Goal: Task Accomplishment & Management: Manage account settings

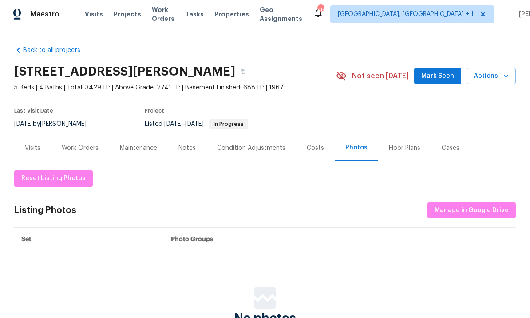
click at [228, 78] on div "4808 Connell Dr, Raleigh, NC 27612" at bounding box center [175, 71] width 322 height 23
click at [74, 148] on div "Work Orders" at bounding box center [80, 147] width 37 height 9
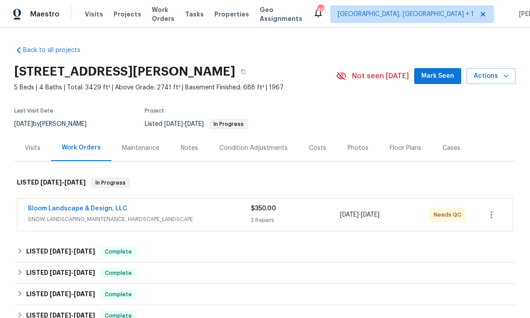
click at [82, 207] on link "Bloom Landscape & Design, LLC" at bounding box center [77, 208] width 99 height 6
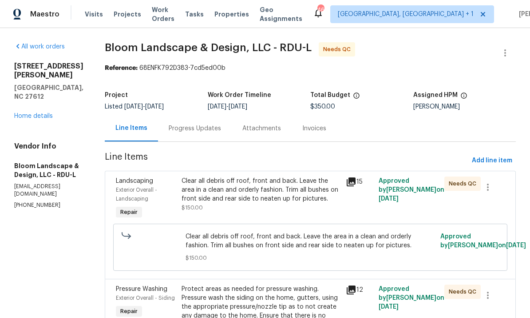
click at [260, 187] on div "Clear all debris off roof, front and back. Leave the area in a clean and orderl…" at bounding box center [261, 189] width 159 height 27
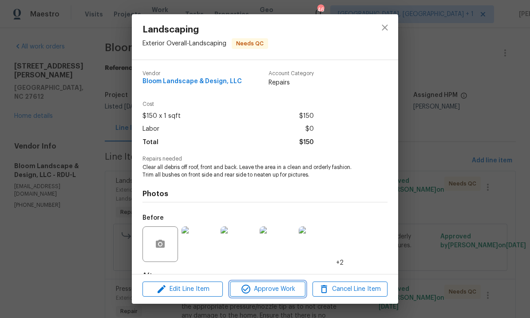
click at [274, 291] on span "Approve Work" at bounding box center [268, 288] width 70 height 11
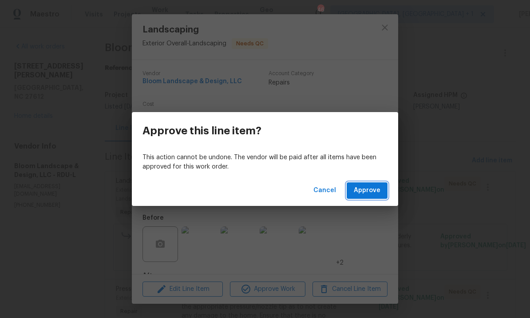
click at [368, 188] on span "Approve" at bounding box center [367, 190] width 27 height 11
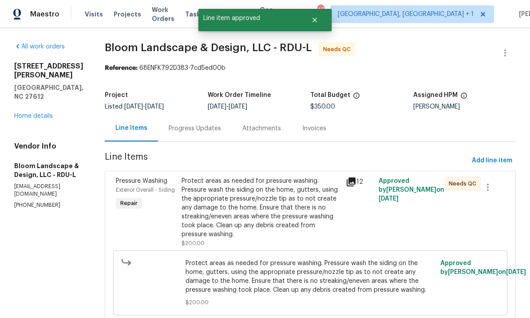
click at [265, 201] on div "Protect areas as needed for pressure washing. Pressure wash the siding on the h…" at bounding box center [261, 207] width 159 height 62
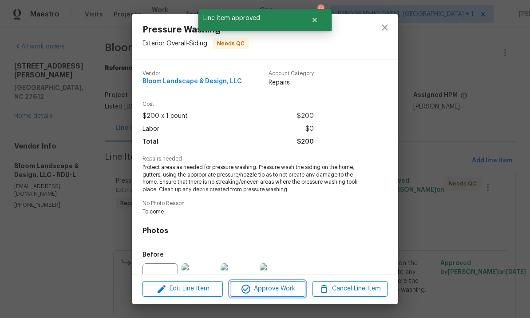
click at [274, 290] on span "Approve Work" at bounding box center [268, 288] width 70 height 11
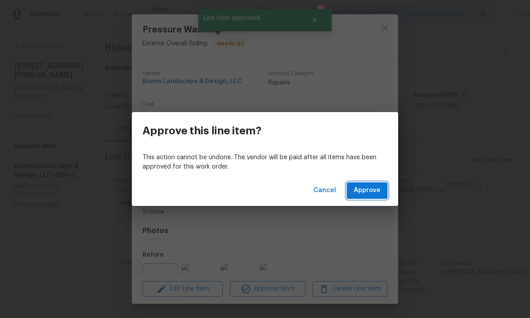
click at [364, 187] on span "Approve" at bounding box center [367, 190] width 27 height 11
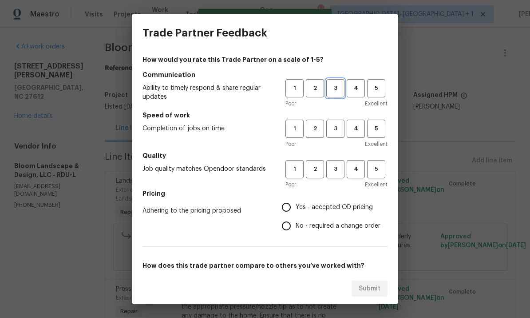
click at [336, 86] on span "3" at bounding box center [335, 88] width 16 height 10
click at [338, 129] on span "3" at bounding box center [335, 128] width 16 height 10
click at [336, 174] on span "3" at bounding box center [335, 169] width 16 height 10
click at [293, 208] on input "Yes - accepted OD pricing" at bounding box center [286, 207] width 19 height 19
radio input "true"
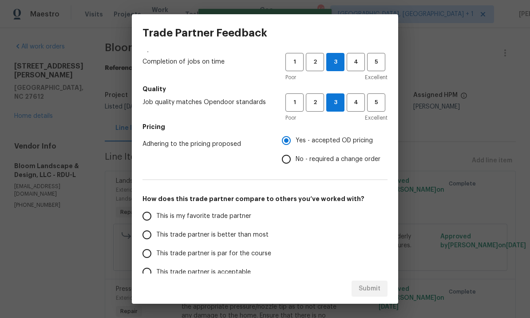
scroll to position [66, 0]
click at [147, 237] on input "This trade partner is better than most" at bounding box center [147, 235] width 19 height 19
click at [368, 286] on span "Submit" at bounding box center [370, 288] width 22 height 11
radio input "true"
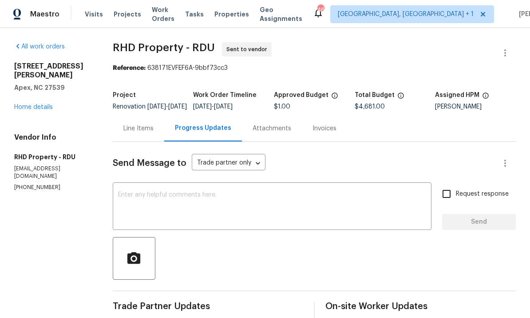
click at [32, 104] on link "Home details" at bounding box center [33, 107] width 39 height 6
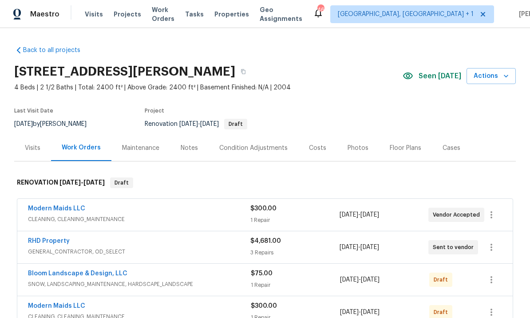
click at [257, 141] on div "Condition Adjustments" at bounding box center [254, 148] width 90 height 26
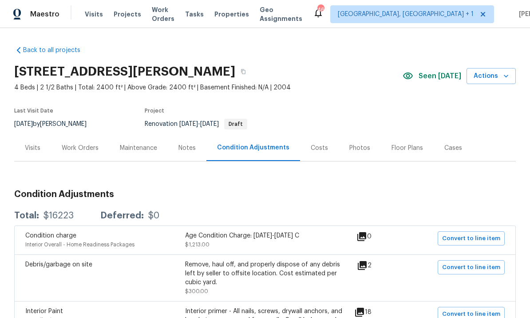
click at [76, 150] on div "Work Orders" at bounding box center [80, 147] width 37 height 9
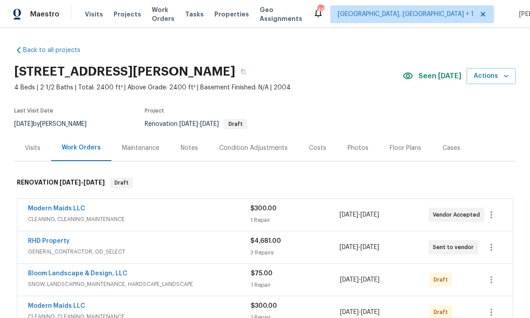
click at [60, 242] on link "RHD Property" at bounding box center [49, 241] width 42 height 6
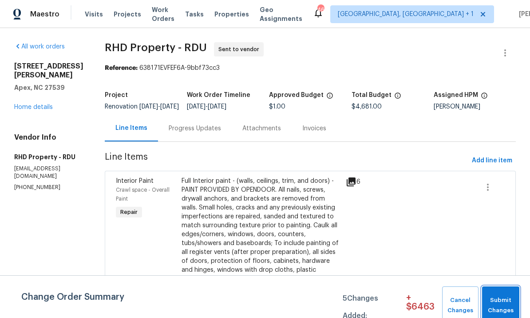
click at [501, 299] on span "Submit Changes" at bounding box center [501, 305] width 28 height 20
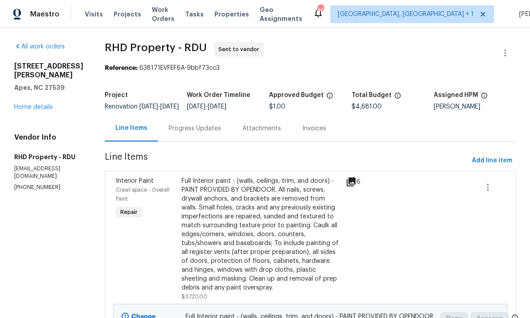
click at [212, 133] on div "Progress Updates" at bounding box center [195, 128] width 52 height 9
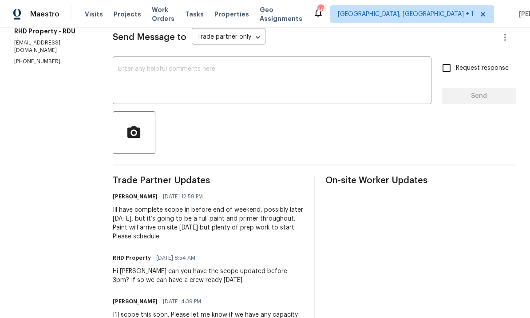
scroll to position [95, 0]
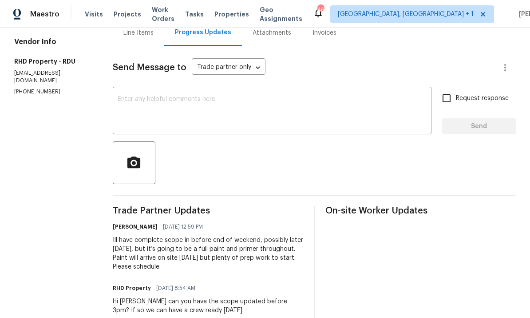
click at [158, 104] on textarea at bounding box center [272, 111] width 308 height 31
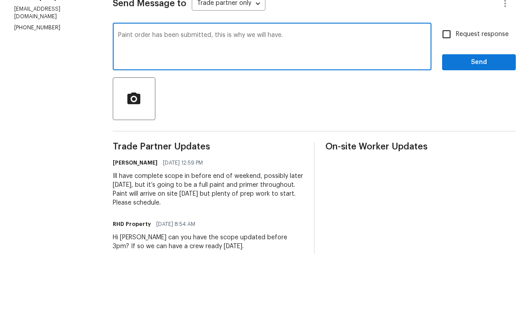
scroll to position [33, 0]
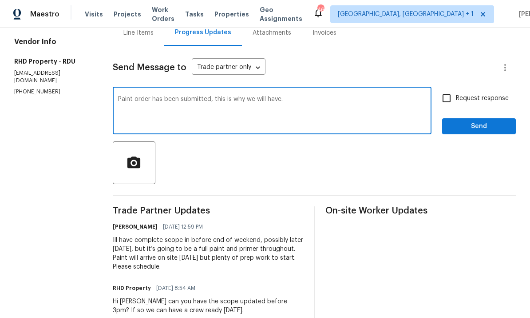
click at [312, 96] on textarea "Paint order has been submitted, this is why we will have." at bounding box center [272, 111] width 308 height 31
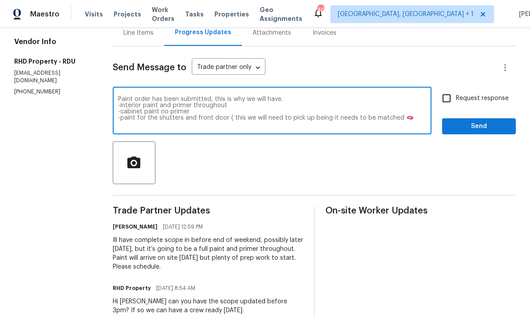
click at [418, 96] on textarea "Paint order has been submitted, this is why we will have. -interior paint and p…" at bounding box center [272, 111] width 308 height 31
click at [415, 96] on textarea "Paint order has been submitted, this is why we will have. -interior paint and p…" at bounding box center [272, 111] width 308 height 31
click at [271, 96] on textarea "Paint order has been submitted, this is why we will have. -interior paint and p…" at bounding box center [272, 111] width 308 height 31
click at [413, 96] on textarea "Paint order has been submitted, this is why we will have. -interior paint and p…" at bounding box center [272, 111] width 308 height 31
click at [405, 96] on textarea "Paint order has been submitted, this is why we will have. -interior paint and p…" at bounding box center [272, 111] width 308 height 31
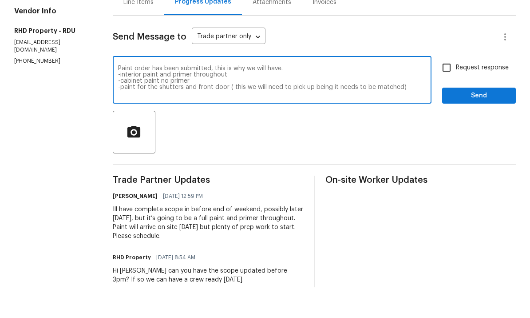
scroll to position [0, 0]
click at [175, 96] on textarea "Paint order has been submitted, this is why we will have. -interior paint and p…" at bounding box center [272, 111] width 308 height 31
click at [170, 96] on textarea "Paint order has been submitted, this is why we will have. -interior paint and p…" at bounding box center [272, 111] width 308 height 31
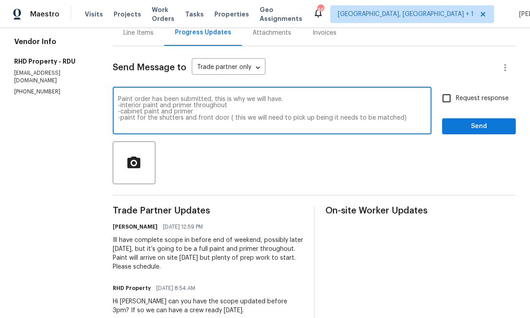
click at [418, 96] on textarea "Paint order has been submitted, this is why we will have. -interior paint and p…" at bounding box center [272, 111] width 308 height 31
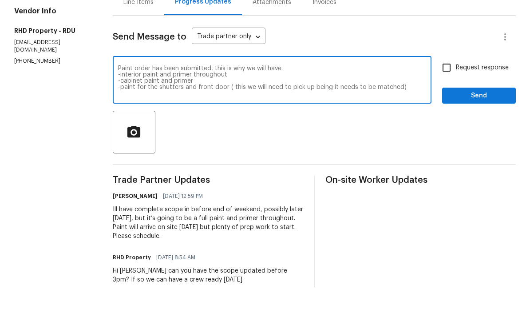
type textarea "Paint order has been submitted, this is why we will have. -interior paint and p…"
click at [453, 89] on input "Request response" at bounding box center [447, 98] width 19 height 19
checkbox input "true"
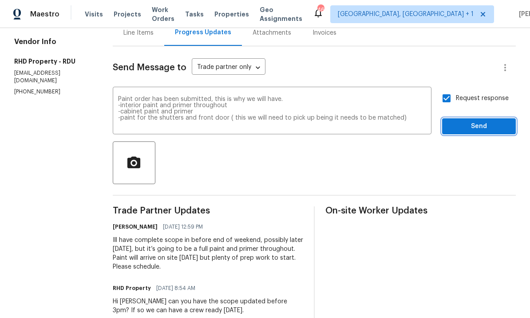
click at [479, 121] on span "Send" at bounding box center [480, 126] width 60 height 11
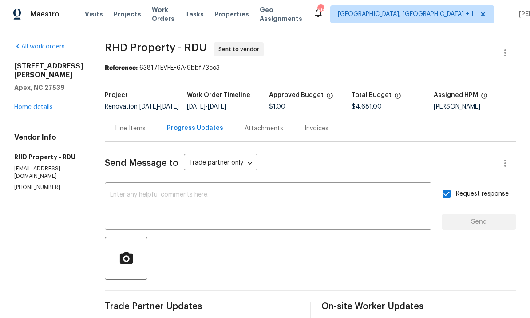
click at [139, 124] on div "Line Items" at bounding box center [130, 128] width 30 height 9
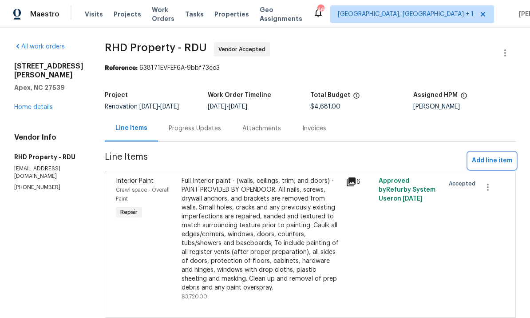
click at [491, 155] on span "Add line item" at bounding box center [492, 160] width 40 height 11
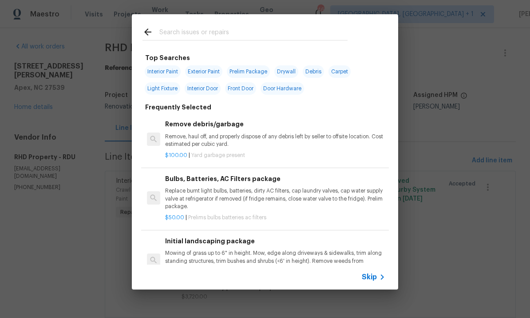
click at [174, 31] on input "text" at bounding box center [253, 33] width 188 height 13
type input "Cabinets"
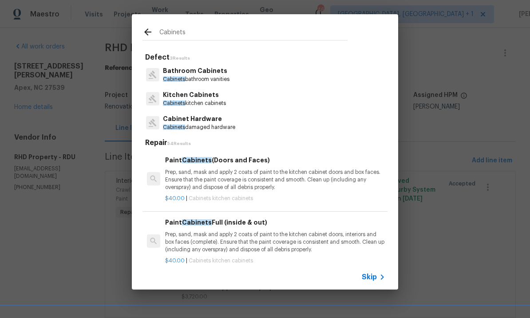
click at [201, 97] on p "Kitchen Cabinets" at bounding box center [194, 94] width 63 height 9
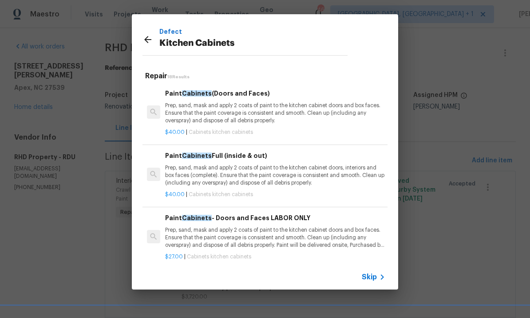
click at [210, 113] on p "Prep, sand, mask and apply 2 coats of paint to the kitchen cabinet doors and bo…" at bounding box center [275, 113] width 220 height 23
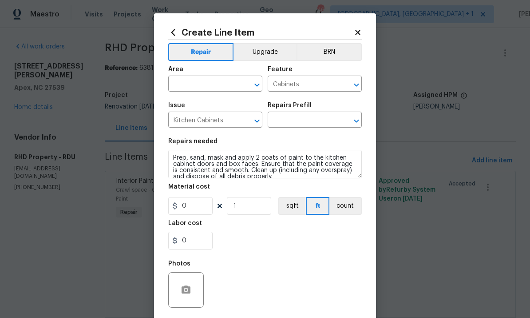
type input "Paint Cabinets (Doors and Faces) $40.00"
type input "40"
click at [193, 82] on input "text" at bounding box center [202, 85] width 69 height 14
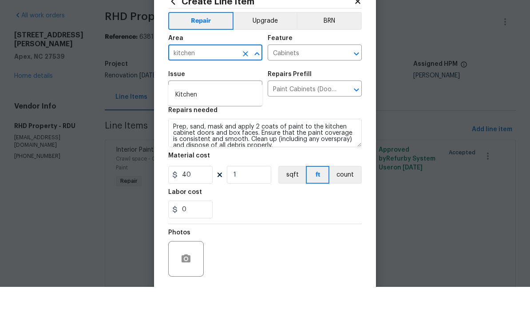
click at [193, 119] on li "Kitchen" at bounding box center [215, 126] width 94 height 15
type input "Kitchen"
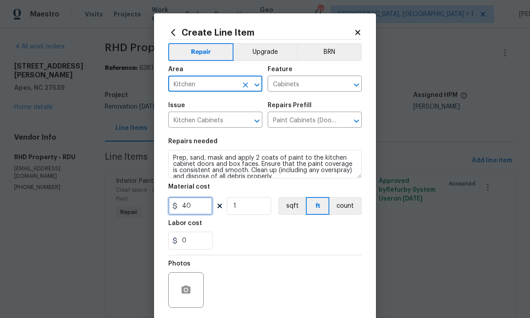
click at [204, 206] on input "40" at bounding box center [190, 206] width 44 height 18
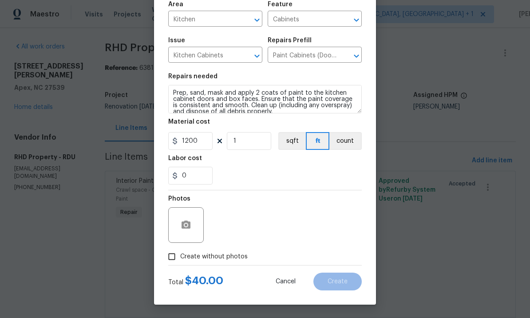
scroll to position [67, 0]
type input "1200"
click at [193, 230] on button "button" at bounding box center [185, 224] width 21 height 21
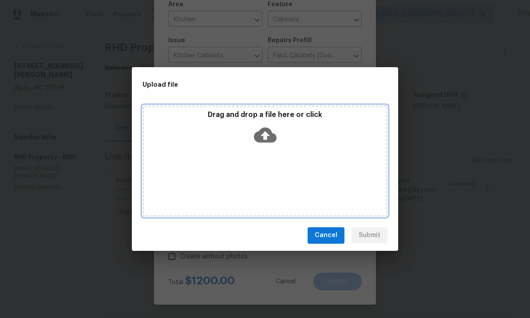
click at [273, 138] on icon at bounding box center [265, 134] width 23 height 15
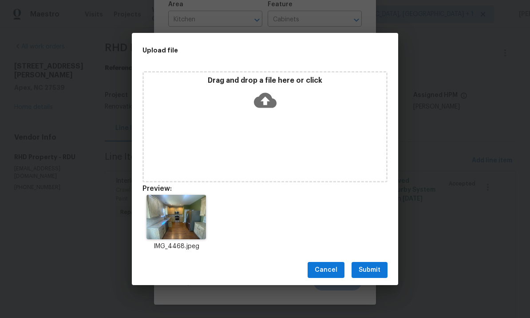
click at [370, 267] on span "Submit" at bounding box center [370, 269] width 22 height 11
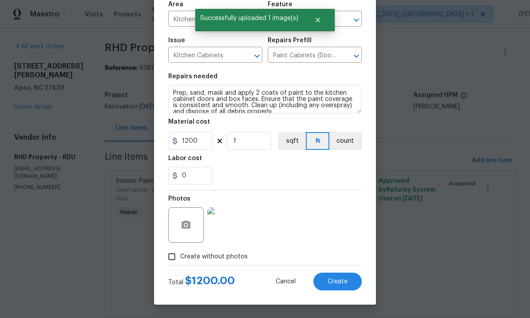
click at [340, 282] on span "Create" at bounding box center [338, 281] width 20 height 7
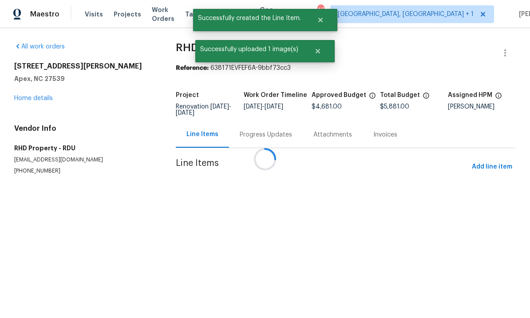
scroll to position [0, 0]
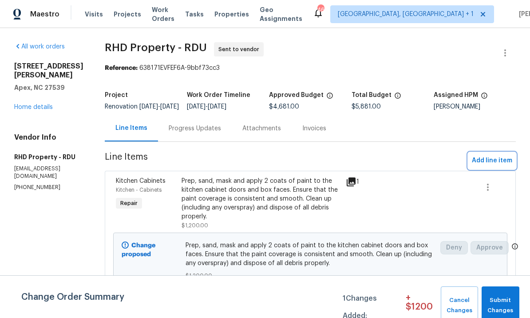
click at [496, 166] on span "Add line item" at bounding box center [492, 160] width 40 height 11
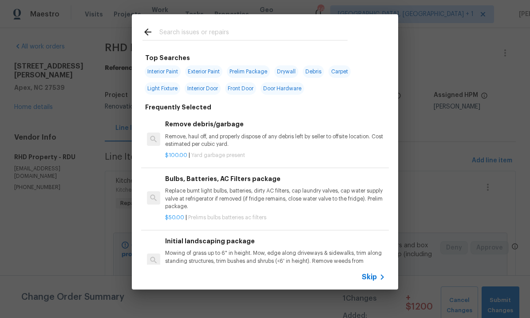
click at [193, 36] on input "text" at bounding box center [253, 33] width 188 height 13
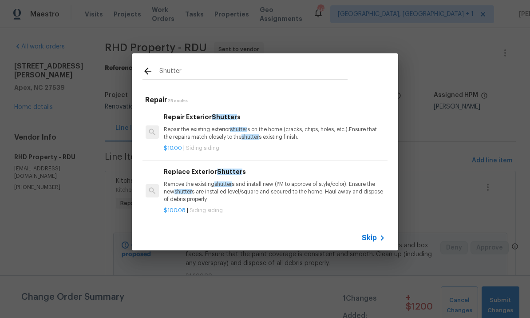
scroll to position [0, 1]
click at [191, 71] on input "Shutter" at bounding box center [253, 72] width 188 height 13
type input "S"
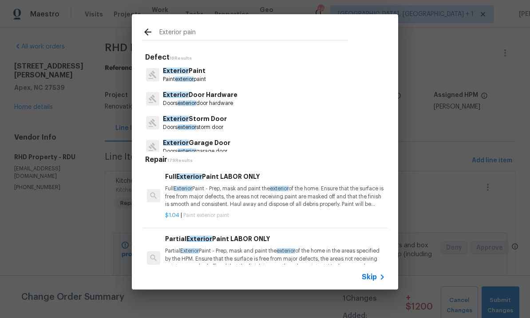
type input "Exterior paint"
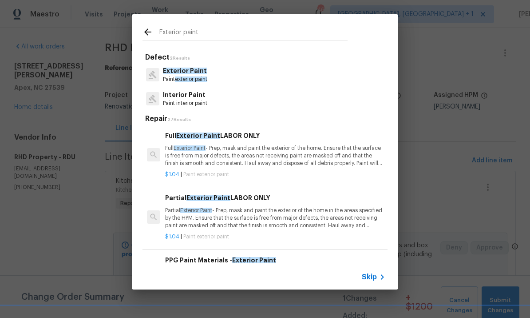
click at [189, 77] on span "exterior paint" at bounding box center [191, 78] width 32 height 5
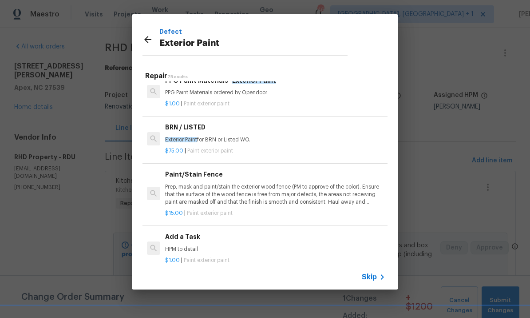
scroll to position [137, 0]
click at [185, 234] on h6 "Add a Task" at bounding box center [275, 237] width 220 height 10
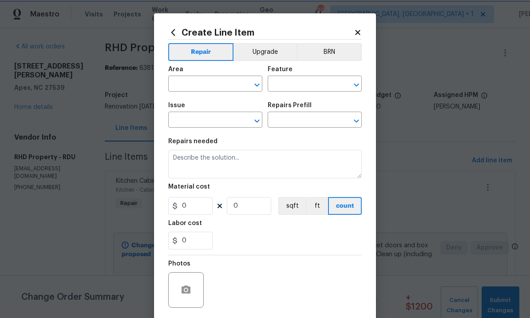
type input "Overall Paint"
type input "Exterior Paint"
type input "Add a Task $1.00"
type textarea "HPM to detail"
type input "1"
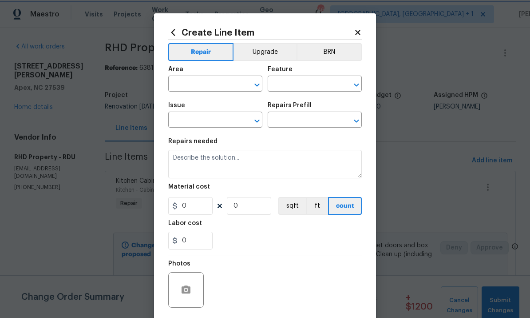
type input "1"
click at [200, 84] on input "text" at bounding box center [202, 85] width 69 height 14
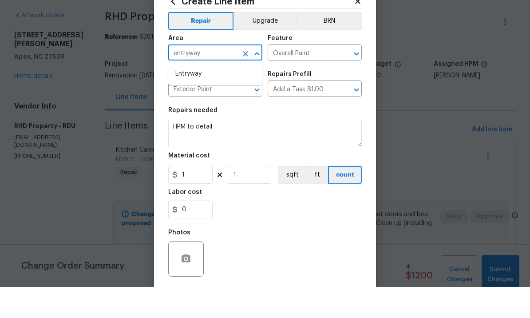
scroll to position [31, 0]
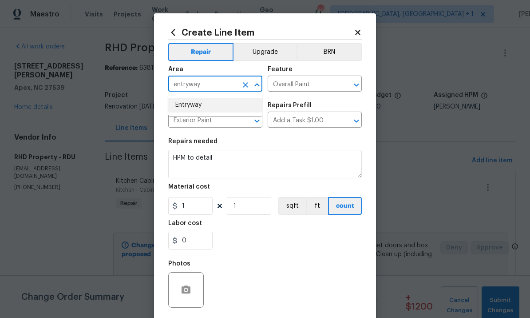
click at [196, 98] on li "Entryway" at bounding box center [215, 105] width 94 height 15
type input "Entryway"
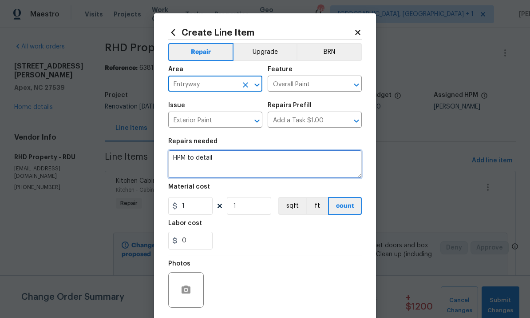
click at [224, 164] on textarea "HPM to detail" at bounding box center [265, 164] width 194 height 28
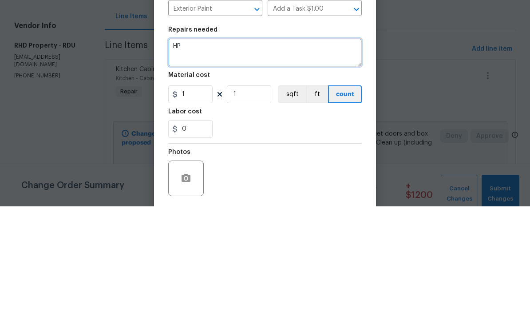
type textarea "H"
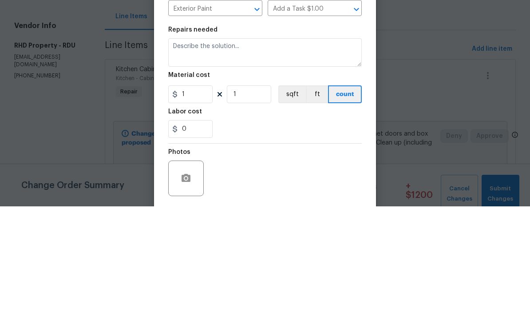
scroll to position [33, 0]
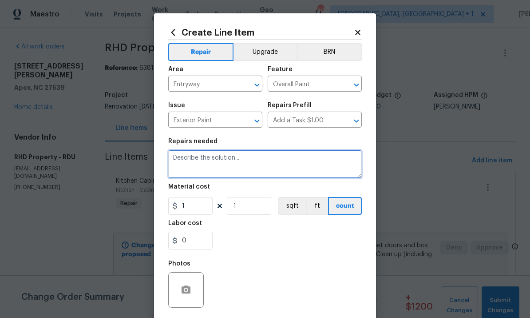
click at [207, 165] on textarea at bounding box center [265, 164] width 194 height 28
type textarea "Paint front door and shutters, match paint. Paint will need to be picked up fro…"
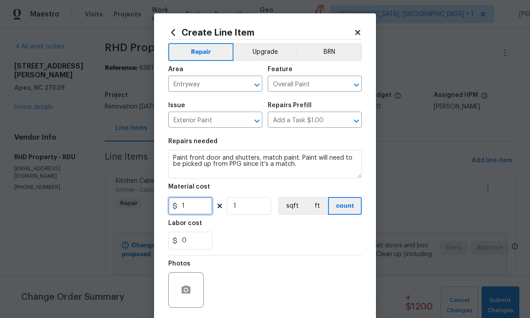
click at [203, 210] on input "1" at bounding box center [190, 206] width 44 height 18
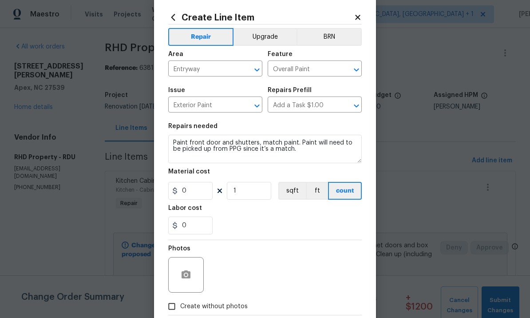
scroll to position [20, 0]
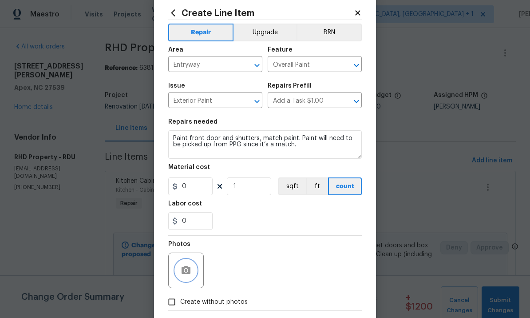
click at [190, 272] on icon "button" at bounding box center [186, 270] width 9 height 8
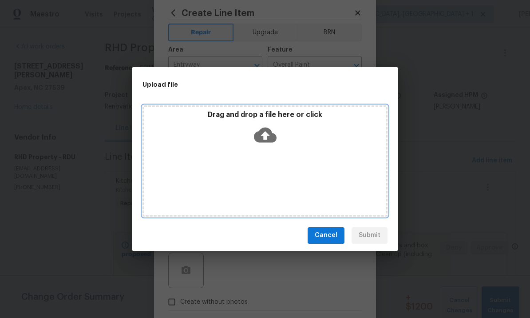
click at [271, 139] on icon at bounding box center [265, 134] width 23 height 15
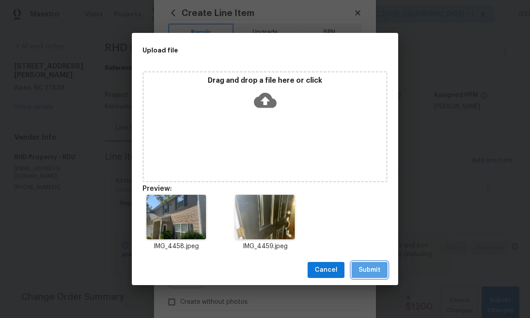
click at [371, 267] on span "Submit" at bounding box center [370, 269] width 22 height 11
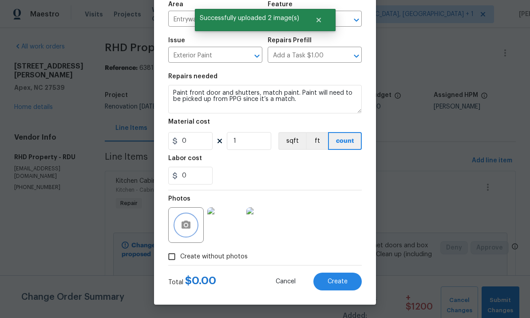
scroll to position [67, 0]
click at [341, 220] on div "Photos" at bounding box center [265, 219] width 194 height 58
click at [197, 143] on input "0" at bounding box center [190, 141] width 44 height 18
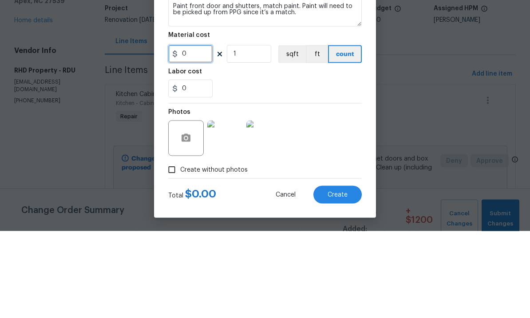
type input "0"
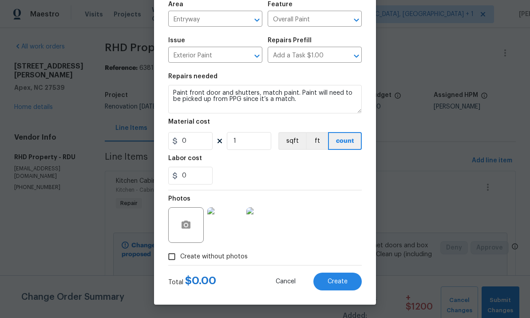
click at [230, 223] on img at bounding box center [225, 225] width 36 height 36
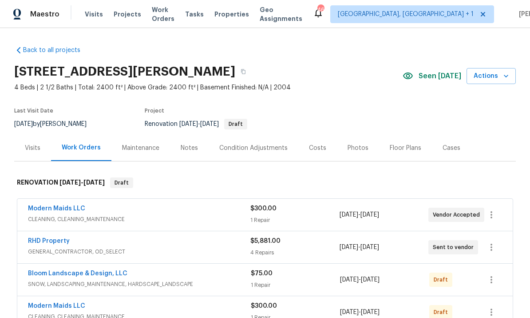
scroll to position [4, 0]
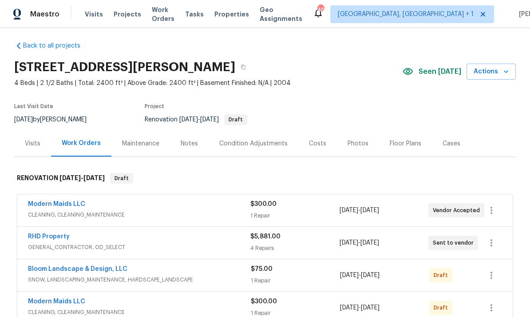
click at [63, 239] on link "RHD Property" at bounding box center [49, 236] width 42 height 6
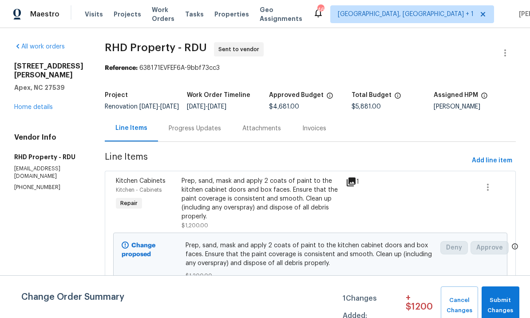
click at [37, 104] on link "Home details" at bounding box center [33, 107] width 39 height 6
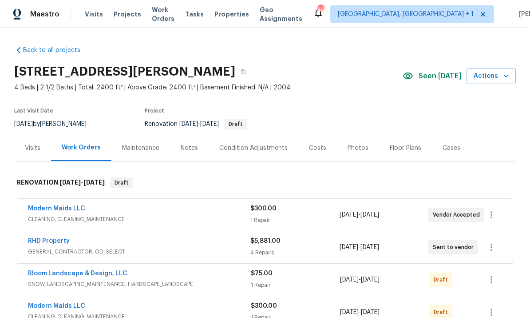
click at [59, 240] on link "RHD Property" at bounding box center [49, 241] width 42 height 6
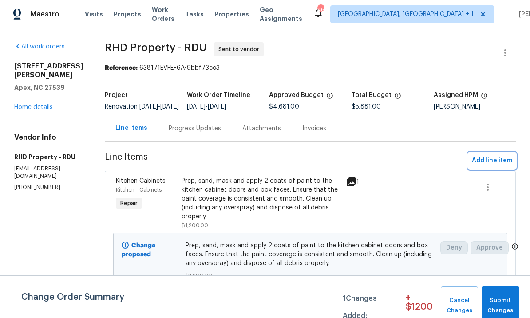
click at [498, 163] on span "Add line item" at bounding box center [492, 160] width 40 height 11
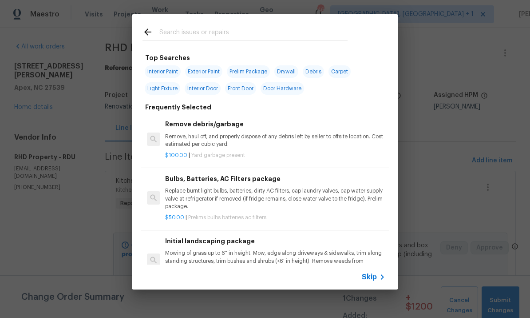
click at [195, 34] on input "text" at bounding box center [253, 33] width 188 height 13
type input "Exter"
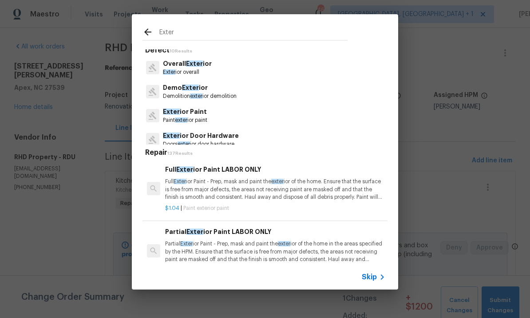
scroll to position [5, 0]
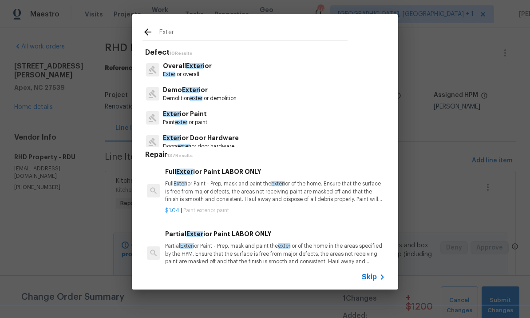
click at [190, 118] on p "Exter ior Paint" at bounding box center [185, 113] width 44 height 9
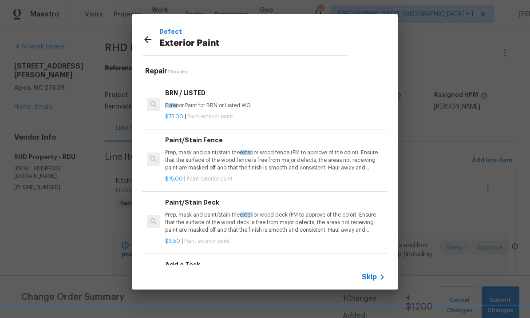
scroll to position [166, 0]
click at [186, 263] on h6 "Add a Task" at bounding box center [275, 265] width 220 height 10
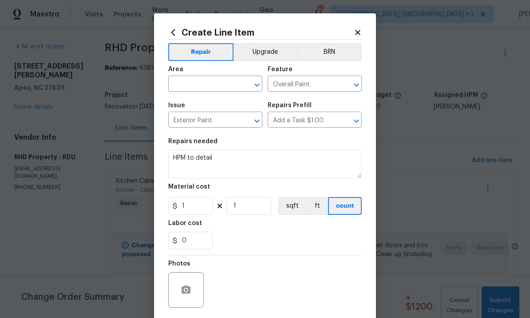
click at [198, 84] on input "text" at bounding box center [202, 85] width 69 height 14
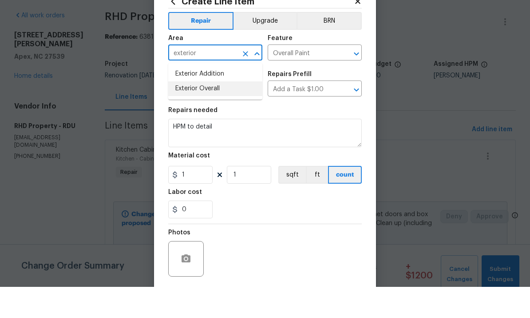
click at [207, 112] on li "Exterior Overall" at bounding box center [215, 119] width 94 height 15
type input "Exterior Overall"
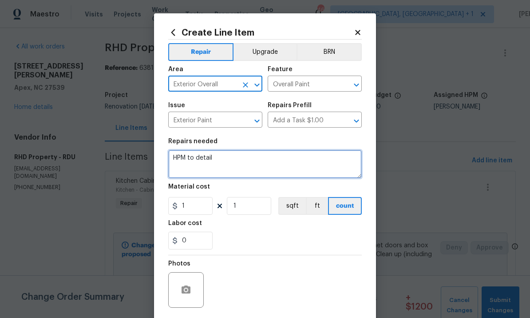
click at [233, 154] on textarea "HPM to detail" at bounding box center [265, 164] width 194 height 28
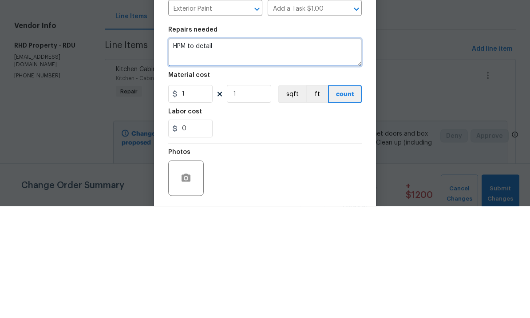
click at [236, 150] on textarea "HPM to detail" at bounding box center [265, 164] width 194 height 28
type textarea "H"
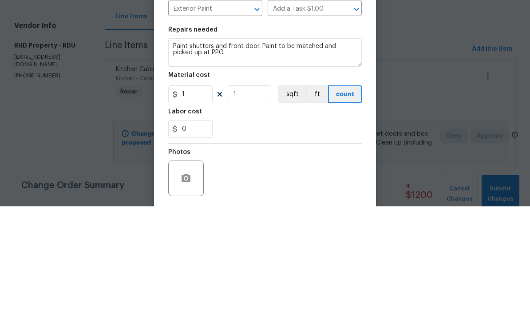
scroll to position [33, 0]
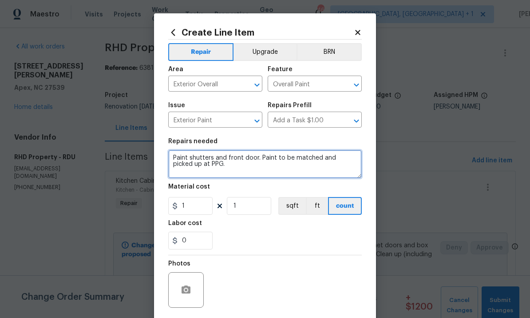
type textarea "Paint shutters and front door. Paint to be matched and picked up at PPG."
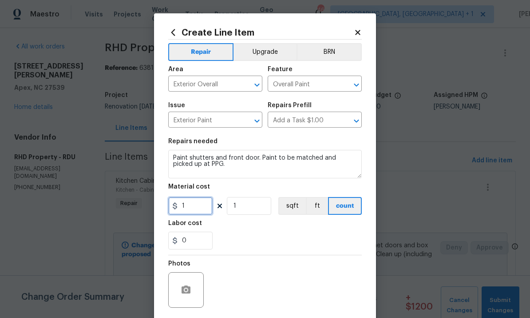
click at [194, 209] on input "1" at bounding box center [190, 206] width 44 height 18
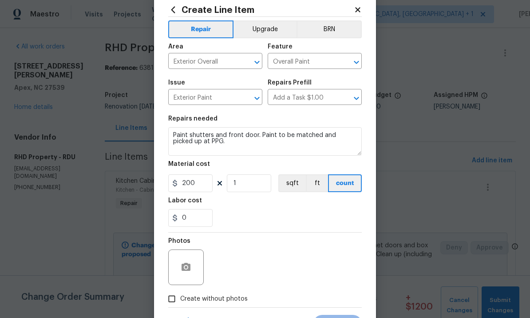
scroll to position [26, 0]
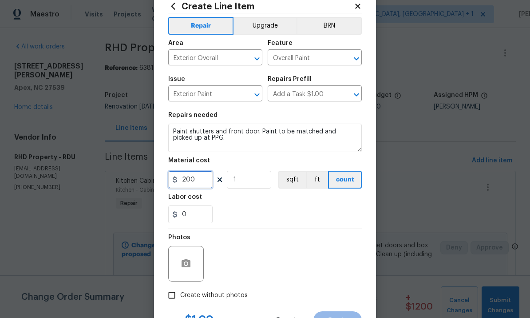
type input "200"
click at [188, 259] on button "button" at bounding box center [185, 263] width 21 height 21
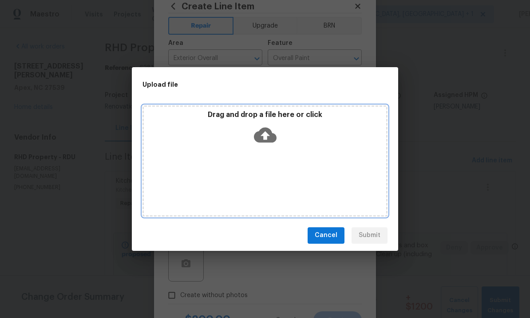
click at [267, 131] on icon at bounding box center [265, 134] width 23 height 15
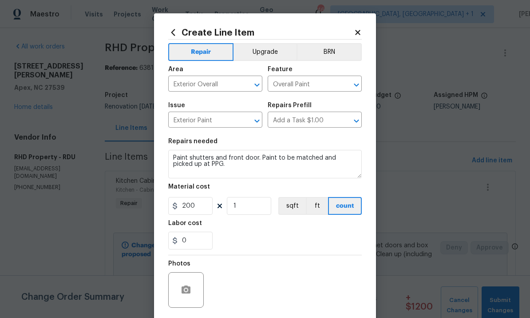
scroll to position [26, 0]
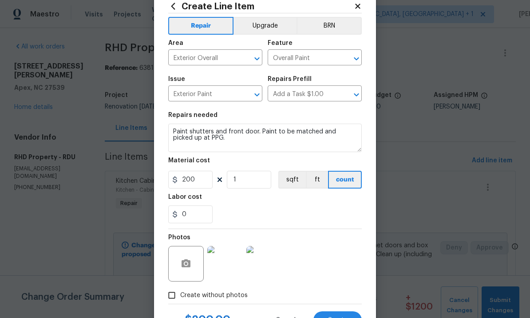
click at [228, 268] on img at bounding box center [225, 264] width 36 height 36
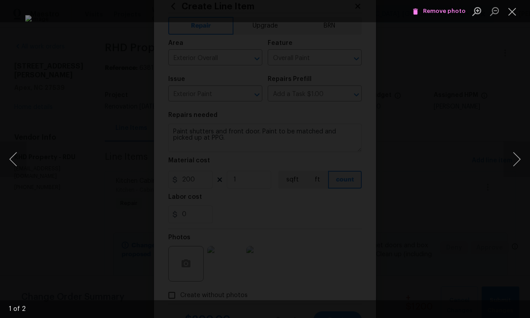
click at [513, 99] on div "Lightbox" at bounding box center [265, 159] width 530 height 318
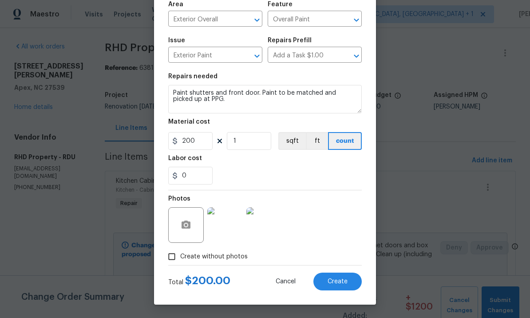
scroll to position [67, 0]
click at [339, 278] on span "Create" at bounding box center [338, 281] width 20 height 7
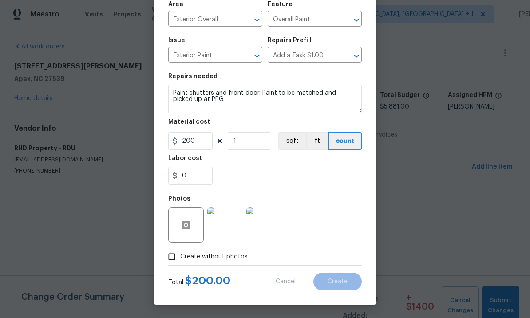
scroll to position [0, 0]
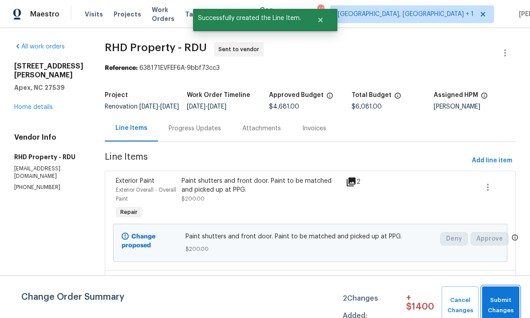
click at [498, 296] on span "Submit Changes" at bounding box center [501, 305] width 28 height 20
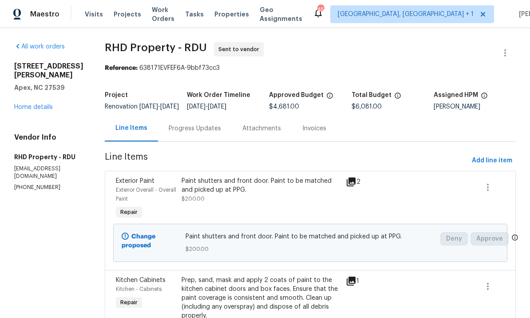
click at [36, 104] on link "Home details" at bounding box center [33, 107] width 39 height 6
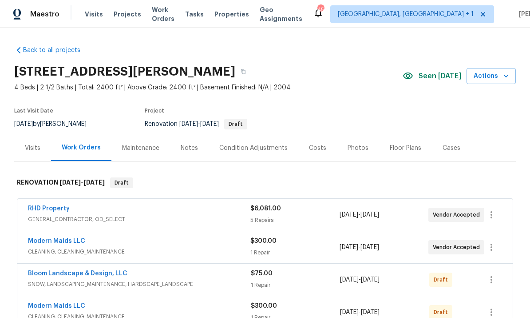
click at [46, 211] on link "RHD Property" at bounding box center [49, 208] width 42 height 6
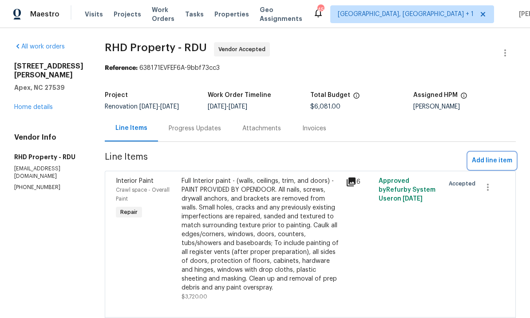
click at [492, 159] on span "Add line item" at bounding box center [492, 160] width 40 height 11
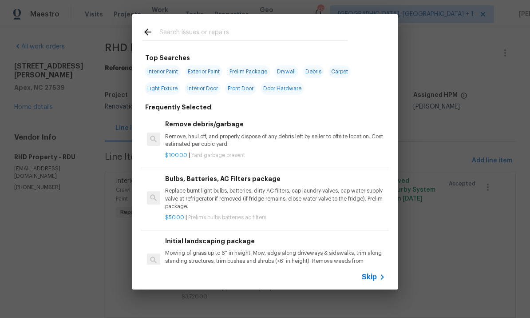
click at [185, 30] on input "text" at bounding box center [253, 33] width 188 height 13
click at [479, 68] on div "Top Searches Interior Paint Exterior Paint Prelim Package Drywall Debris Carpet…" at bounding box center [265, 151] width 530 height 303
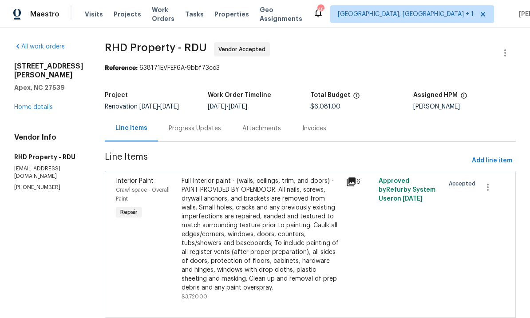
click at [40, 104] on link "Home details" at bounding box center [33, 107] width 39 height 6
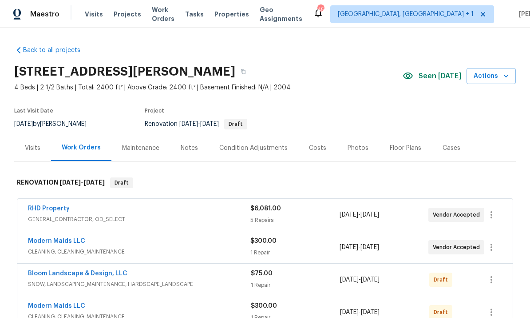
click at [56, 207] on link "RHD Property" at bounding box center [49, 208] width 42 height 6
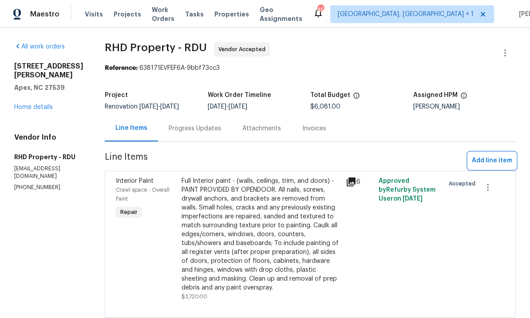
click at [485, 163] on span "Add line item" at bounding box center [492, 160] width 40 height 11
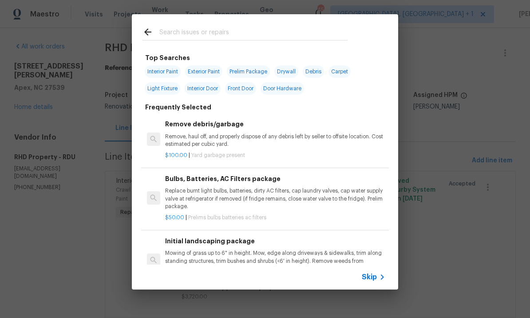
click at [181, 33] on input "text" at bounding box center [253, 33] width 188 height 13
type input "Ceiling"
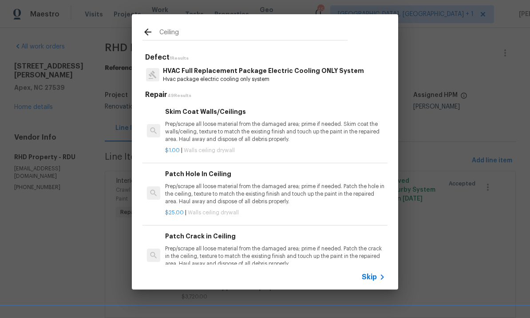
click at [220, 130] on p "Prep/scrape all loose material from the damaged area; prime if needed. Skim coa…" at bounding box center [275, 131] width 220 height 23
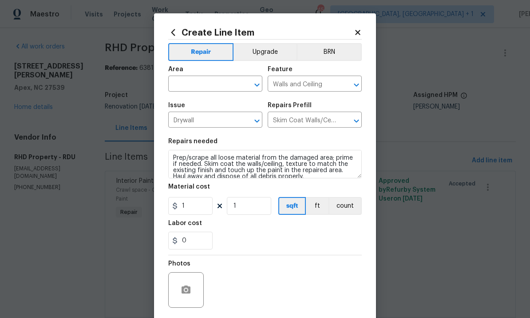
click at [199, 87] on input "text" at bounding box center [202, 85] width 69 height 14
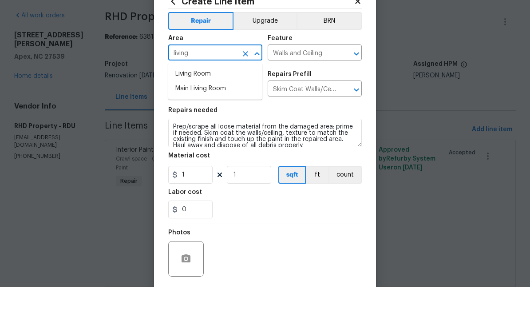
click at [217, 112] on li "Main Living Room" at bounding box center [215, 119] width 94 height 15
type input "Main Living Room"
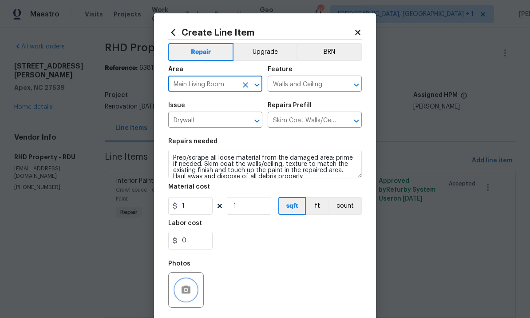
click at [189, 291] on icon "button" at bounding box center [186, 289] width 9 height 8
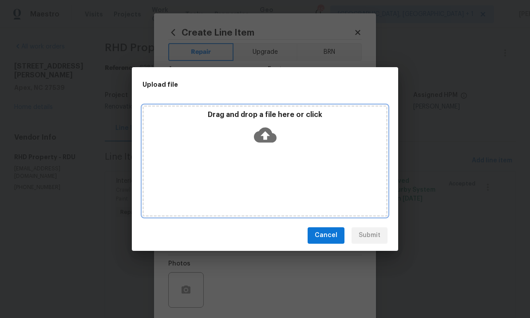
click at [276, 138] on icon at bounding box center [265, 134] width 23 height 15
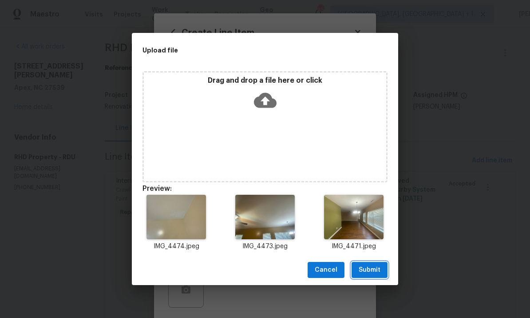
click at [377, 267] on span "Submit" at bounding box center [370, 269] width 22 height 11
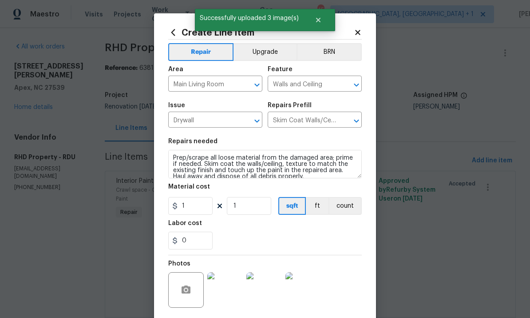
click at [230, 300] on img at bounding box center [225, 290] width 36 height 36
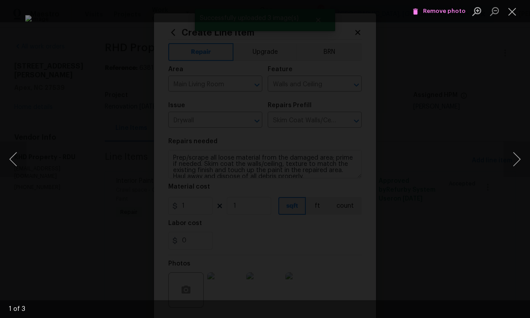
click at [520, 158] on button "Next image" at bounding box center [517, 159] width 27 height 36
click at [517, 157] on button "Next image" at bounding box center [517, 159] width 27 height 36
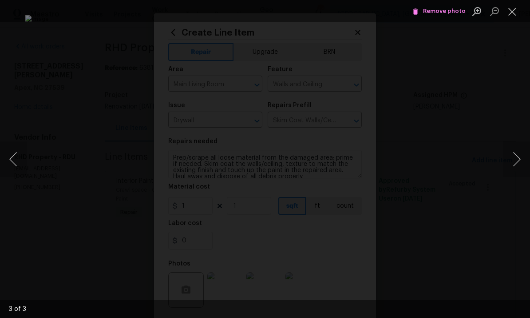
click at [513, 159] on button "Next image" at bounding box center [517, 159] width 27 height 36
click at [501, 218] on div "Lightbox" at bounding box center [265, 159] width 530 height 318
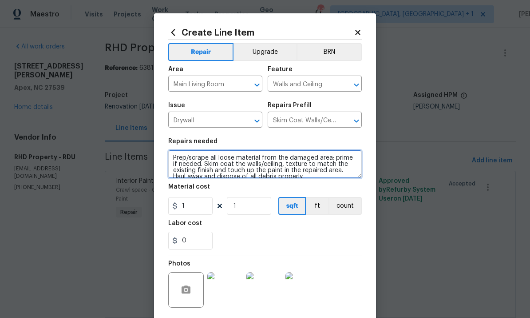
click at [176, 155] on textarea "Prep/scrape all loose material from the damaged area; prime if needed. Skim coa…" at bounding box center [265, 164] width 194 height 28
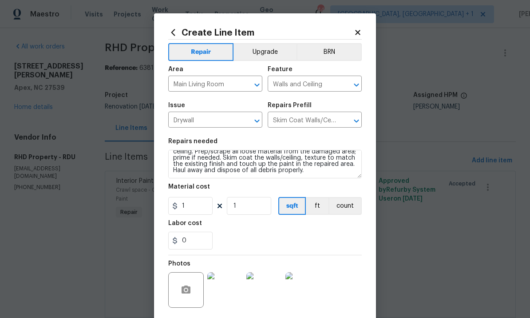
scroll to position [12, 0]
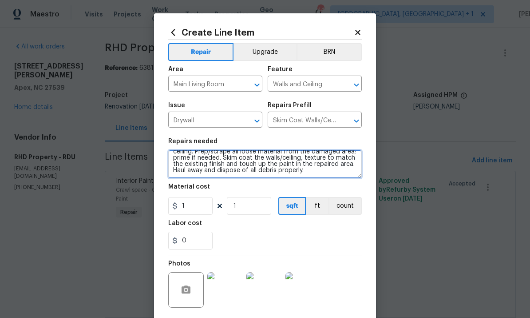
type textarea "Make needed repairs and smooth out previous repairs to ceiling. Prep/scrape all…"
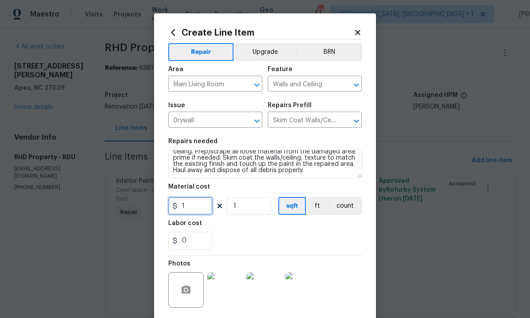
click at [193, 211] on input "1" at bounding box center [190, 206] width 44 height 18
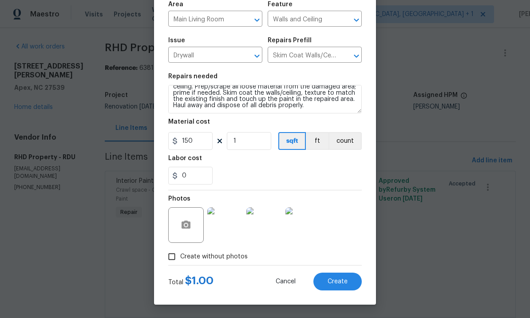
scroll to position [67, 0]
type input "150"
click at [338, 188] on section "Repairs needed Make needed repairs and smooth out previous repairs to ceiling. …" at bounding box center [265, 129] width 194 height 122
click at [340, 281] on span "Create" at bounding box center [338, 281] width 20 height 7
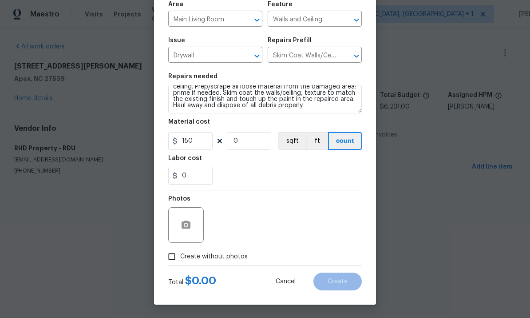
type input "0"
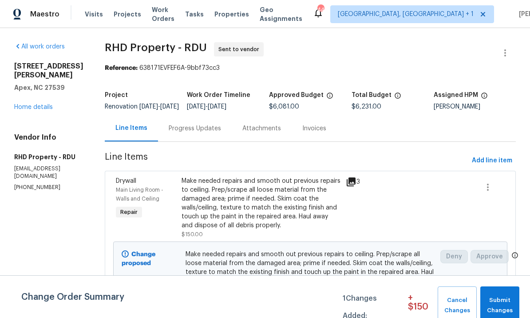
click at [37, 104] on link "Home details" at bounding box center [33, 107] width 39 height 6
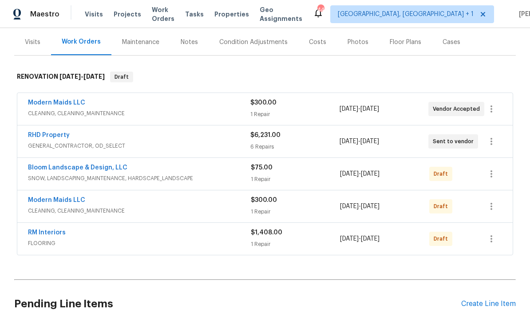
scroll to position [108, 0]
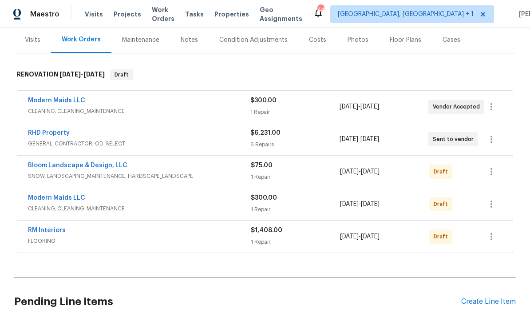
click at [53, 135] on link "RHD Property" at bounding box center [49, 133] width 42 height 6
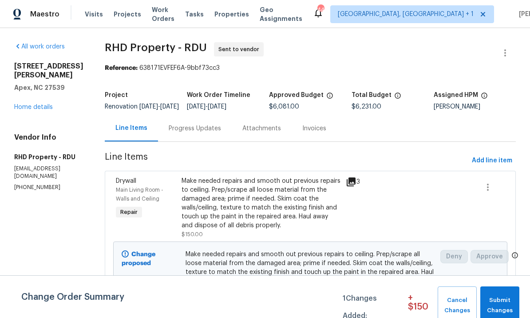
click at [276, 217] on div "Make needed repairs and smooth out previous repairs to ceiling. Prep/scrape all…" at bounding box center [261, 202] width 159 height 53
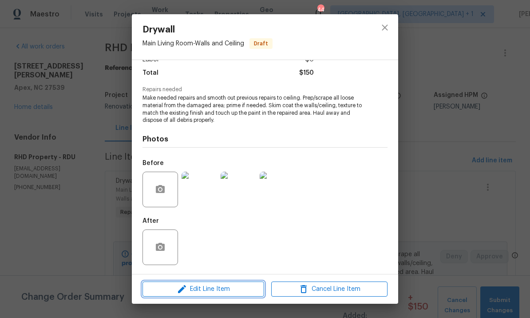
click at [235, 288] on span "Edit Line Item" at bounding box center [203, 288] width 116 height 11
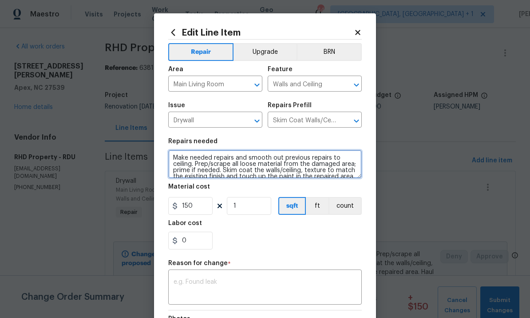
click at [169, 159] on textarea "Make needed repairs and smooth out previous repairs to ceiling. Prep/scrape all…" at bounding box center [265, 164] width 194 height 28
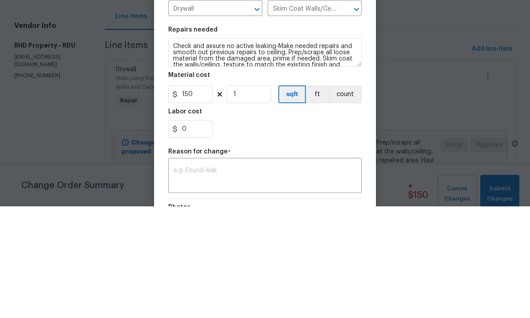
scroll to position [33, 0]
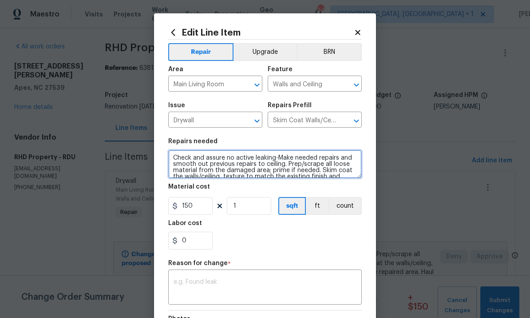
type textarea "Check and assure no active leaking-Make needed repairs and smooth out previous …"
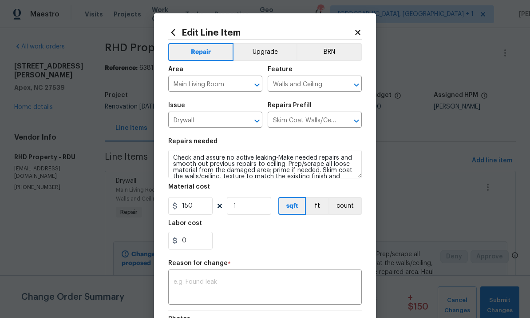
click at [221, 281] on textarea at bounding box center [265, 287] width 183 height 19
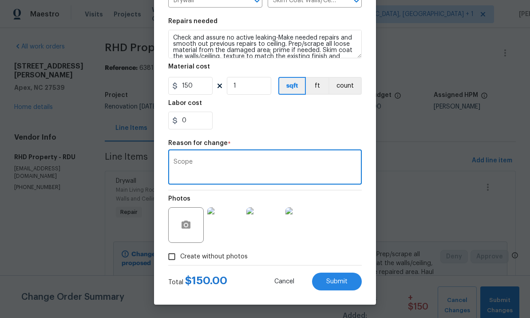
scroll to position [122, 0]
type textarea "Scope"
click at [340, 283] on span "Submit" at bounding box center [336, 281] width 21 height 7
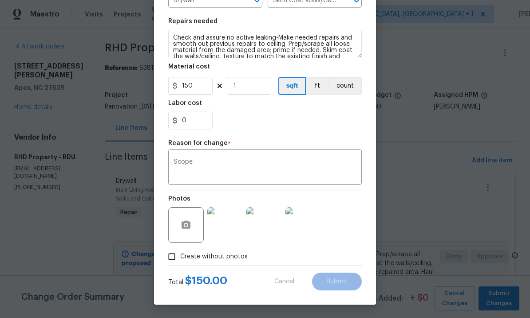
type textarea "Make needed repairs and smooth out previous repairs to ceiling. Prep/scrape all…"
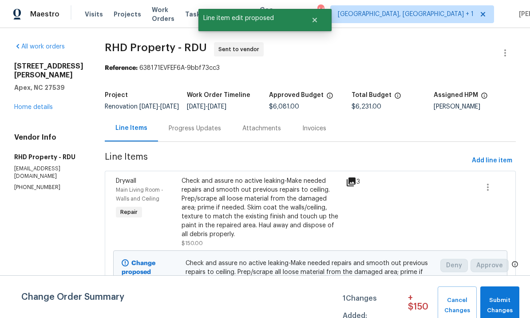
scroll to position [0, 0]
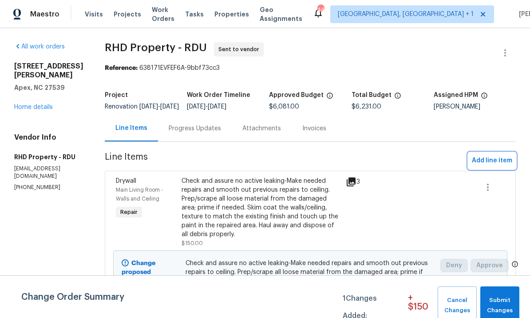
click at [486, 152] on button "Add line item" at bounding box center [493, 160] width 48 height 16
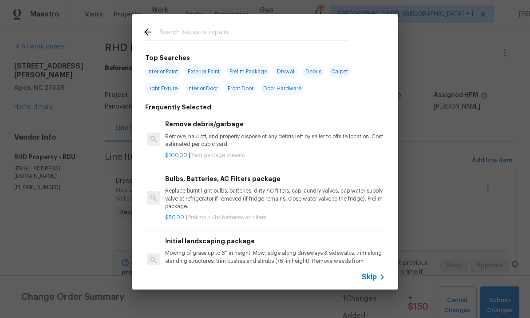
click at [181, 31] on input "text" at bounding box center [253, 33] width 188 height 13
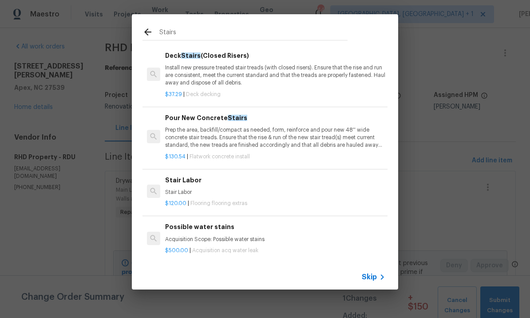
scroll to position [28, 0]
type input "Stairs"
click at [461, 146] on div "Stairs Repair 5 Results Deck Stairs (Open Risers) Install new pressure treated …" at bounding box center [265, 151] width 530 height 303
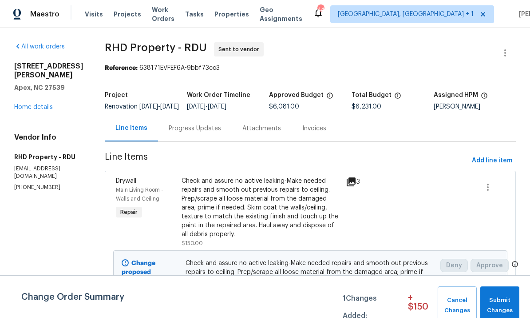
click at [213, 124] on div "Progress Updates" at bounding box center [195, 128] width 52 height 9
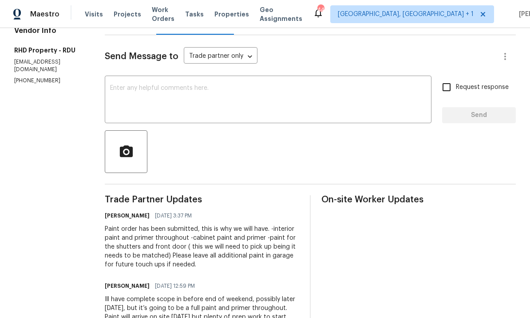
scroll to position [100, 0]
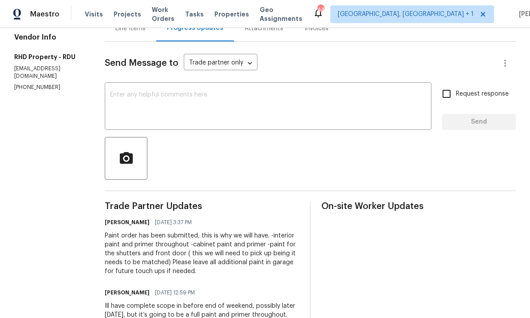
click at [151, 91] on textarea at bounding box center [268, 106] width 316 height 31
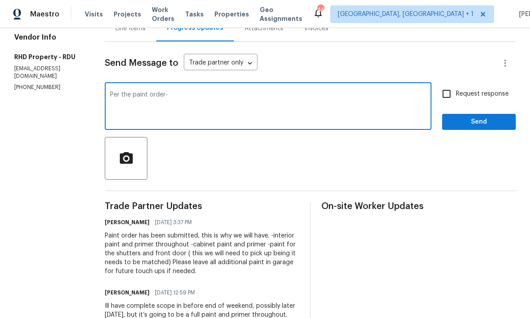
click at [201, 91] on textarea "Per the paint order-" at bounding box center [268, 106] width 316 height 31
paste textarea "Hi Wayne Putnam I placed the order for the interior and cabinet paint for deliv…"
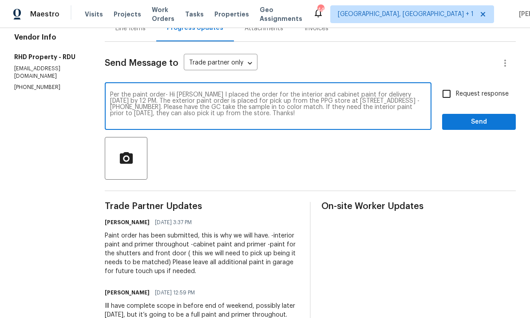
type textarea "Per the paint order- Hi Wayne Putnam I placed the order for the interior and ca…"
click at [444, 84] on input "Request response" at bounding box center [447, 93] width 19 height 19
checkbox input "true"
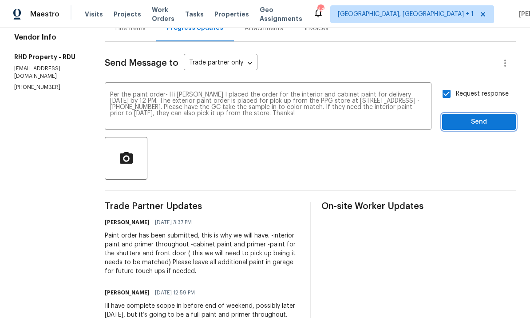
click at [481, 116] on span "Send" at bounding box center [480, 121] width 60 height 11
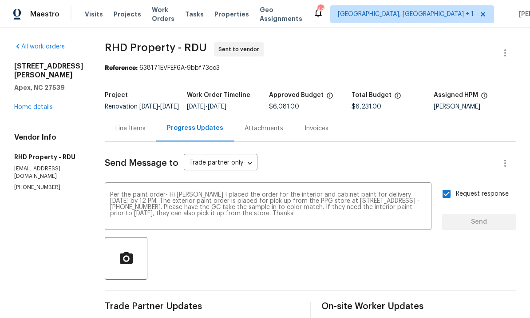
scroll to position [0, 0]
click at [40, 104] on link "Home details" at bounding box center [33, 107] width 39 height 6
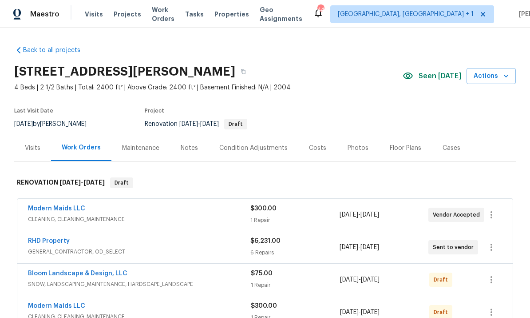
click at [57, 241] on link "RHD Property" at bounding box center [49, 241] width 42 height 6
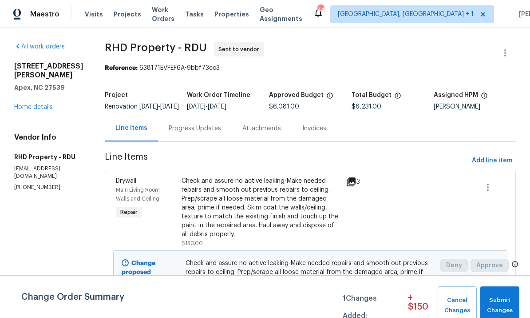
click at [494, 163] on span "Add line item" at bounding box center [492, 160] width 40 height 11
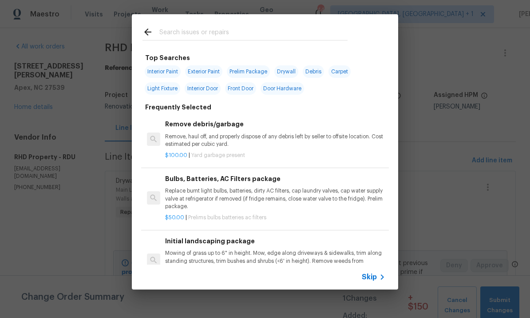
click at [181, 31] on input "text" at bounding box center [253, 33] width 188 height 13
type input "Stairs"
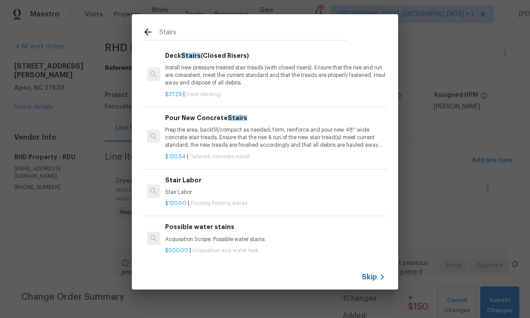
scroll to position [28, 0]
click at [189, 177] on h6 "Stair Labor" at bounding box center [275, 180] width 220 height 10
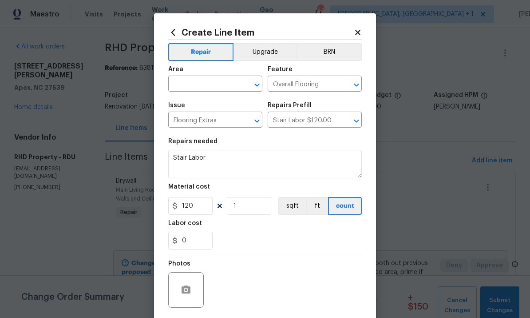
click at [200, 84] on input "text" at bounding box center [202, 85] width 69 height 14
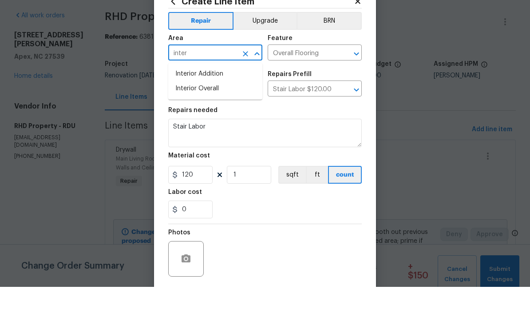
click at [209, 112] on li "Interior Overall" at bounding box center [215, 119] width 94 height 15
type input "Interior Overall"
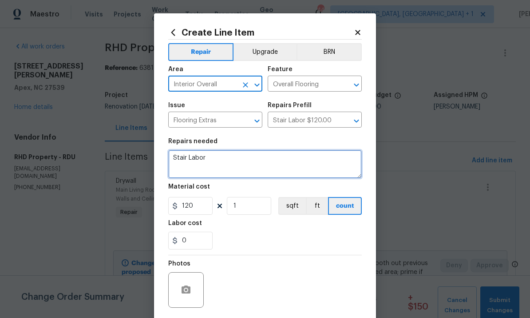
click at [225, 165] on textarea "Stair Labor" at bounding box center [265, 164] width 194 height 28
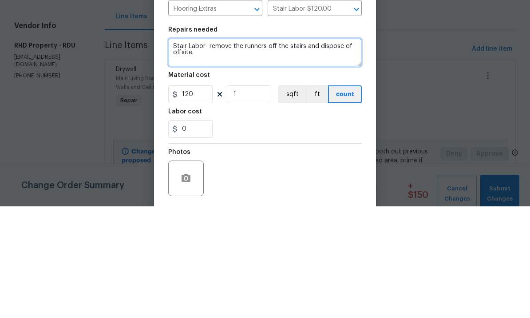
type textarea "Stair Labor- remove the runners off the stairs and dispose of offsite."
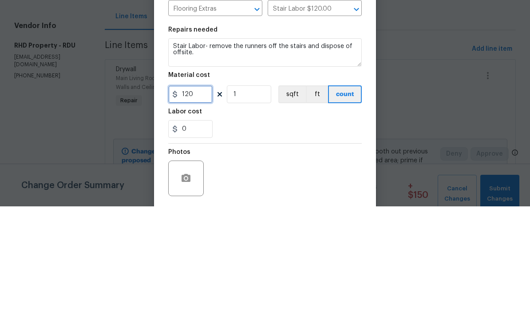
click at [201, 197] on input "120" at bounding box center [190, 206] width 44 height 18
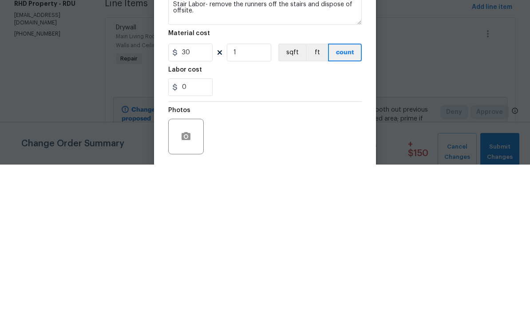
scroll to position [33, 0]
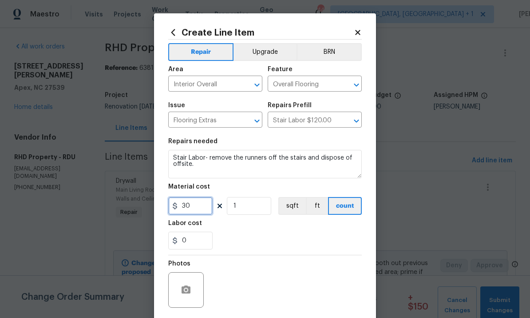
type input "30"
click at [193, 292] on button "button" at bounding box center [185, 289] width 21 height 21
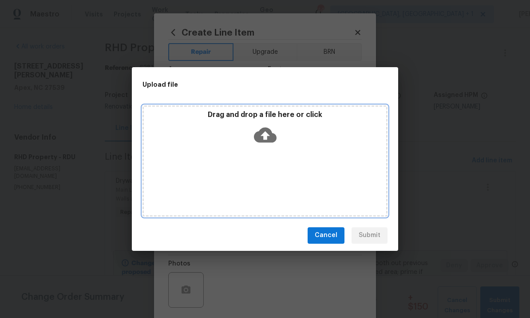
click at [266, 129] on icon at bounding box center [265, 134] width 23 height 15
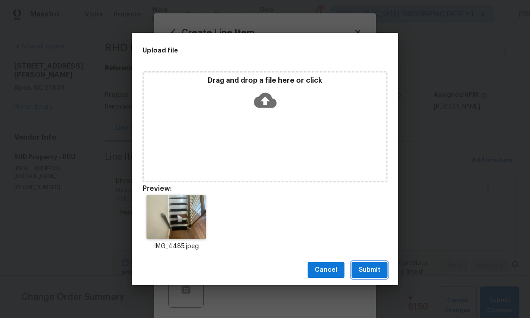
click at [373, 265] on span "Submit" at bounding box center [370, 269] width 22 height 11
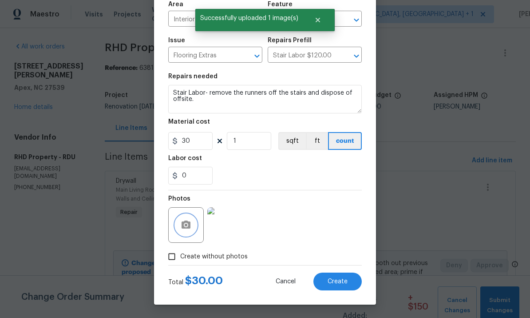
scroll to position [67, 0]
click at [337, 284] on span "Create" at bounding box center [338, 281] width 20 height 7
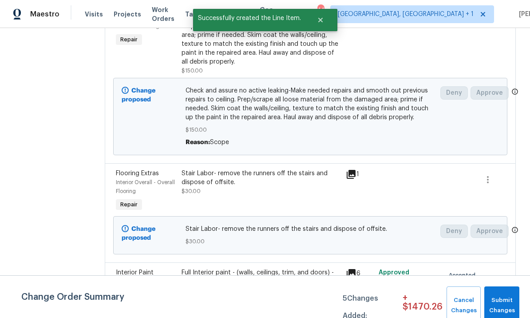
scroll to position [175, 0]
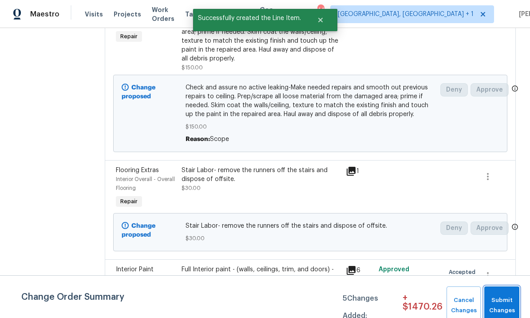
click at [501, 304] on span "Submit Changes" at bounding box center [502, 305] width 26 height 20
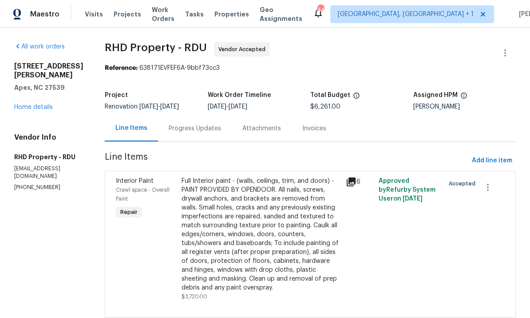
scroll to position [0, 0]
click at [491, 161] on span "Add line item" at bounding box center [492, 160] width 40 height 11
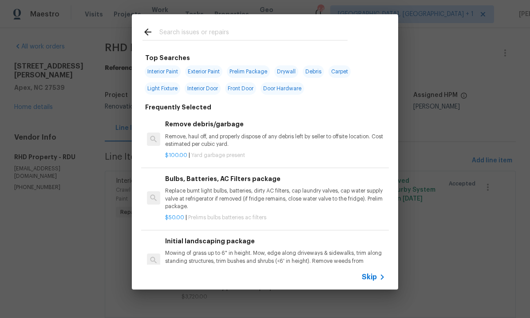
click at [187, 30] on input "text" at bounding box center [253, 33] width 188 height 13
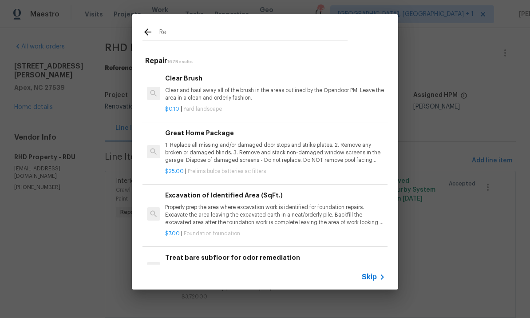
type input "R"
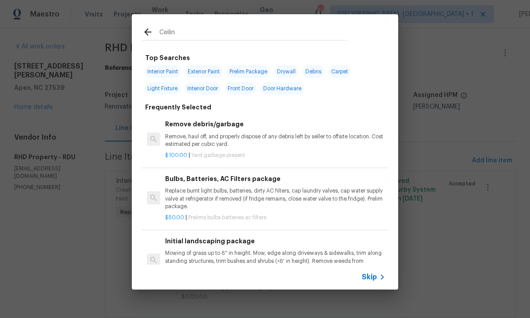
type input "Ceiling"
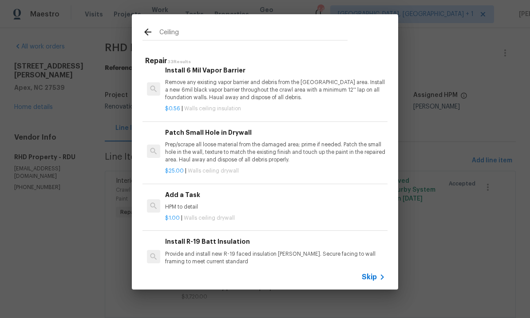
scroll to position [305, 0]
click at [189, 191] on h6 "Add a Task" at bounding box center [275, 194] width 220 height 10
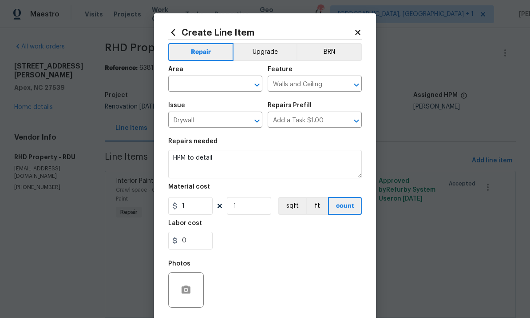
click at [192, 84] on input "text" at bounding box center [202, 85] width 69 height 14
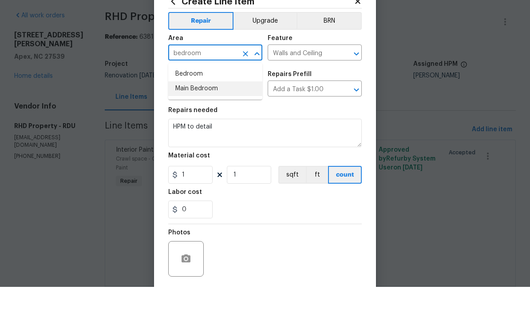
click at [192, 112] on li "Main Bedroom" at bounding box center [215, 119] width 94 height 15
click at [225, 78] on input "Main Bedroom" at bounding box center [202, 85] width 69 height 14
type input "M"
click at [189, 98] on li "Bedroom" at bounding box center [215, 105] width 94 height 15
type input "Bedroom"
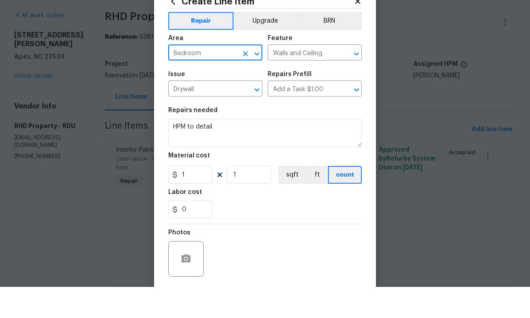
scroll to position [31, 0]
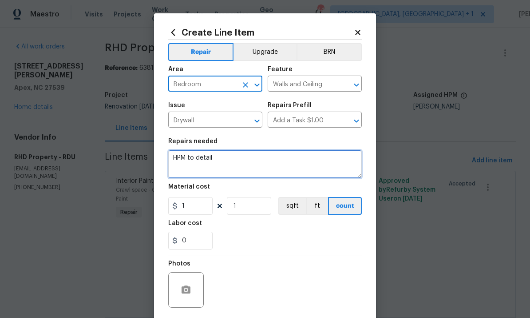
click at [231, 162] on textarea "HPM to detail" at bounding box center [265, 164] width 194 height 28
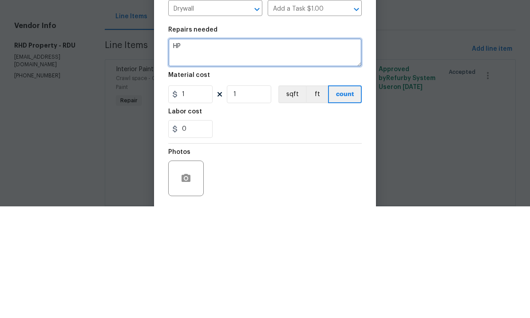
type textarea "H"
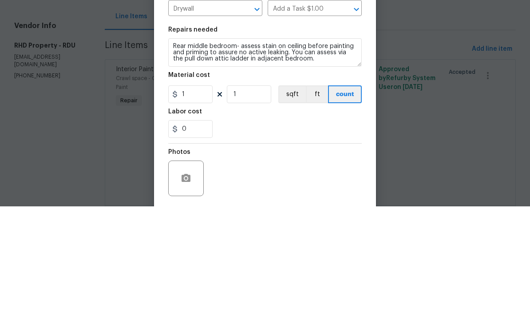
scroll to position [33, 0]
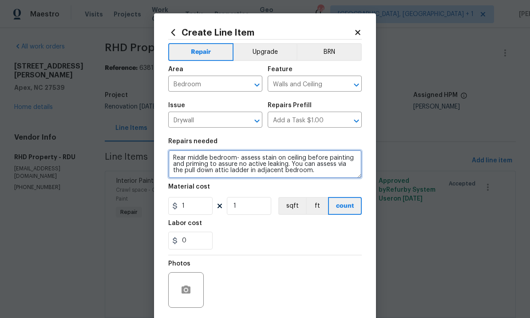
type textarea "Rear middle bedroom- assess stain on ceiling before painting and priming to ass…"
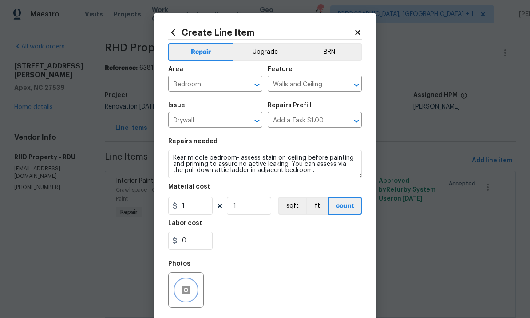
click at [191, 283] on button "button" at bounding box center [185, 289] width 21 height 21
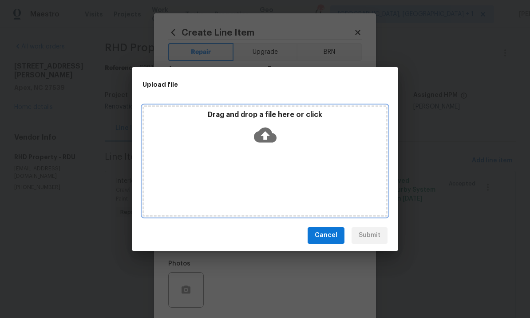
click at [266, 135] on icon at bounding box center [265, 134] width 23 height 23
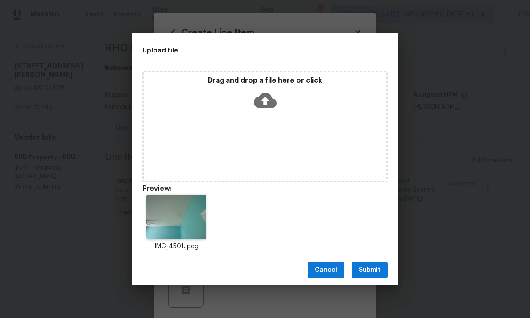
click at [372, 269] on span "Submit" at bounding box center [370, 269] width 22 height 11
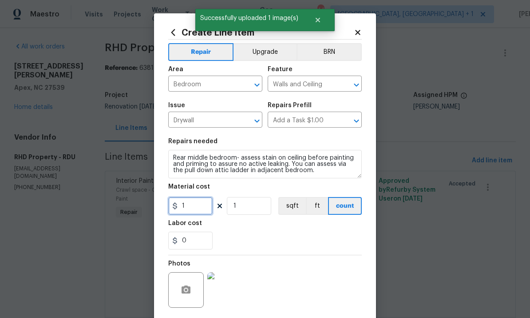
click at [195, 208] on input "1" at bounding box center [190, 206] width 44 height 18
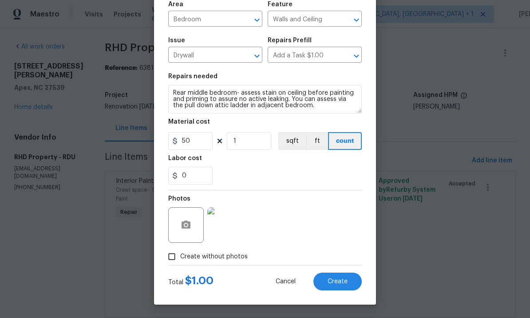
scroll to position [67, 0]
type input "50"
click at [310, 217] on div "Photos" at bounding box center [265, 219] width 194 height 58
click at [340, 281] on span "Create" at bounding box center [338, 281] width 20 height 7
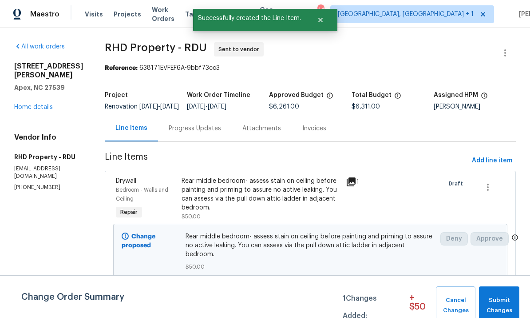
scroll to position [0, 0]
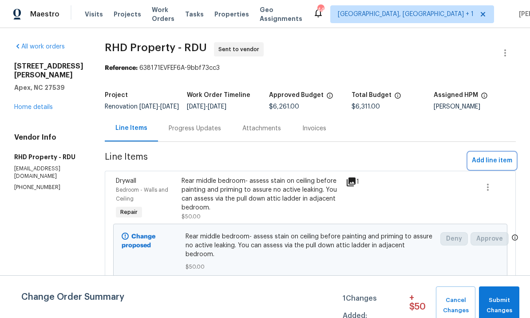
click at [493, 162] on span "Add line item" at bounding box center [492, 160] width 40 height 11
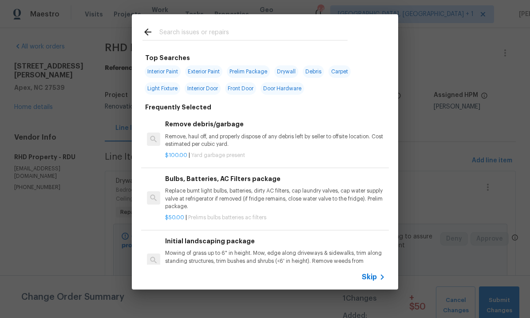
click at [191, 37] on input "text" at bounding box center [253, 33] width 188 height 13
type input "Smoke"
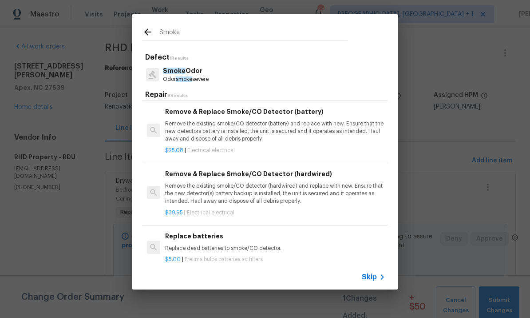
scroll to position [150, 1]
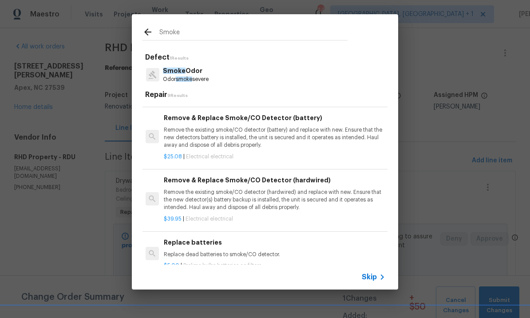
click at [295, 177] on h6 "Remove & Replace Smoke/CO Detector (hardwired)" at bounding box center [274, 180] width 220 height 10
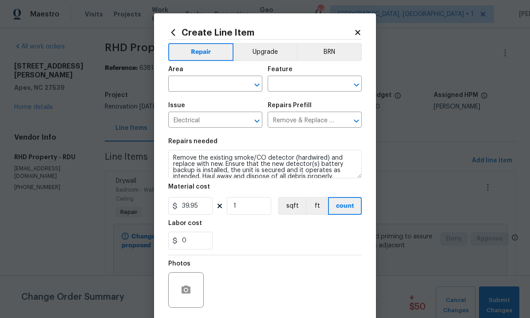
click at [203, 84] on input "text" at bounding box center [202, 85] width 69 height 14
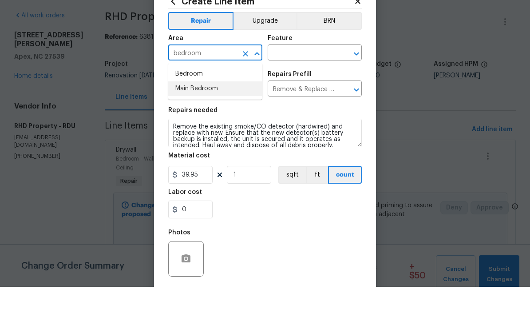
click at [198, 112] on li "Main Bedroom" at bounding box center [215, 119] width 94 height 15
type input "Main Bedroom"
click at [220, 78] on input "Main Bedroom" at bounding box center [202, 85] width 69 height 14
click at [244, 80] on icon "Clear" at bounding box center [245, 84] width 9 height 9
click at [190, 98] on li "Bedroom" at bounding box center [215, 105] width 94 height 15
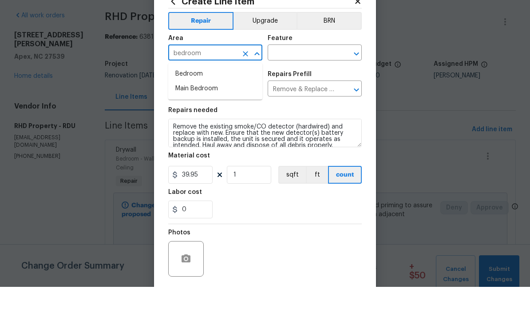
type input "Bedroom"
click at [304, 78] on input "text" at bounding box center [302, 85] width 69 height 14
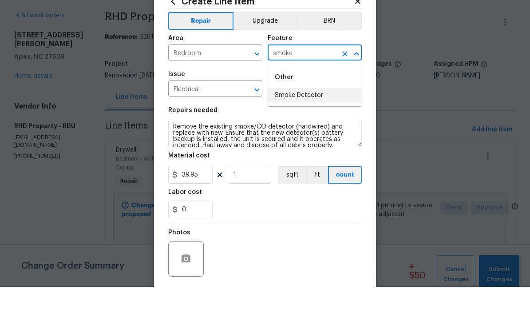
click at [312, 119] on li "Smoke Detector" at bounding box center [315, 126] width 94 height 15
type input "Smoke Detector"
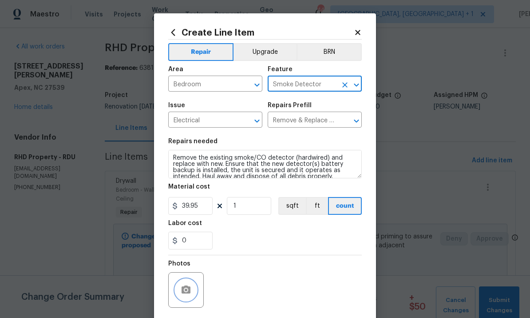
click at [194, 293] on button "button" at bounding box center [185, 289] width 21 height 21
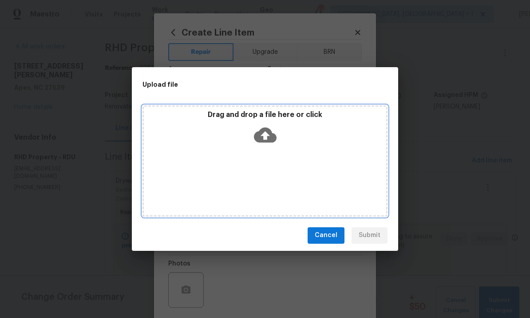
click at [274, 133] on icon at bounding box center [265, 134] width 23 height 15
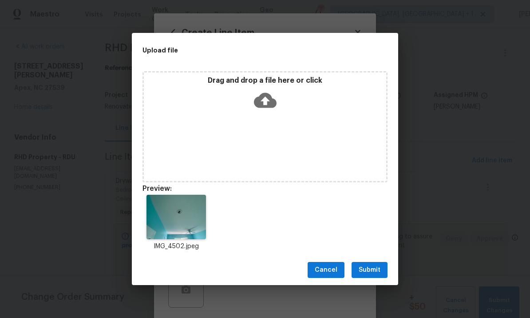
scroll to position [31, 0]
click at [370, 265] on span "Submit" at bounding box center [370, 269] width 22 height 11
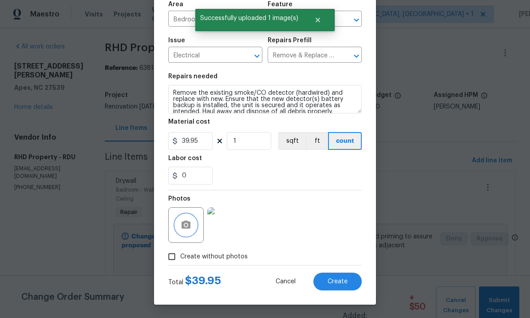
scroll to position [67, 0]
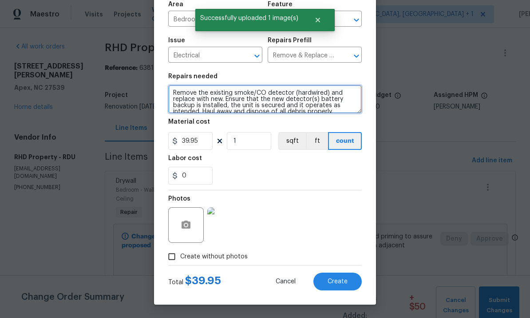
click at [174, 91] on textarea "Remove the existing smoke/CO detector (hardwired) and replace with new. Ensure …" at bounding box center [265, 99] width 194 height 28
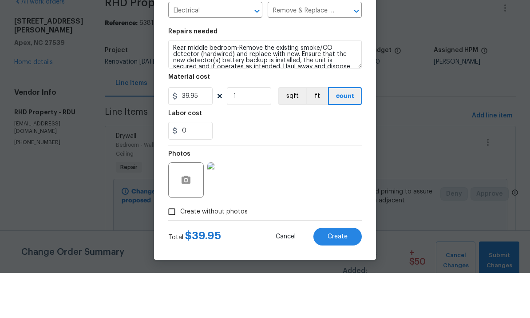
scroll to position [33, 0]
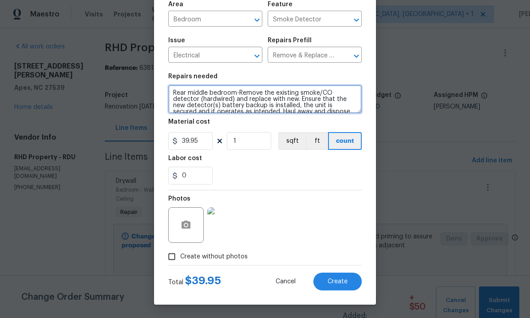
type textarea "Rear middle bedroom-Remove the existing smoke/CO detector (hardwired) and repla…"
click at [342, 287] on button "Create" at bounding box center [338, 281] width 48 height 18
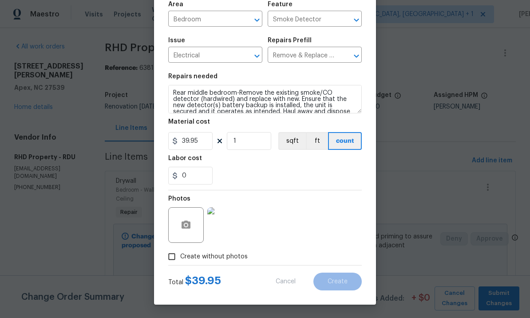
scroll to position [0, 0]
type input "0"
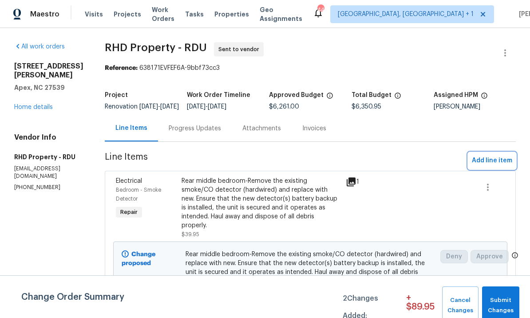
click at [495, 163] on span "Add line item" at bounding box center [492, 160] width 40 height 11
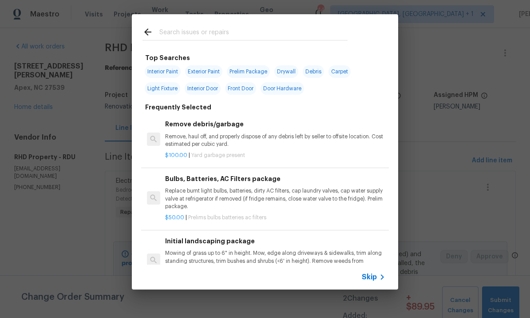
click at [201, 36] on input "text" at bounding box center [253, 33] width 188 height 13
type input "Debris"
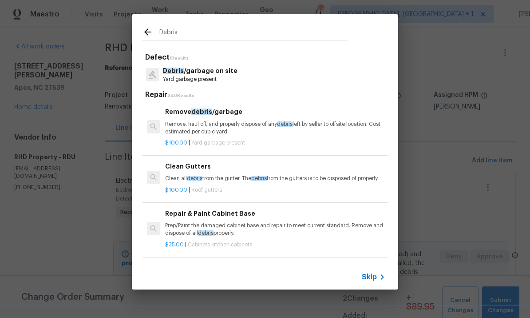
click at [216, 75] on p "Debris /garbage on site" at bounding box center [200, 70] width 75 height 9
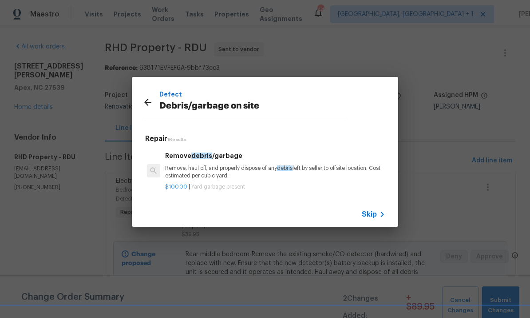
click at [232, 172] on p "Remove, haul off, and properly dispose of any debris left by seller to offsite …" at bounding box center [275, 171] width 220 height 15
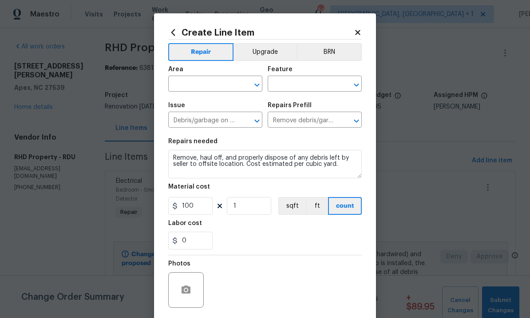
click at [206, 82] on input "text" at bounding box center [202, 85] width 69 height 14
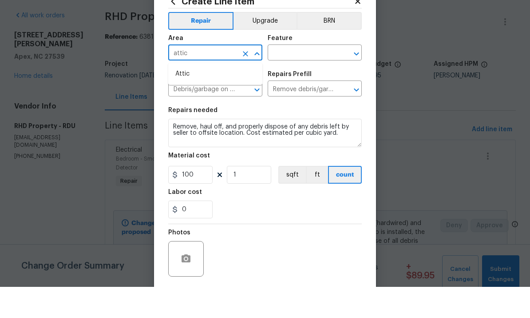
click at [188, 98] on li "Attic" at bounding box center [215, 105] width 94 height 15
type input "Attic"
click at [306, 78] on input "text" at bounding box center [302, 85] width 69 height 14
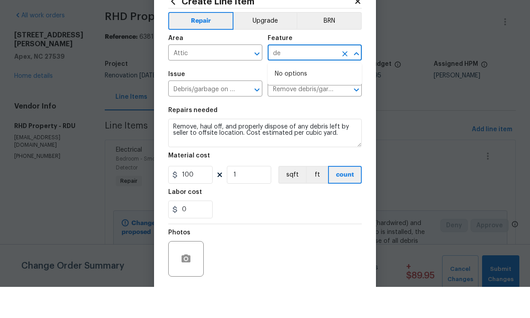
type input "d"
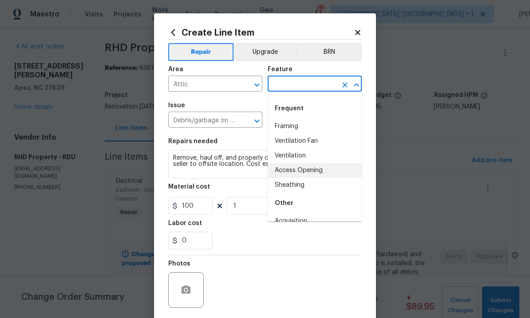
click at [322, 163] on li "Access Opening" at bounding box center [315, 170] width 94 height 15
type input "Access Opening"
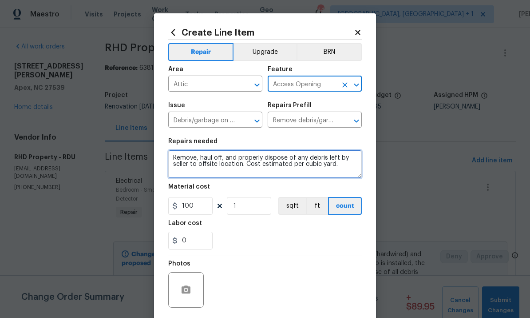
click at [175, 157] on textarea "Remove, haul off, and properly dispose of any debris left by seller to offsite …" at bounding box center [265, 164] width 194 height 28
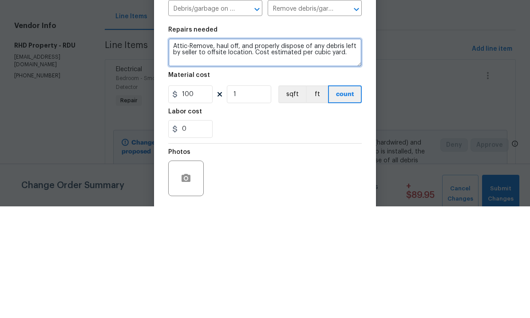
type textarea "Attic-Remove, haul off, and properly dispose of any debris left by seller to of…"
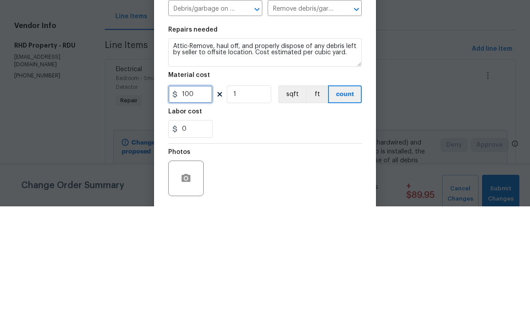
click at [208, 197] on input "100" at bounding box center [190, 206] width 44 height 18
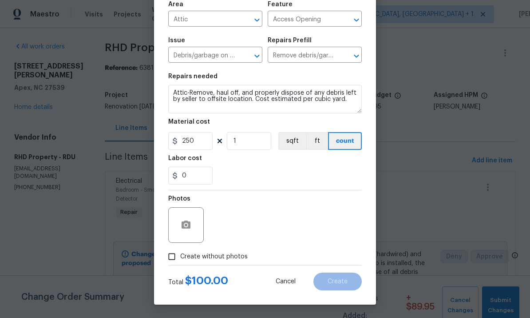
scroll to position [67, 0]
click at [192, 224] on button "button" at bounding box center [185, 224] width 21 height 21
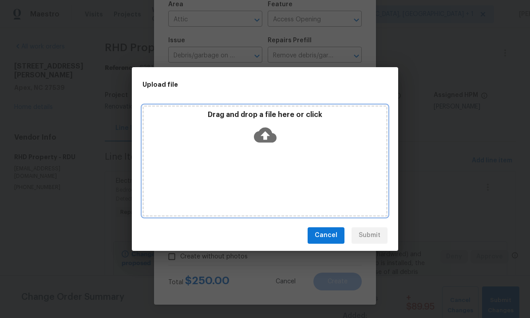
click at [268, 134] on icon at bounding box center [265, 134] width 23 height 23
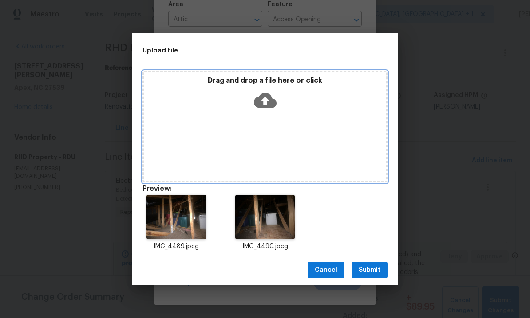
click at [267, 99] on icon at bounding box center [265, 100] width 23 height 23
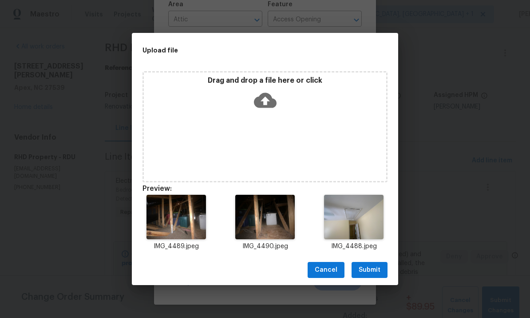
click at [377, 263] on button "Submit" at bounding box center [370, 270] width 36 height 16
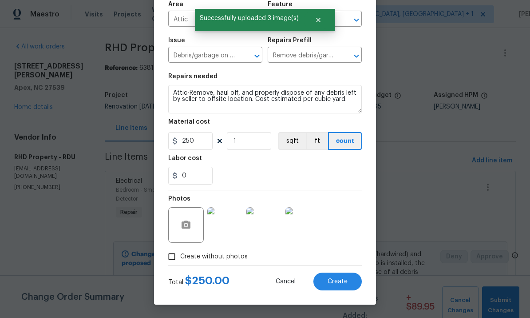
click at [227, 224] on img at bounding box center [225, 225] width 36 height 36
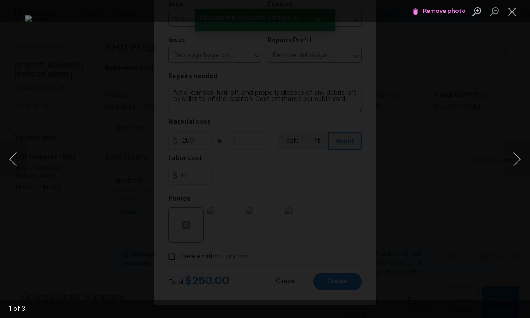
click at [521, 154] on button "Next image" at bounding box center [517, 159] width 27 height 36
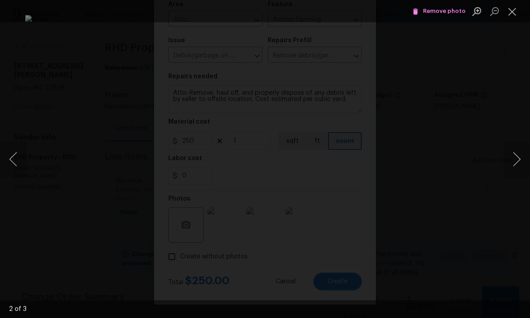
click at [520, 160] on button "Next image" at bounding box center [517, 159] width 27 height 36
click at [522, 181] on div "Lightbox" at bounding box center [265, 159] width 530 height 318
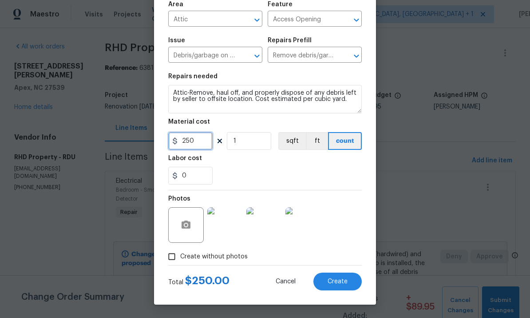
click at [203, 144] on input "250" at bounding box center [190, 141] width 44 height 18
type input "200"
click at [349, 243] on div "Photos" at bounding box center [265, 219] width 194 height 58
click at [341, 278] on span "Create" at bounding box center [338, 281] width 20 height 7
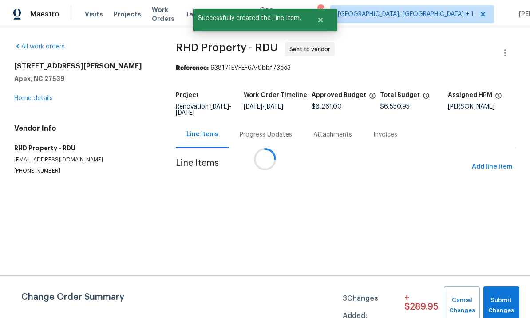
scroll to position [0, 0]
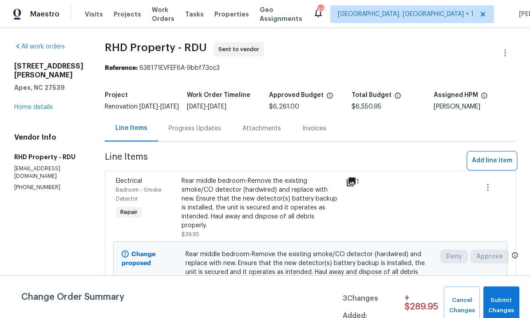
click at [494, 166] on span "Add line item" at bounding box center [492, 160] width 40 height 11
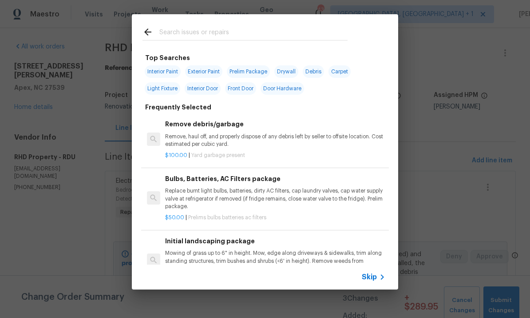
click at [174, 31] on input "text" at bounding box center [253, 33] width 188 height 13
type input "Paint"
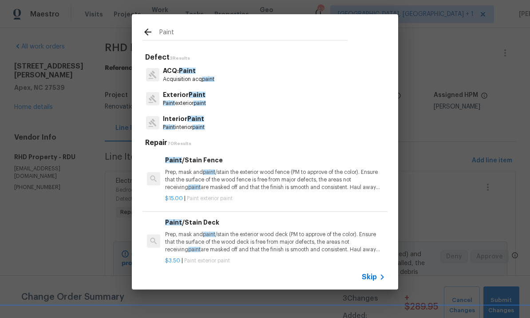
click at [188, 119] on span "Paint" at bounding box center [195, 118] width 17 height 6
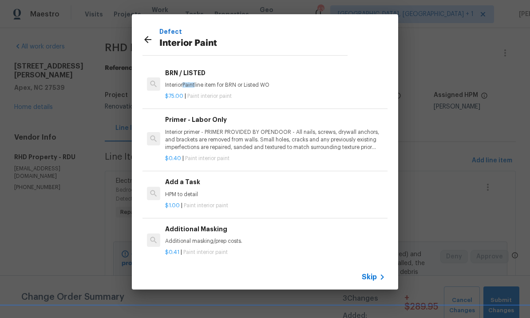
scroll to position [42, 0]
click at [216, 227] on h6 "Additional Masking" at bounding box center [275, 229] width 220 height 10
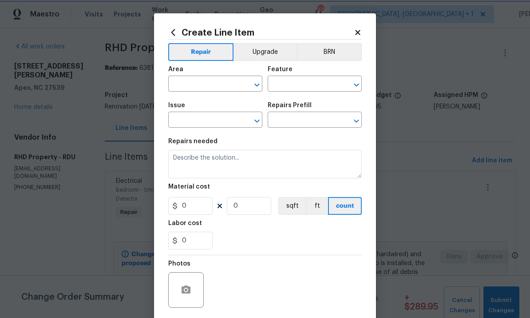
type input "Overall Paint"
type input "Interior Paint"
type input "Additional Masking $0.41"
type textarea "Additional masking/prep costs."
type input "0.41"
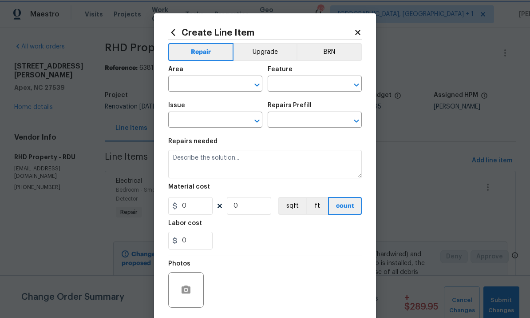
type input "1"
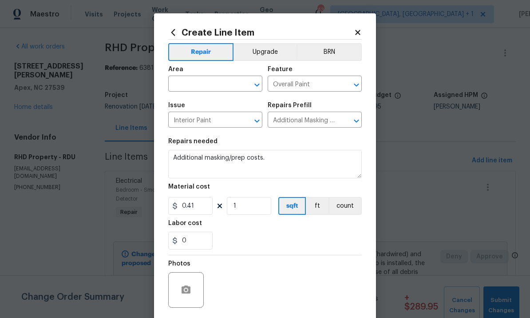
click at [201, 84] on input "text" at bounding box center [202, 85] width 69 height 14
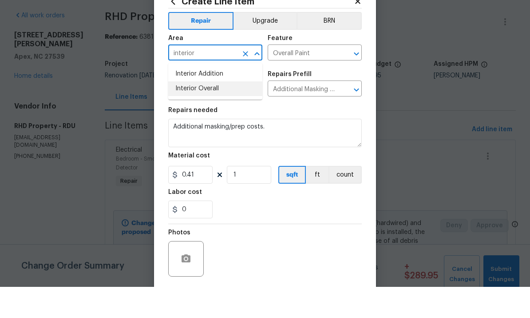
click at [213, 112] on li "Interior Overall" at bounding box center [215, 119] width 94 height 15
type input "Interior Overall"
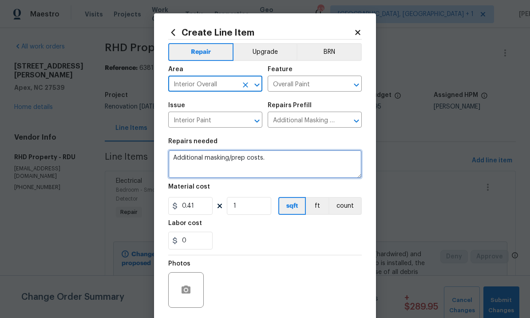
click at [278, 166] on textarea "Additional masking/prep costs." at bounding box center [265, 164] width 194 height 28
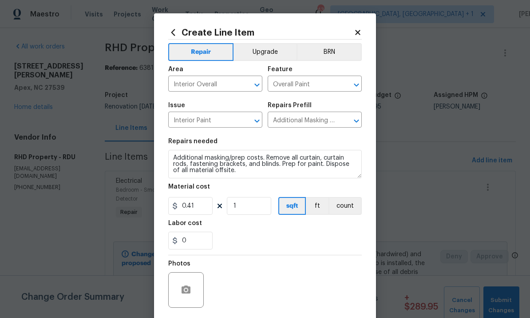
scroll to position [3, 0]
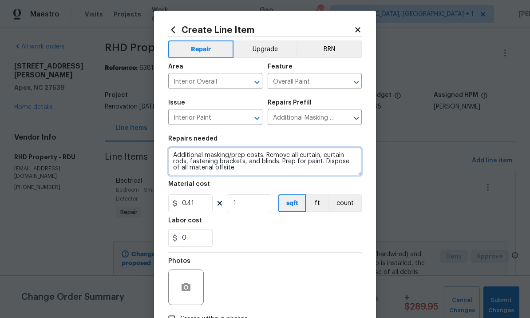
type textarea "Additional masking/prep costs. Remove all curtain, curtain rods, fastening brac…"
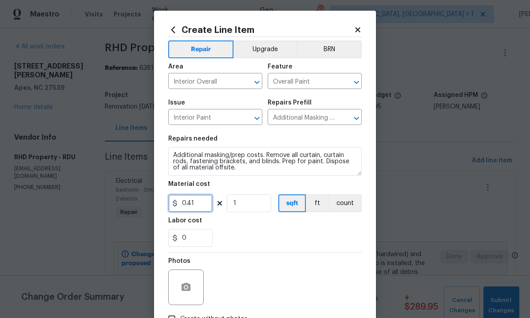
click at [197, 207] on input "0.41" at bounding box center [190, 203] width 44 height 18
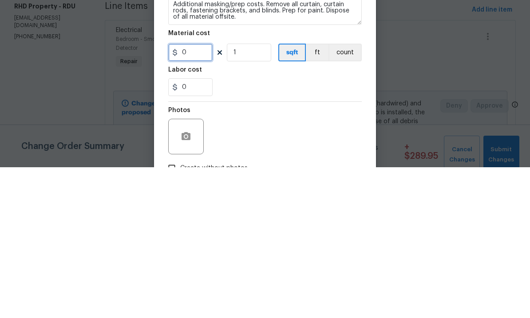
type input "0"
click at [318, 147] on textarea "Additional masking/prep costs. Remove all curtain, curtain rods, fastening brac…" at bounding box center [265, 161] width 194 height 28
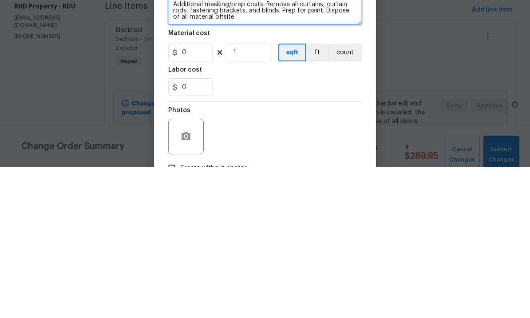
click at [277, 147] on textarea "Additional masking/prep costs. Remove all curtains, curtain rods, fastening bra…" at bounding box center [265, 161] width 194 height 28
click at [247, 147] on textarea "Additional masking/prep costs. Remove all curtains, curtain rods, fastening bra…" at bounding box center [265, 161] width 194 height 28
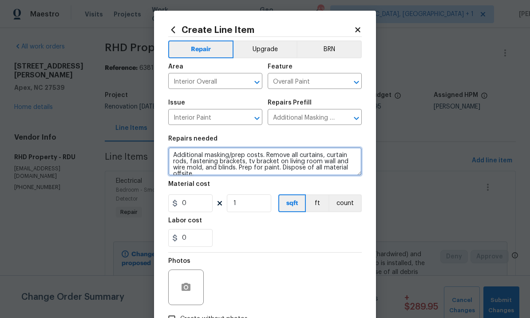
type textarea "Additional masking/prep costs. Remove all curtains, curtain rods, fastening bra…"
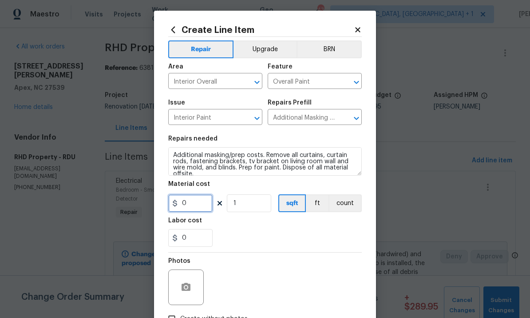
click at [198, 205] on input "0" at bounding box center [190, 203] width 44 height 18
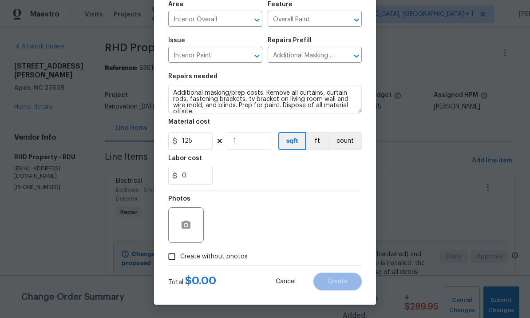
scroll to position [67, 0]
type input "125"
click at [282, 225] on div "Photos" at bounding box center [265, 219] width 194 height 58
click at [189, 223] on icon "button" at bounding box center [186, 224] width 9 height 8
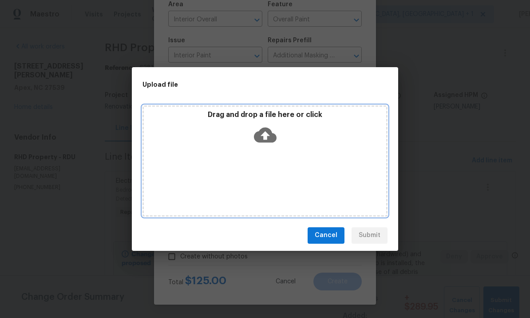
click at [266, 142] on icon at bounding box center [265, 134] width 23 height 15
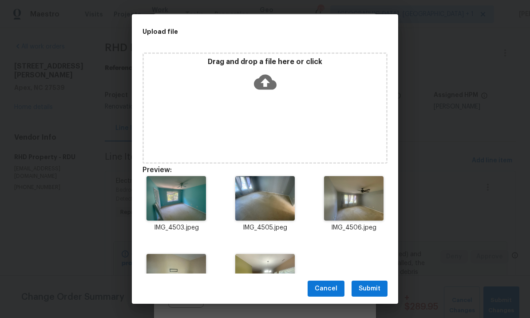
scroll to position [36, 0]
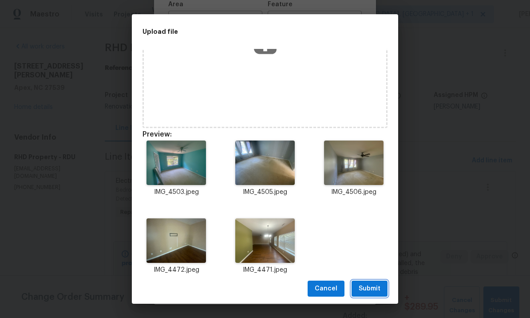
click at [372, 294] on button "Submit" at bounding box center [370, 288] width 36 height 16
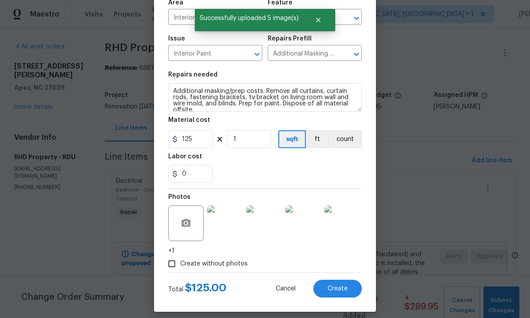
click at [338, 292] on span "Create" at bounding box center [338, 288] width 20 height 7
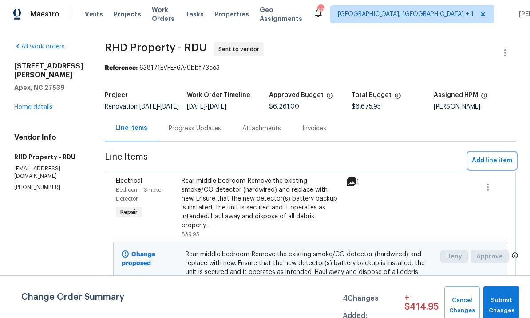
click at [490, 163] on span "Add line item" at bounding box center [492, 160] width 40 height 11
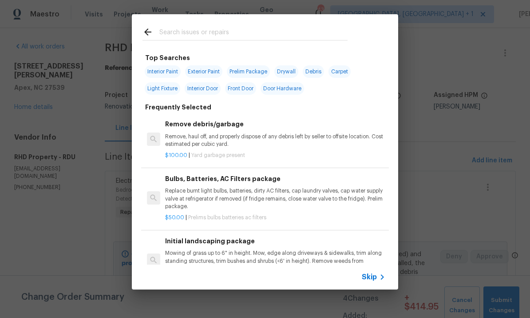
click at [190, 33] on input "text" at bounding box center [253, 33] width 188 height 13
type input "Stopper"
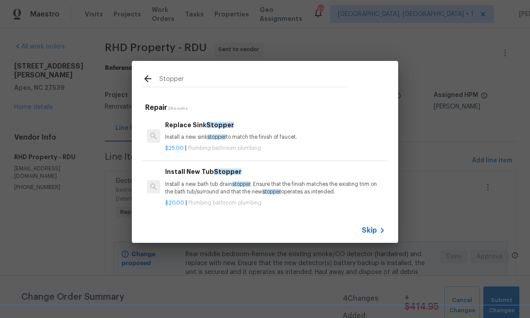
click at [214, 128] on span "Stopper" at bounding box center [221, 125] width 28 height 6
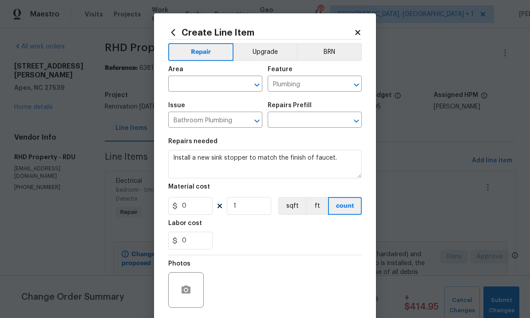
type input "Replace Sink Stopper $25.00"
type input "25"
click at [195, 84] on input "text" at bounding box center [202, 85] width 69 height 14
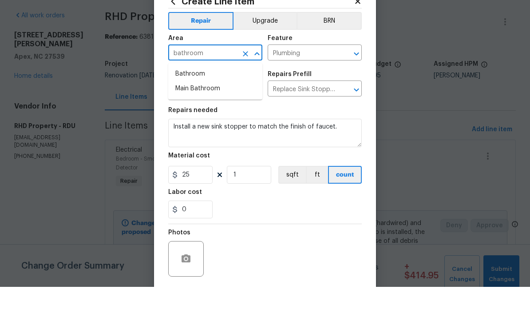
click at [194, 98] on li "Bathroom" at bounding box center [215, 105] width 94 height 15
type input "Bathroom"
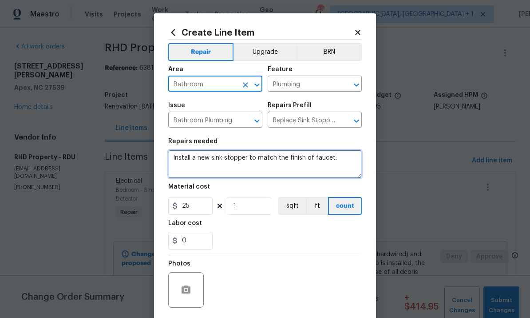
click at [338, 159] on textarea "Install a new sink stopper to match the finish of faucet." at bounding box center [265, 164] width 194 height 28
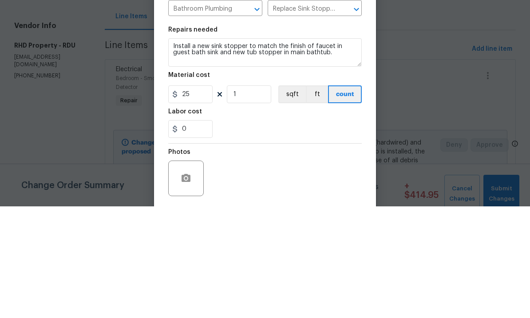
scroll to position [33, 0]
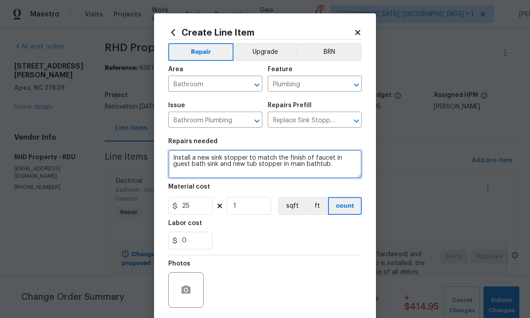
type textarea "Install a new sink stopper to match the finish of faucet in guest bath sink and…"
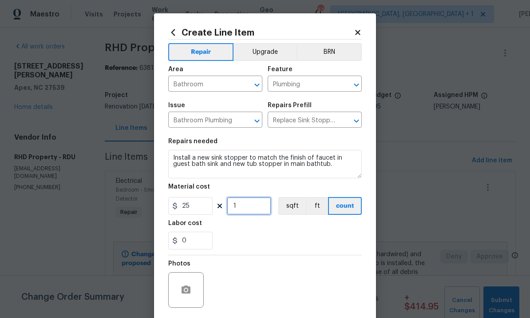
click at [249, 209] on input "1" at bounding box center [249, 206] width 44 height 18
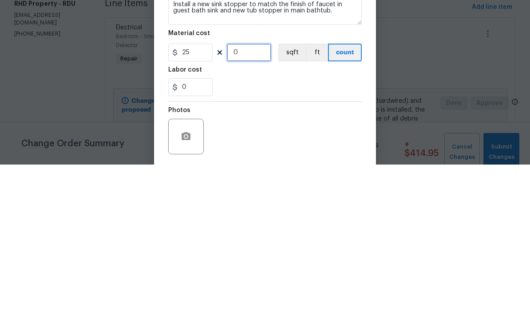
type input "2"
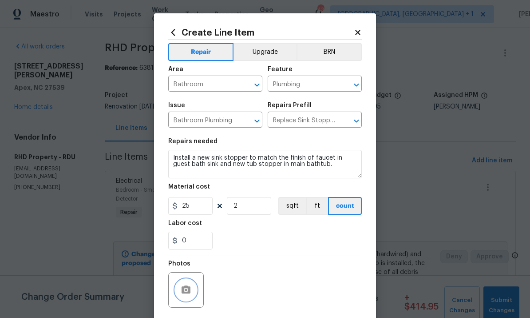
click at [190, 292] on icon "button" at bounding box center [186, 289] width 9 height 8
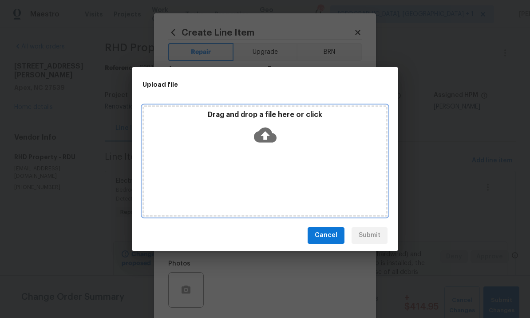
click at [262, 129] on icon at bounding box center [265, 134] width 23 height 15
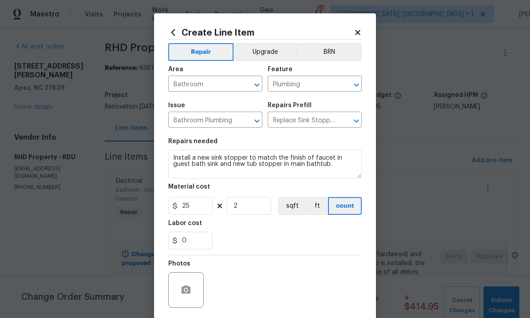
scroll to position [33, 0]
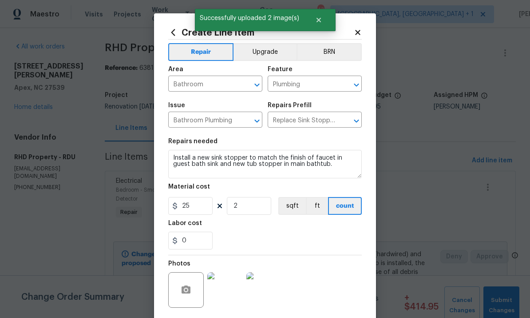
click at [224, 293] on img at bounding box center [225, 290] width 36 height 36
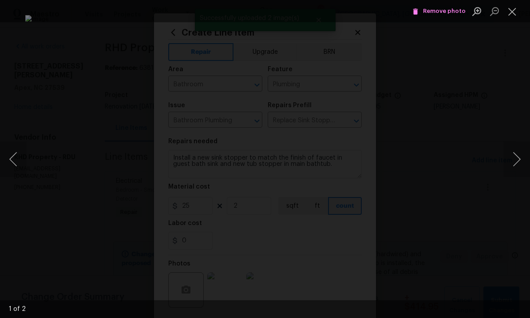
click at [526, 151] on button "Next image" at bounding box center [517, 159] width 27 height 36
click at [520, 119] on div "Lightbox" at bounding box center [265, 159] width 530 height 318
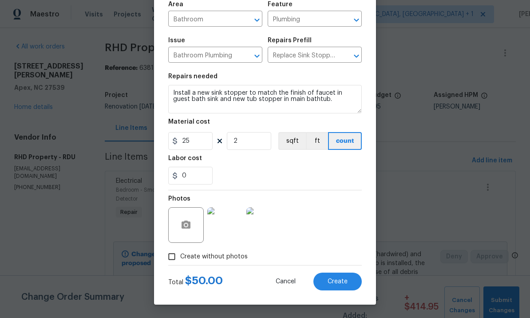
scroll to position [67, 0]
click at [346, 279] on span "Create" at bounding box center [338, 281] width 20 height 7
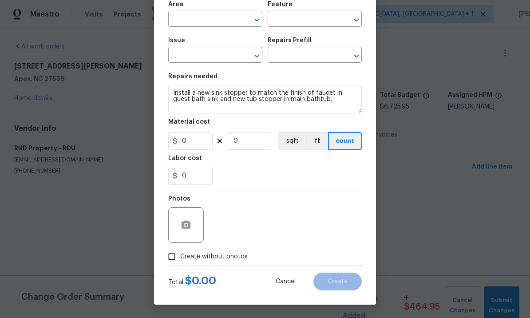
scroll to position [0, 0]
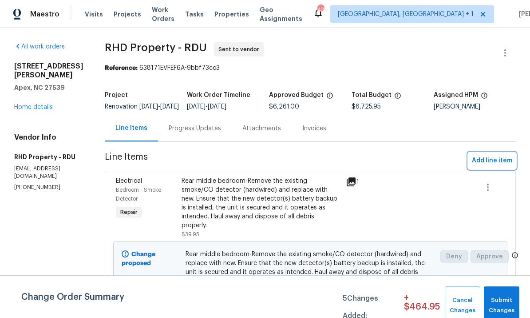
click at [486, 169] on button "Add line item" at bounding box center [493, 160] width 48 height 16
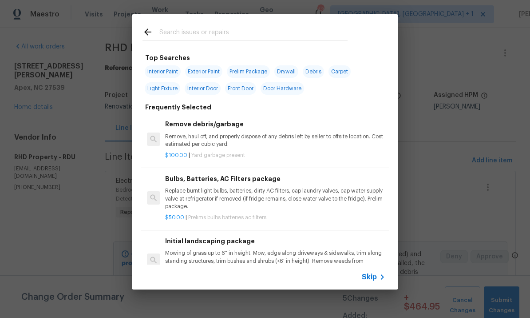
click at [187, 30] on input "text" at bounding box center [253, 33] width 188 height 13
type input "Light"
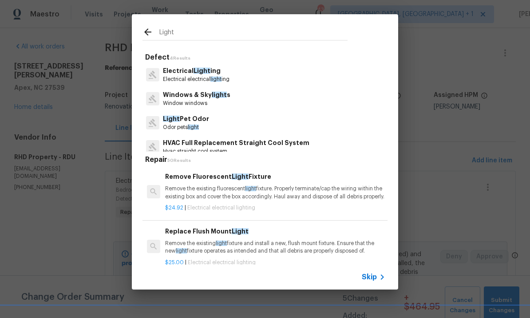
click at [200, 76] on p "Electrical electrical light ing" at bounding box center [196, 80] width 67 height 8
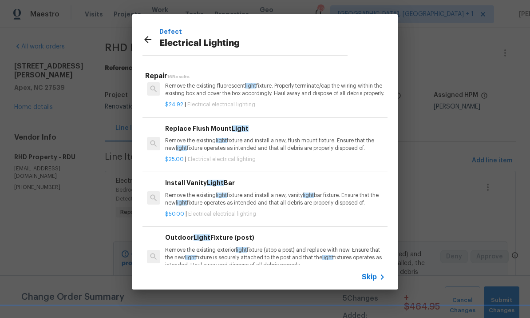
scroll to position [20, 0]
click at [296, 150] on p "Remove the existing light fixture and install a new, flush mount fixture. Ensur…" at bounding box center [275, 144] width 220 height 15
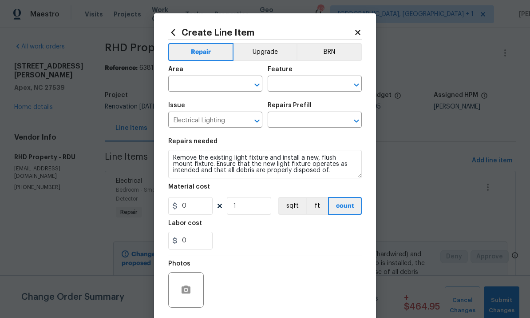
type input "Replace Flush Mount Light $25.00"
type input "25"
click at [205, 84] on input "text" at bounding box center [202, 85] width 69 height 14
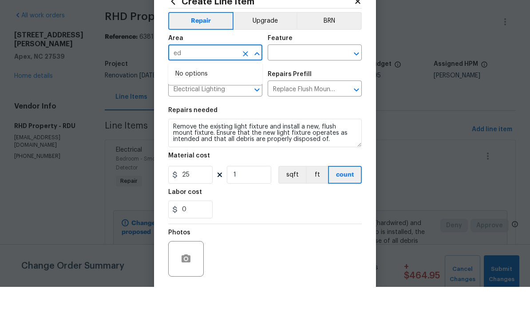
type input "e"
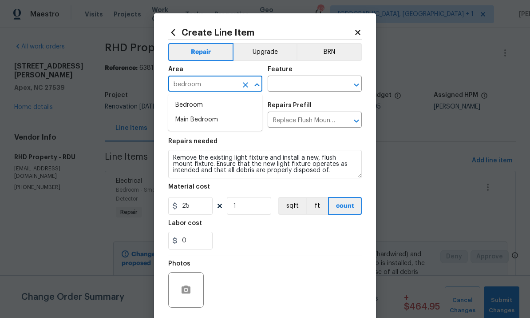
click at [197, 98] on li "Bedroom" at bounding box center [215, 105] width 94 height 15
type input "Bedroom"
click at [309, 84] on input "text" at bounding box center [302, 85] width 69 height 14
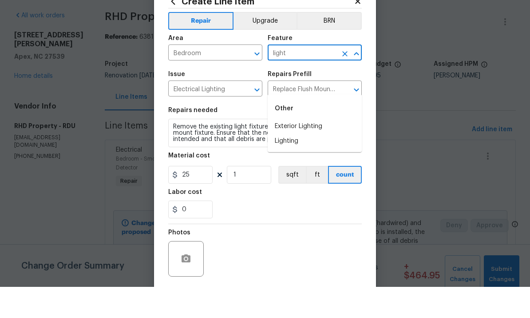
scroll to position [33, 0]
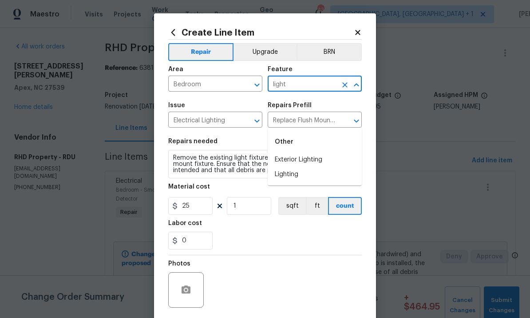
click at [289, 167] on li "Lighting" at bounding box center [315, 174] width 94 height 15
type input "Lighting"
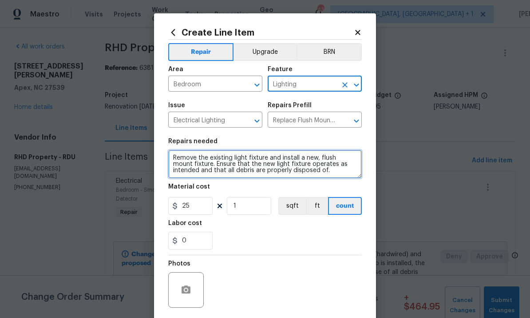
click at [231, 159] on textarea "Remove the existing light fixture and install a new, flush mount fixture. Ensur…" at bounding box center [265, 164] width 194 height 28
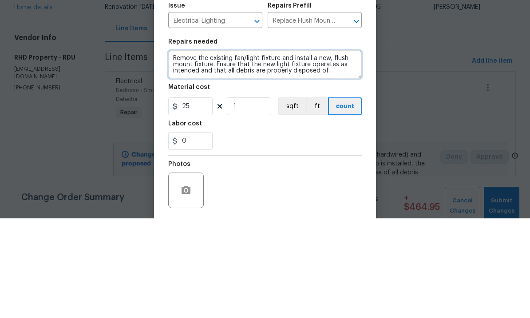
click at [278, 150] on textarea "Remove the existing fan/light fixture and install a new, flush mount fixture. E…" at bounding box center [265, 164] width 194 height 28
click at [231, 150] on textarea "Remove the existing fan/light fixtures and install a new, flush mount fixture. …" at bounding box center [265, 164] width 194 height 28
click at [300, 150] on textarea "Remove the existing white fan/light fixtures and install a new, flush mount fix…" at bounding box center [265, 164] width 194 height 28
click at [344, 150] on textarea "Remove the existing white fan/light fixtures in the front side bedroom with att…" at bounding box center [265, 164] width 194 height 28
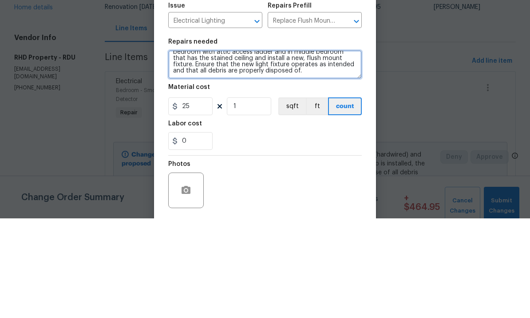
click at [343, 150] on textarea "Remove the existing white fan/light fixtures in the front side bedroom with att…" at bounding box center [265, 164] width 194 height 28
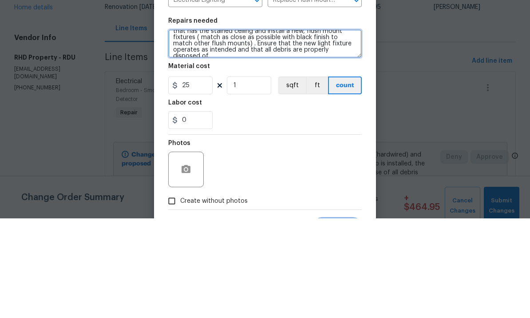
type textarea "Remove the existing white fan/light fixtures in the front side bedroom with att…"
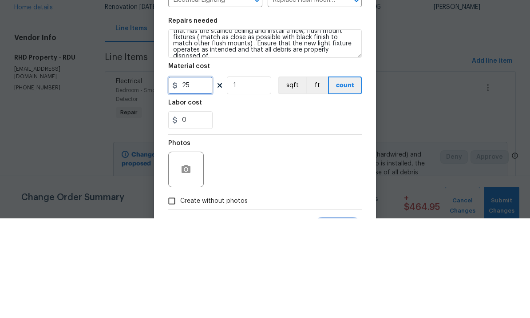
click at [196, 176] on input "25" at bounding box center [190, 185] width 44 height 18
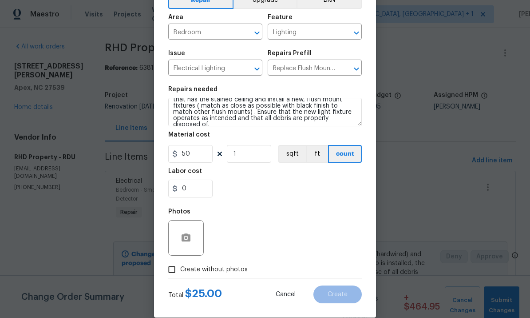
scroll to position [58, 0]
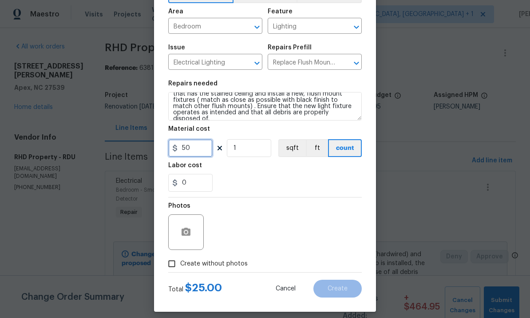
type input "50"
click at [189, 231] on icon "button" at bounding box center [186, 231] width 9 height 8
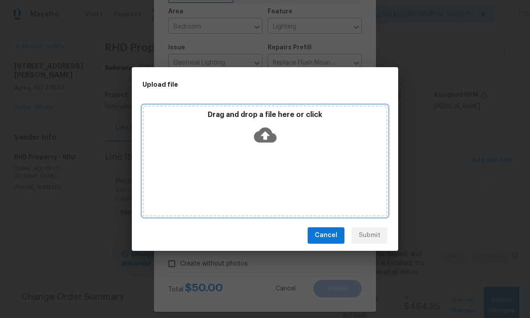
click at [266, 124] on icon at bounding box center [265, 134] width 23 height 23
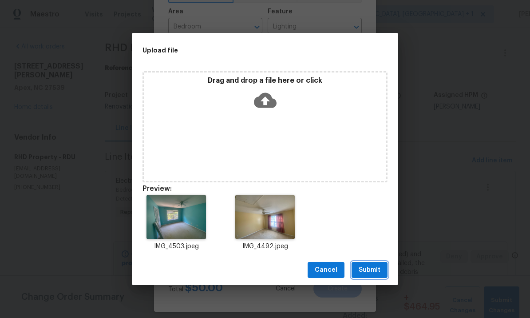
click at [374, 270] on span "Submit" at bounding box center [370, 269] width 22 height 11
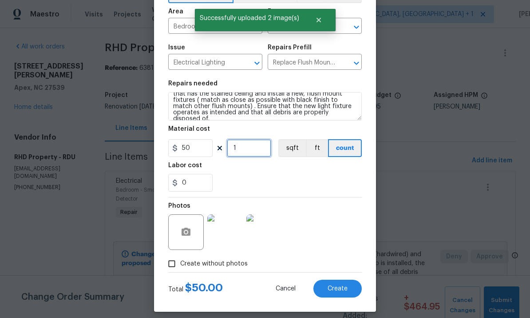
click at [250, 149] on input "1" at bounding box center [249, 148] width 44 height 18
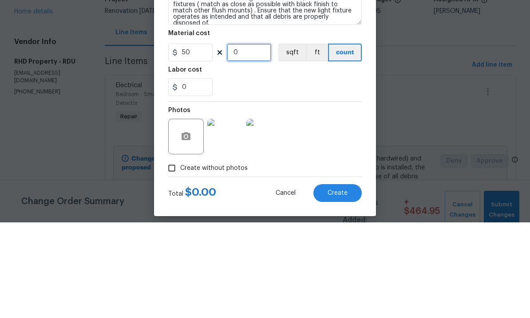
type input "2"
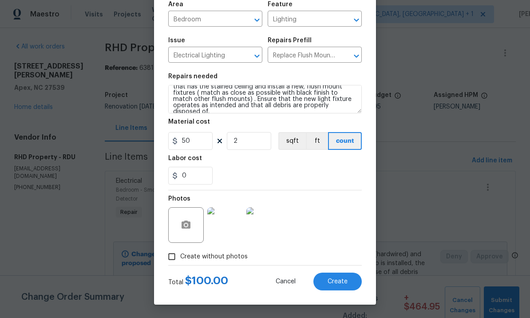
scroll to position [67, 0]
click at [231, 224] on img at bounding box center [225, 225] width 36 height 36
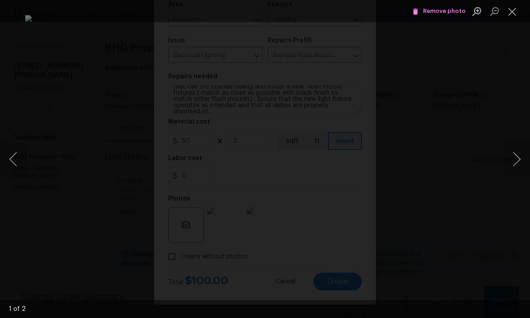
click at [523, 161] on button "Next image" at bounding box center [517, 159] width 27 height 36
click at [518, 135] on div "Lightbox" at bounding box center [265, 159] width 530 height 318
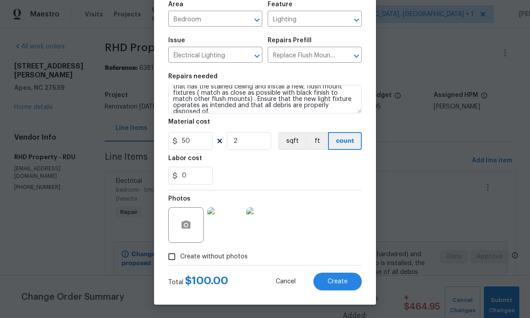
click at [342, 284] on span "Create" at bounding box center [338, 281] width 20 height 7
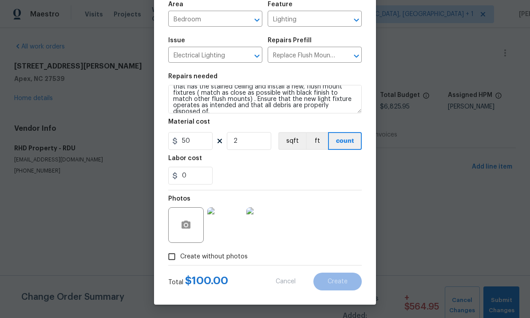
type input "0"
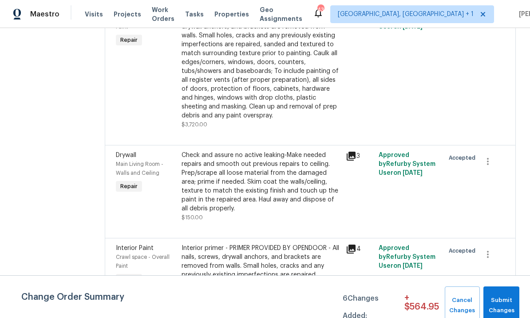
scroll to position [981, 0]
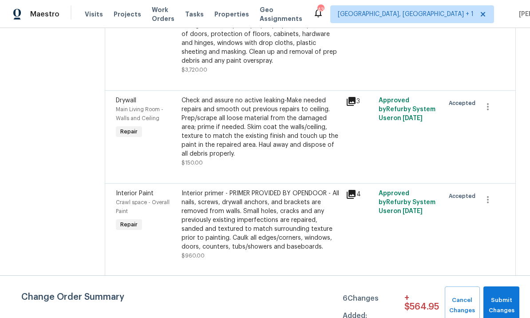
click at [258, 143] on div "Check and assure no active leaking-Make needed repairs and smooth out previous …" at bounding box center [261, 127] width 159 height 62
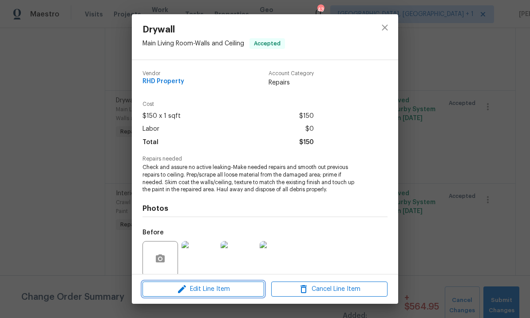
click at [230, 288] on span "Edit Line Item" at bounding box center [203, 288] width 116 height 11
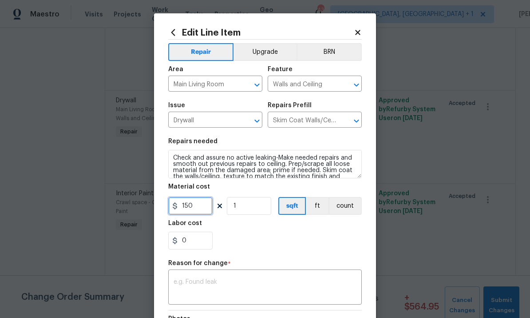
click at [209, 207] on input "150" at bounding box center [190, 206] width 44 height 18
type input "175"
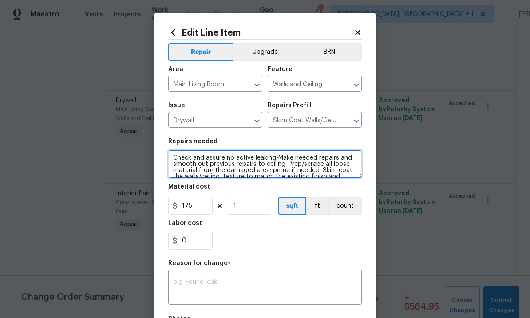
click at [175, 155] on textarea "Check and assure no active leaking-Make needed repairs and smooth out previous …" at bounding box center [265, 164] width 194 height 28
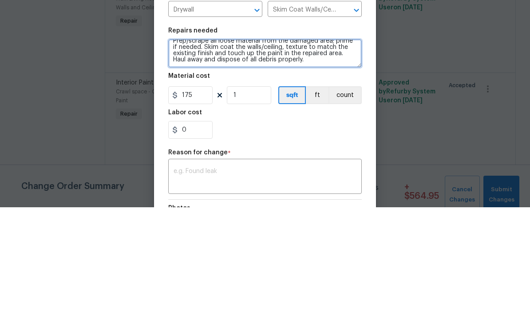
scroll to position [19, 0]
click at [274, 150] on textarea "Living room- Check and assure no active leaking-Make needed repairs and smooth …" at bounding box center [265, 164] width 194 height 28
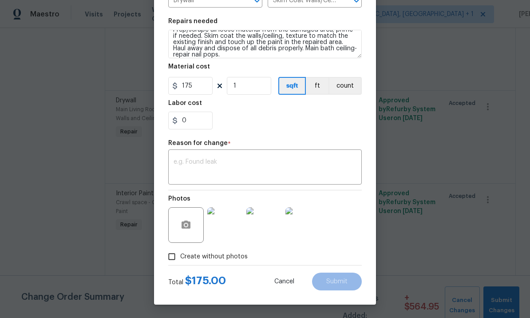
scroll to position [122, 0]
click at [187, 221] on icon "button" at bounding box center [186, 224] width 9 height 8
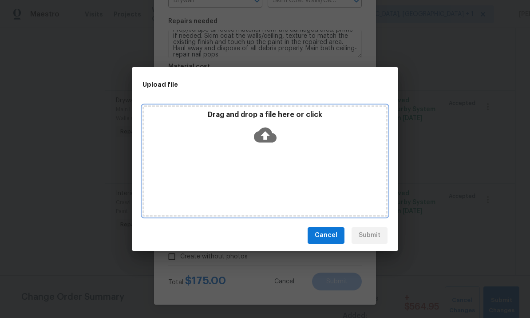
click at [265, 127] on icon at bounding box center [265, 134] width 23 height 15
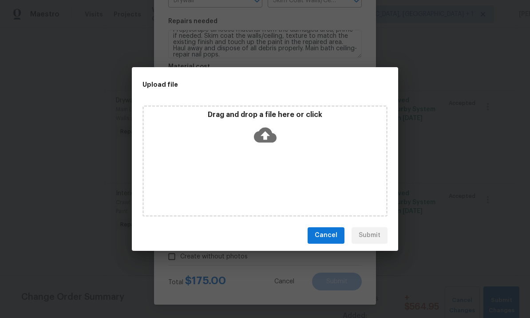
click at [453, 137] on div "Upload file Drag and drop a file here or click Cancel Submit" at bounding box center [265, 159] width 530 height 318
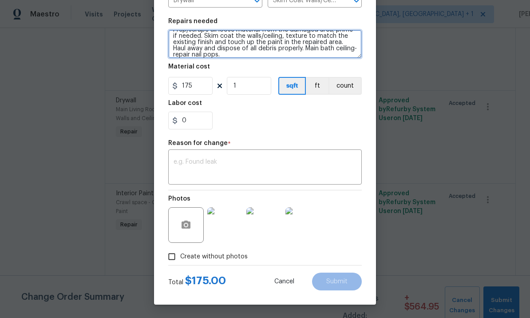
click at [194, 55] on textarea "Living room- Check and assure no active leaking-Make needed repairs and smooth …" at bounding box center [265, 44] width 194 height 28
type textarea "Living room- Check and assure no active leaking-Make needed repairs and smooth …"
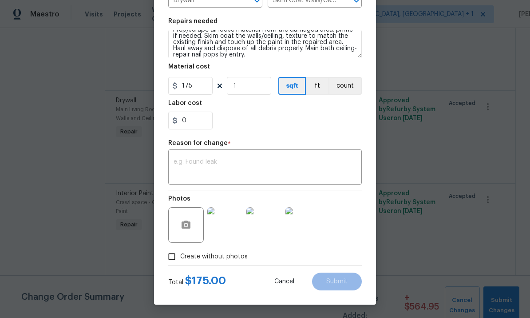
click at [210, 167] on textarea at bounding box center [265, 168] width 183 height 19
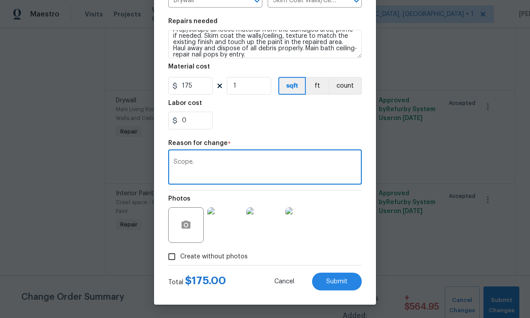
type textarea "Scope."
click at [342, 278] on span "Submit" at bounding box center [336, 281] width 21 height 7
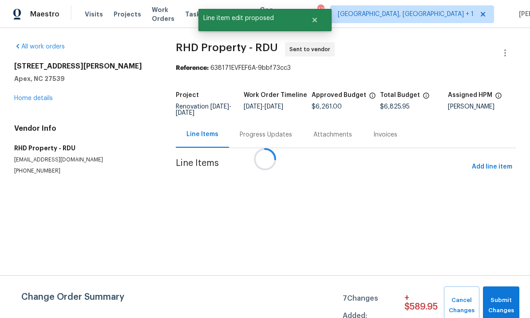
scroll to position [0, 0]
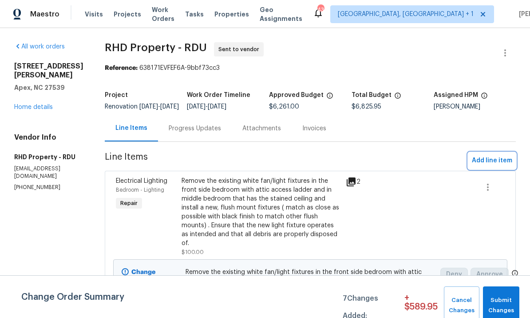
click at [483, 166] on span "Add line item" at bounding box center [492, 160] width 40 height 11
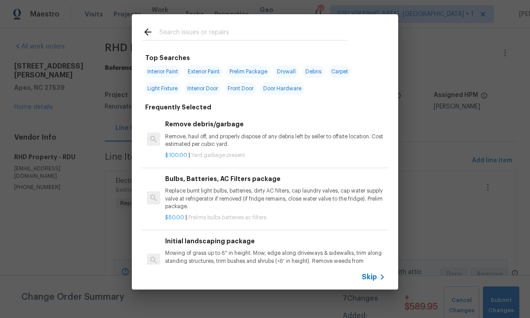
click at [193, 33] on input "text" at bounding box center [253, 33] width 188 height 13
type input "Battery"
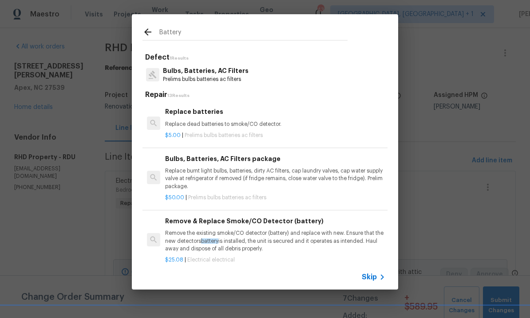
click at [225, 70] on p "Bulbs, Batteries, AC Filters" at bounding box center [206, 70] width 86 height 9
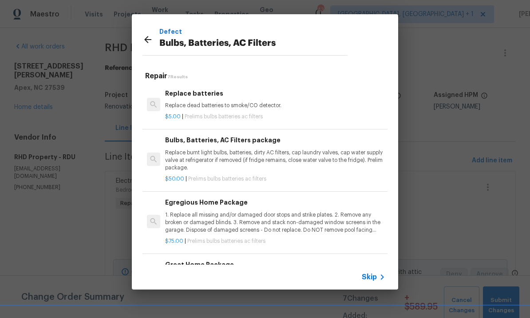
click at [247, 153] on p "Replace burnt light bulbs, batteries, dirty AC filters, cap laundry valves, cap…" at bounding box center [275, 160] width 220 height 23
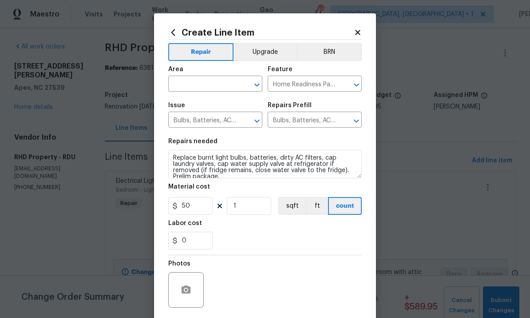
click at [200, 88] on input "text" at bounding box center [202, 85] width 69 height 14
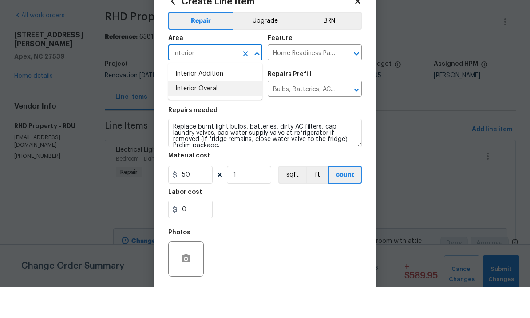
click at [211, 112] on li "Interior Overall" at bounding box center [215, 119] width 94 height 15
type input "Interior Overall"
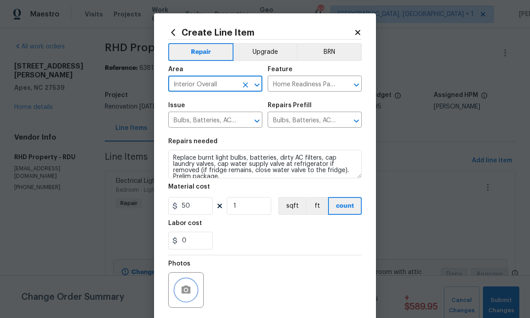
click at [189, 295] on icon "button" at bounding box center [186, 289] width 11 height 11
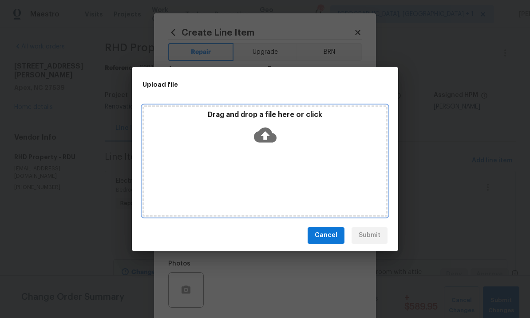
click at [267, 136] on icon at bounding box center [265, 134] width 23 height 23
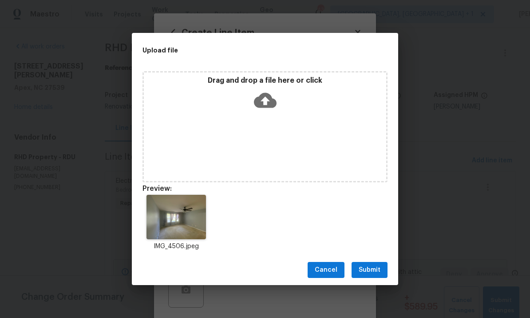
click at [369, 267] on span "Submit" at bounding box center [370, 269] width 22 height 11
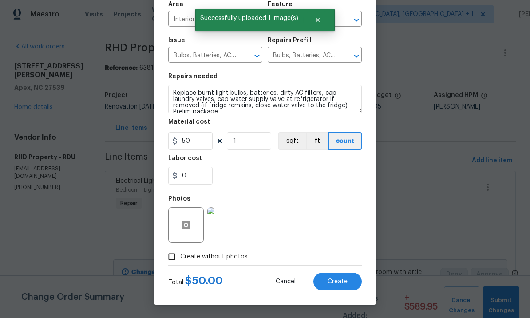
click at [347, 279] on span "Create" at bounding box center [338, 281] width 20 height 7
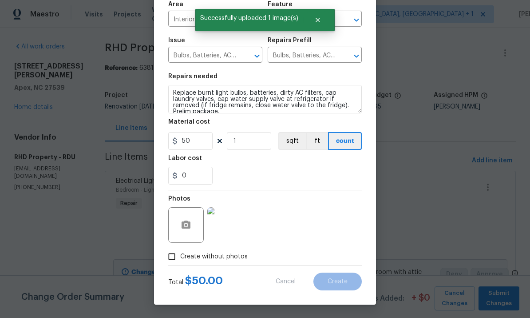
type input "0"
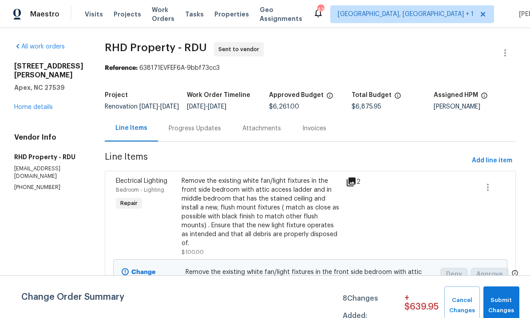
click at [32, 104] on link "Home details" at bounding box center [33, 107] width 39 height 6
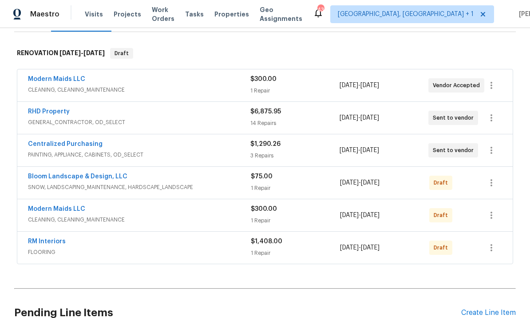
scroll to position [130, 0]
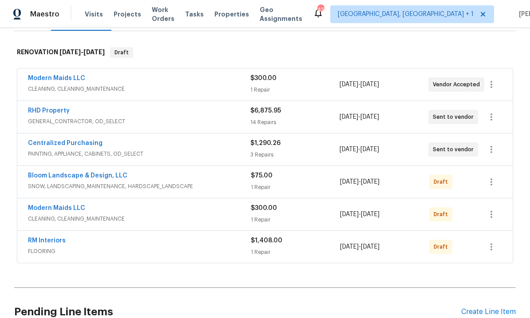
click at [102, 174] on link "Bloom Landscape & Design, LLC" at bounding box center [77, 175] width 99 height 6
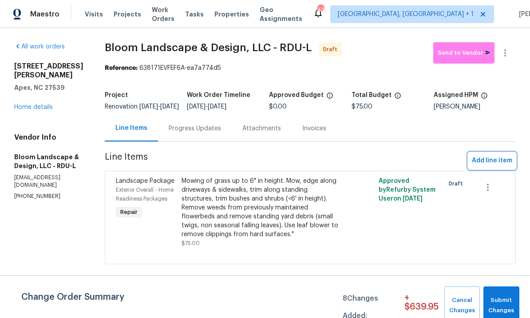
click at [493, 166] on span "Add line item" at bounding box center [492, 160] width 40 height 11
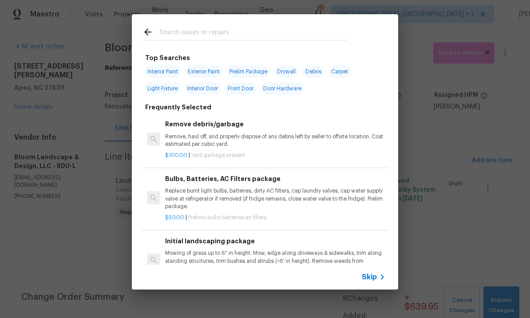
click at [185, 36] on input "text" at bounding box center [253, 33] width 188 height 13
type input "Demo"
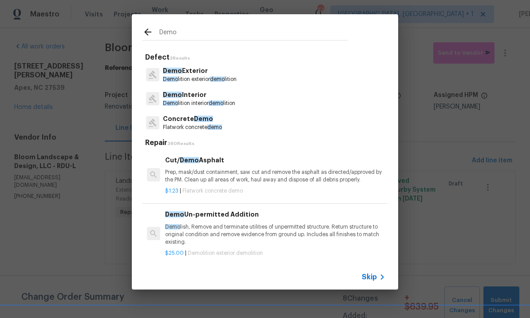
click at [200, 71] on p "Demo Exterior" at bounding box center [200, 70] width 74 height 9
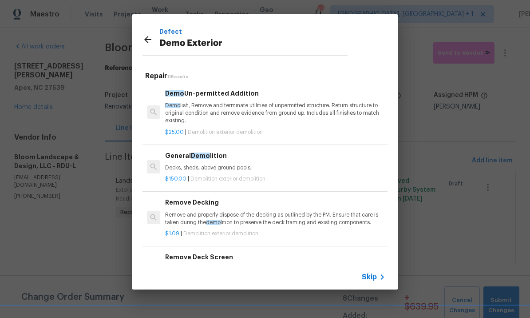
click at [225, 163] on div "General Demo lition Decks, sheds, above ground pools," at bounding box center [275, 161] width 220 height 21
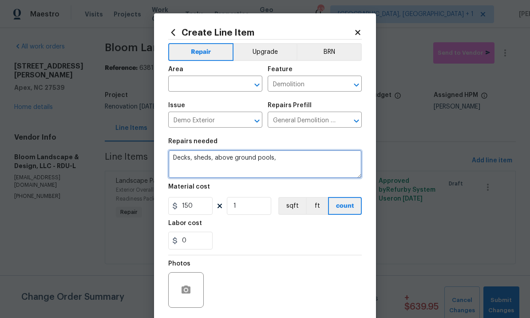
click at [293, 164] on textarea "Decks, sheds, above ground pools," at bounding box center [265, 164] width 194 height 28
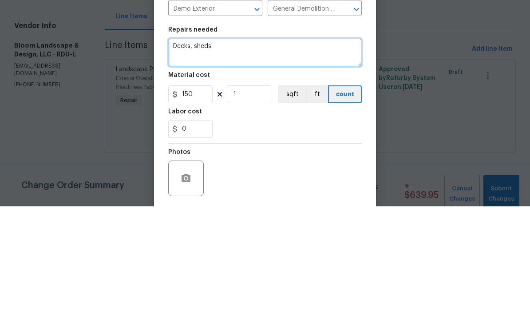
type textarea "Decks,"
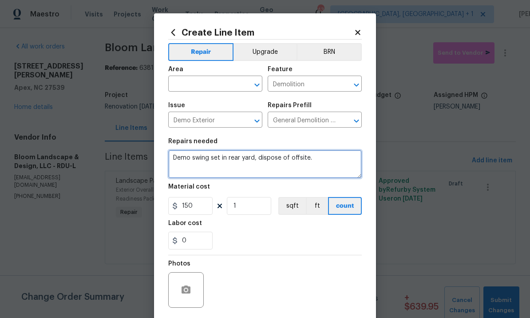
type textarea "Demo swing set in rear yard, dispose of offsite."
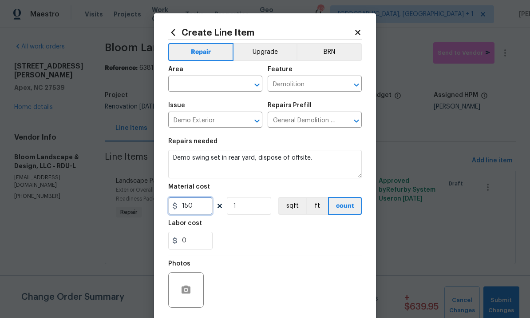
click at [200, 213] on input "150" at bounding box center [190, 206] width 44 height 18
type input "100"
click at [199, 82] on input "text" at bounding box center [202, 85] width 69 height 14
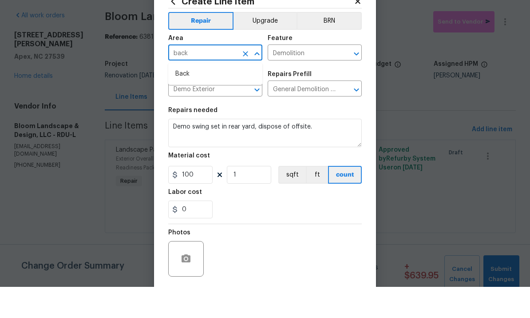
click at [187, 98] on li "Back" at bounding box center [215, 105] width 94 height 15
type input "Back"
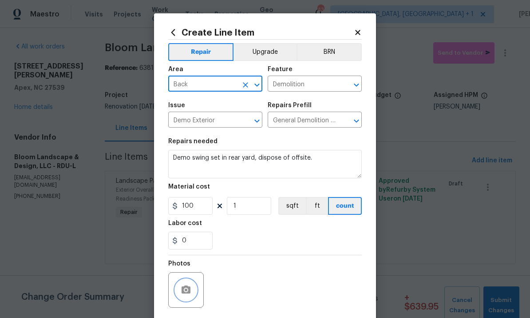
click at [194, 289] on button "button" at bounding box center [185, 289] width 21 height 21
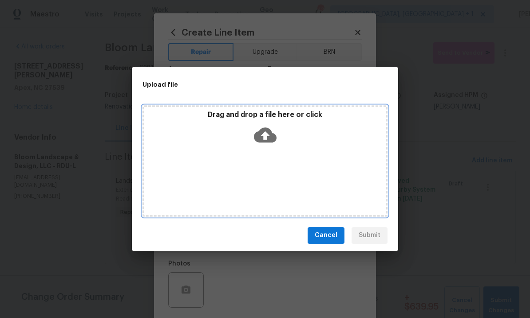
click at [270, 135] on icon at bounding box center [265, 134] width 23 height 15
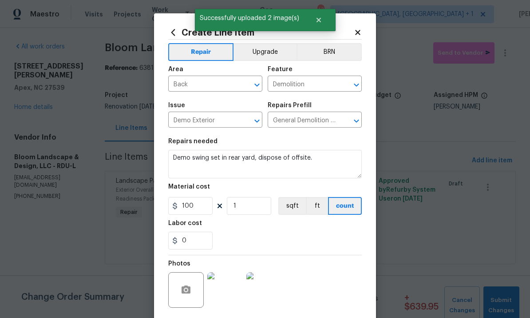
scroll to position [112, 0]
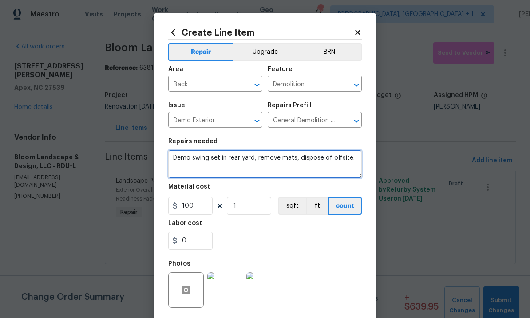
type textarea "Demo swing set in rear yard, remove mats, dispose of offsite."
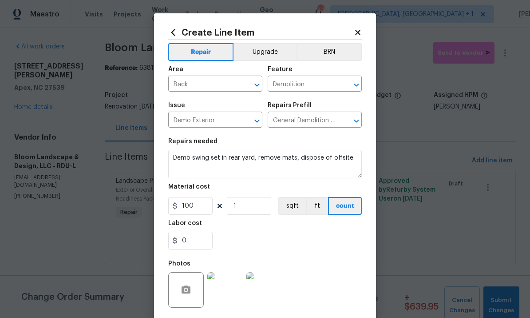
click at [224, 298] on img at bounding box center [225, 290] width 36 height 36
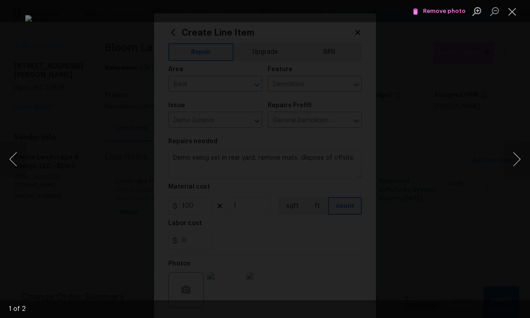
click at [504, 118] on div "Lightbox" at bounding box center [265, 159] width 530 height 318
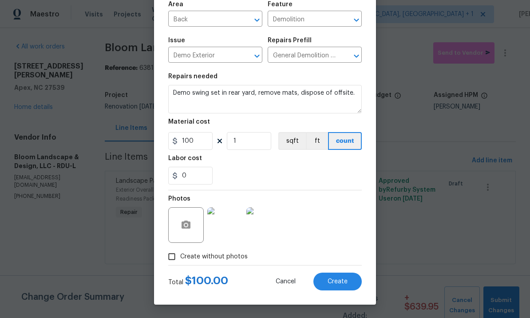
scroll to position [67, 0]
click at [208, 143] on input "100" at bounding box center [190, 141] width 44 height 18
click at [232, 226] on img at bounding box center [225, 225] width 36 height 36
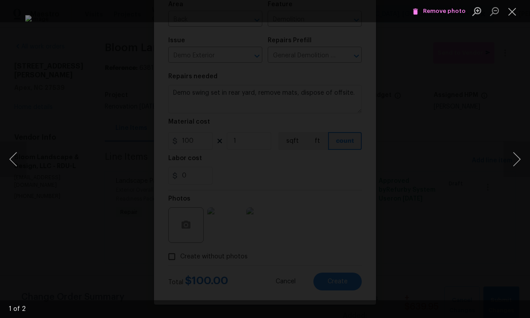
click at [519, 93] on div "Lightbox" at bounding box center [265, 159] width 530 height 318
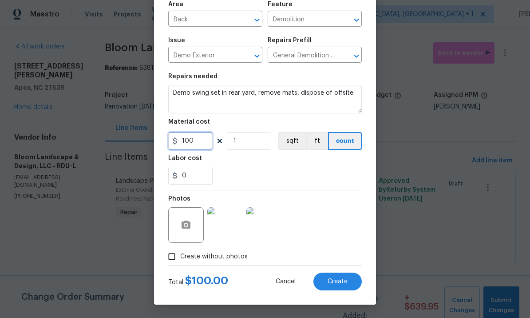
click at [203, 138] on input "100" at bounding box center [190, 141] width 44 height 18
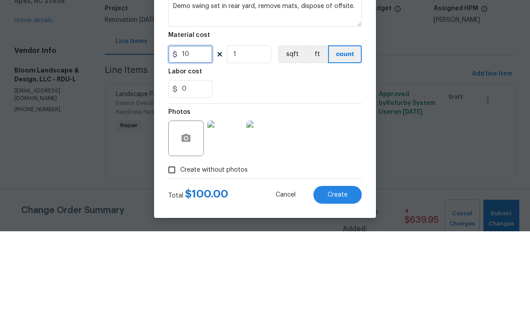
type input "100"
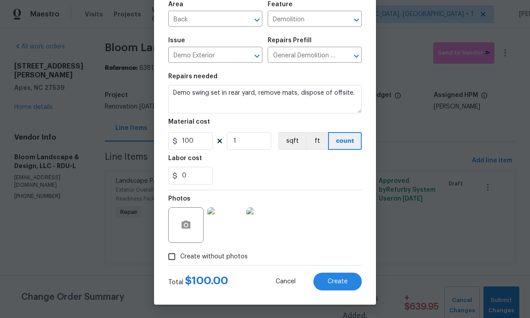
click at [338, 279] on span "Create" at bounding box center [338, 281] width 20 height 7
type input "0"
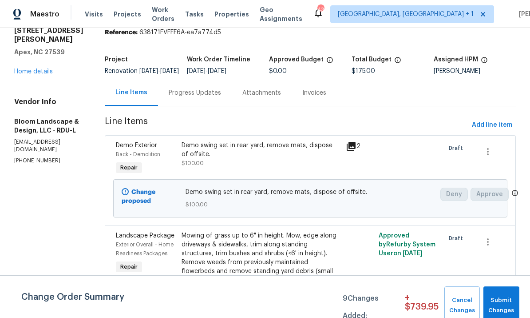
scroll to position [35, 0]
click at [496, 131] on span "Add line item" at bounding box center [492, 125] width 40 height 11
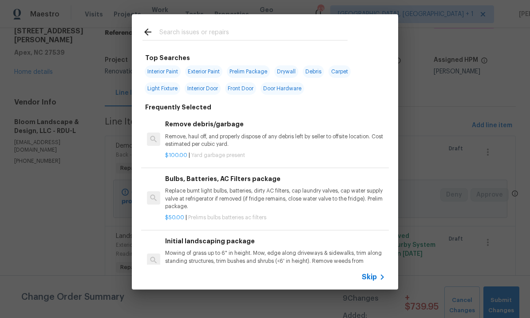
click at [191, 28] on input "text" at bounding box center [253, 33] width 188 height 13
type input "Pressu"
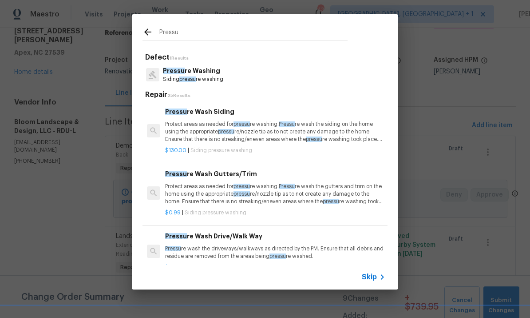
click at [207, 68] on p "Pressu re Washing" at bounding box center [193, 70] width 60 height 9
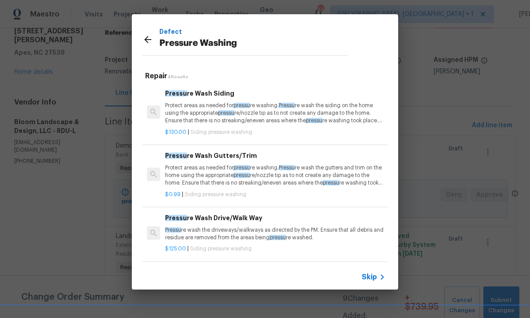
click at [226, 102] on p "Protect areas as needed for pressu re washing. Pressu re wash the siding on the…" at bounding box center [275, 113] width 220 height 23
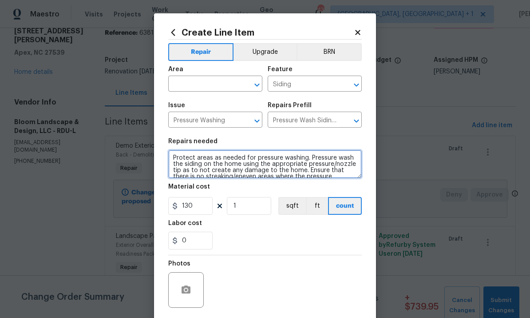
click at [240, 165] on textarea "Protect areas as needed for pressure washing. Pressure wash the siding on the h…" at bounding box center [265, 164] width 194 height 28
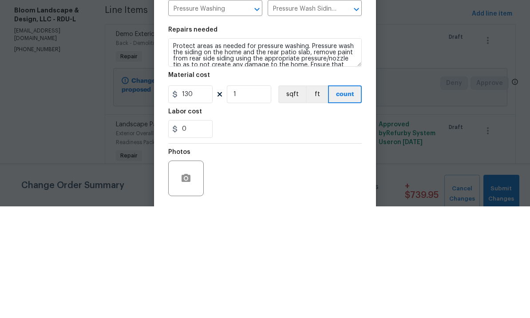
scroll to position [33, 0]
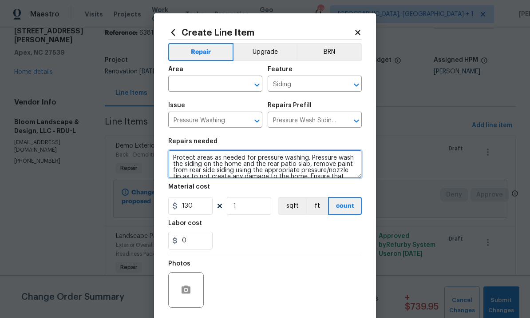
type textarea "Protect areas as needed for pressure washing. Pressure wash the siding on the h…"
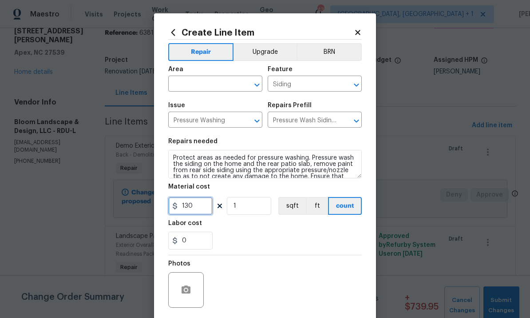
click at [207, 209] on input "130" at bounding box center [190, 206] width 44 height 18
type input "225"
click at [191, 284] on button "button" at bounding box center [185, 289] width 21 height 21
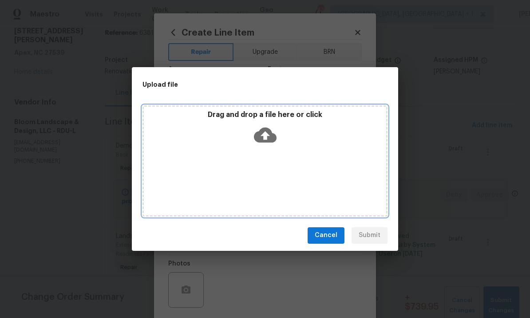
click at [267, 139] on icon at bounding box center [265, 134] width 23 height 15
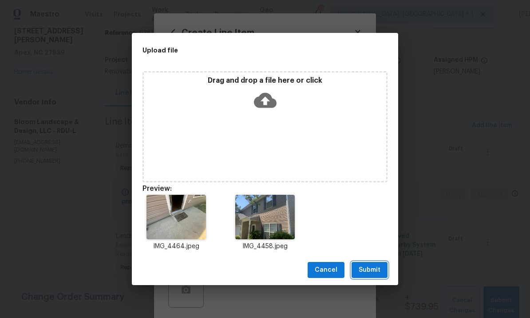
click at [371, 271] on span "Submit" at bounding box center [370, 269] width 22 height 11
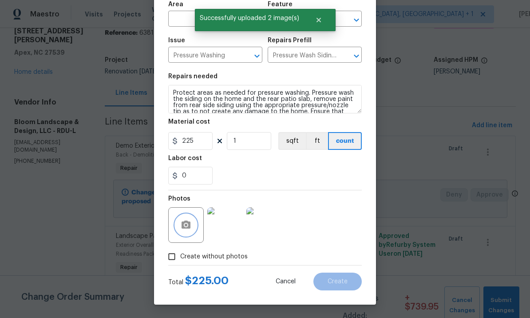
scroll to position [55, 0]
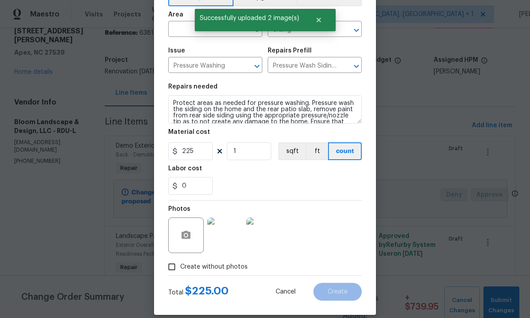
click at [210, 32] on input "text" at bounding box center [202, 30] width 69 height 14
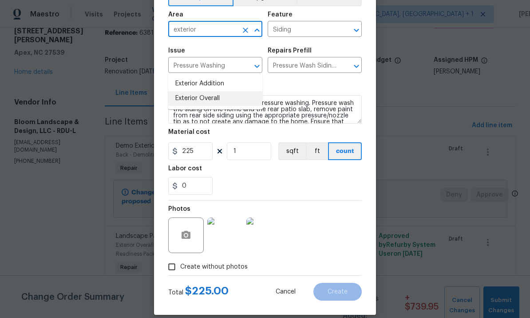
click at [217, 91] on li "Exterior Overall" at bounding box center [215, 98] width 94 height 15
type input "Exterior Overall"
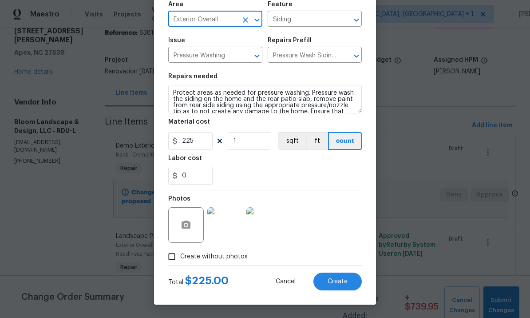
scroll to position [67, 0]
click at [337, 280] on span "Create" at bounding box center [338, 281] width 20 height 7
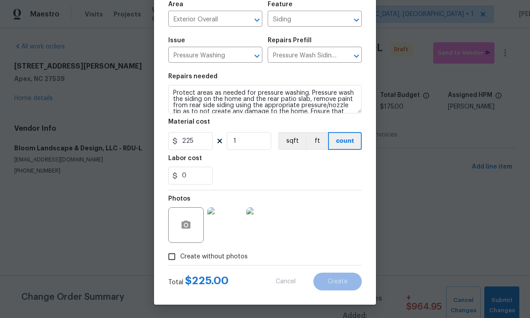
scroll to position [0, 0]
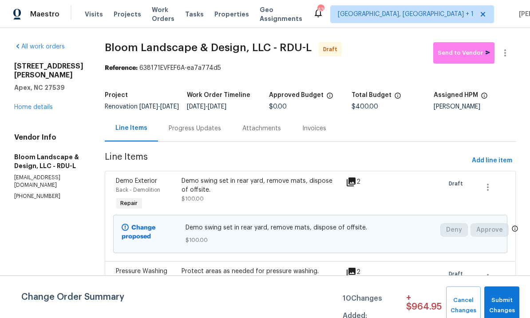
click at [39, 104] on link "Home details" at bounding box center [33, 107] width 39 height 6
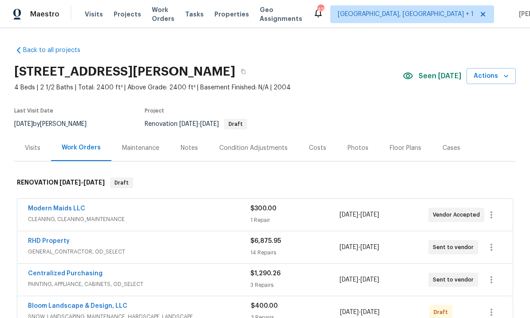
click at [58, 242] on link "RHD Property" at bounding box center [49, 241] width 42 height 6
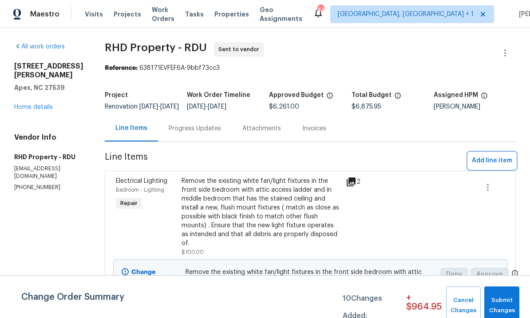
click at [490, 166] on span "Add line item" at bounding box center [492, 160] width 40 height 11
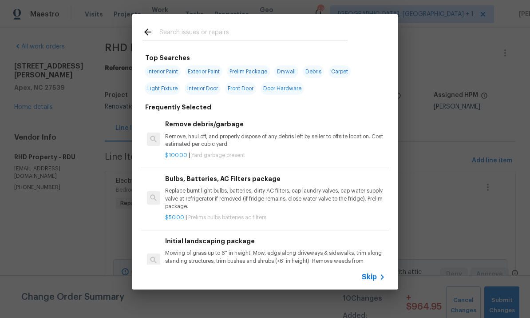
click at [193, 35] on input "text" at bounding box center [253, 33] width 188 height 13
type input "Trim"
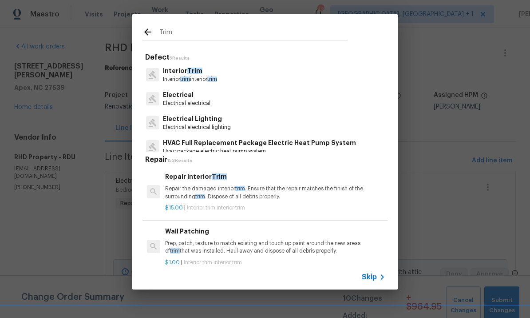
click at [197, 73] on span "Trim" at bounding box center [194, 71] width 15 height 6
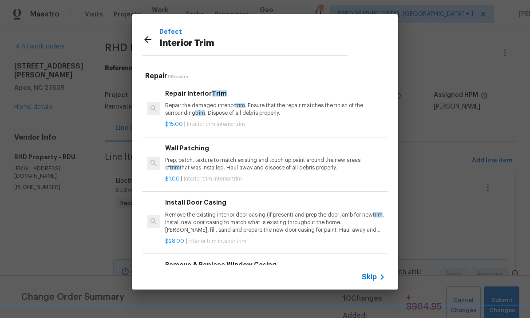
click at [197, 73] on h5 "Repair 11 Results" at bounding box center [266, 76] width 243 height 9
click at [213, 102] on p "Repair the damaged interior trim . Ensure that the repair matches the finish of…" at bounding box center [274, 109] width 220 height 15
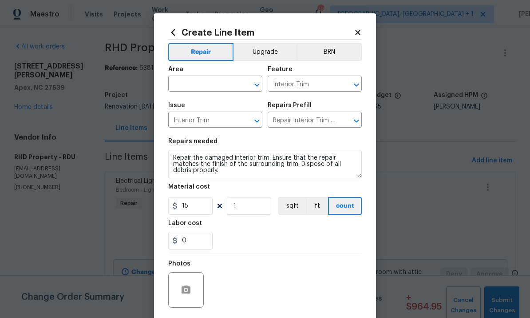
click at [205, 80] on input "text" at bounding box center [202, 85] width 69 height 14
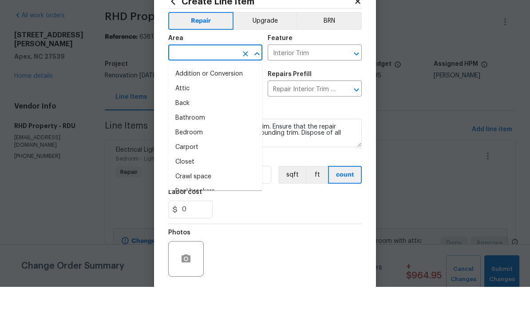
type input "r"
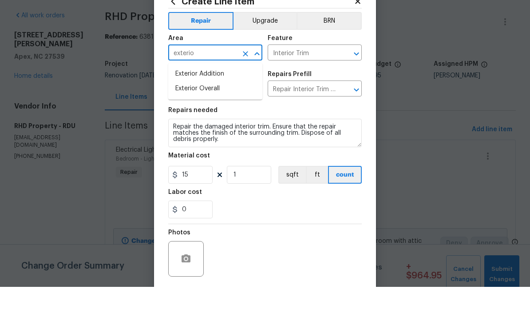
click at [203, 112] on li "Exterior Overall" at bounding box center [215, 119] width 94 height 15
type input "Exterior Overall"
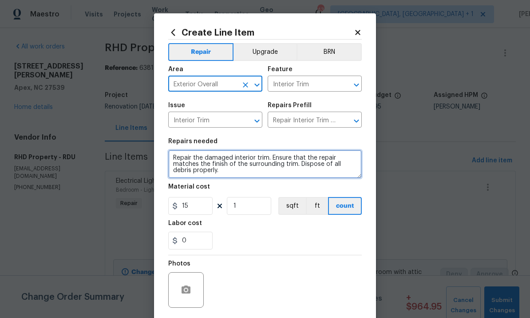
click at [268, 159] on textarea "Repair the damaged interior trim. Ensure that the repair matches the finish of …" at bounding box center [265, 164] width 194 height 28
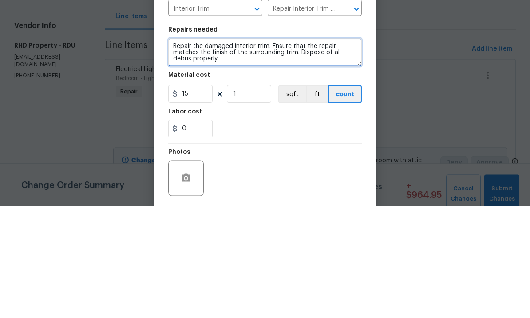
click at [195, 150] on textarea "Repair the damaged interior trim. Ensure that the repair matches the finish of …" at bounding box center [265, 164] width 194 height 28
click at [238, 150] on textarea "Replace the damaged interior trim. Ensure that the repair matches the finish of…" at bounding box center [265, 164] width 194 height 28
click at [354, 150] on textarea "Replace the damaged wood on bottom of rear side door jamb interior trim. Ensure…" at bounding box center [265, 164] width 194 height 28
click at [211, 150] on textarea "Replace the damaged wood on bottom of rear side door jamb interior trim. Ensure…" at bounding box center [265, 164] width 194 height 28
click at [213, 150] on textarea "Replace the damaged wood on bottom of rear side door jamb interior trim. Ensure…" at bounding box center [265, 164] width 194 height 28
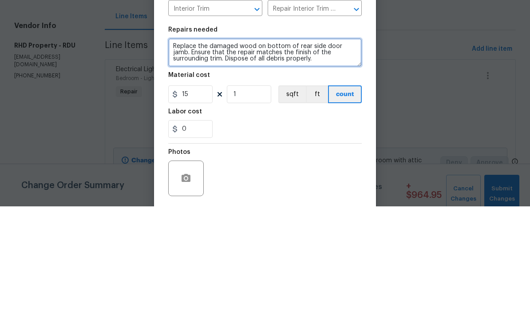
click at [185, 150] on textarea "Replace the damaged wood on bottom of rear side door jamb. Ensure that the repa…" at bounding box center [265, 164] width 194 height 28
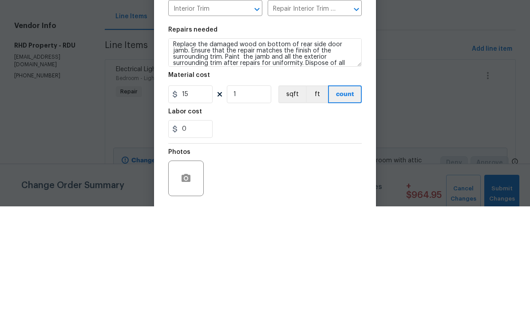
scroll to position [33, 0]
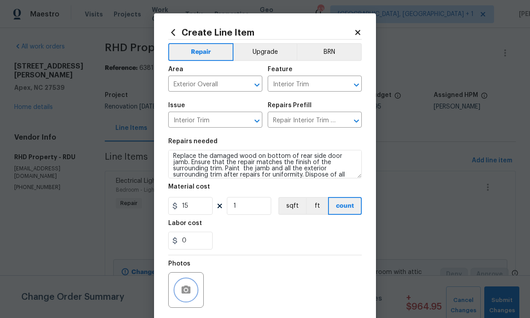
click at [191, 290] on icon "button" at bounding box center [186, 289] width 11 height 11
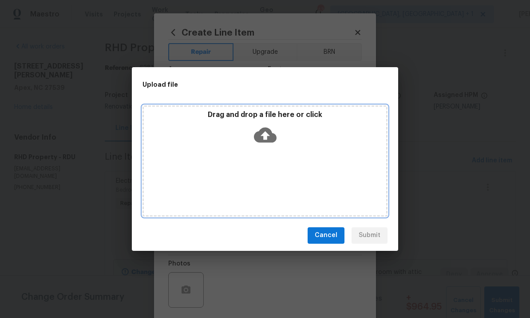
click at [263, 132] on icon at bounding box center [265, 134] width 23 height 15
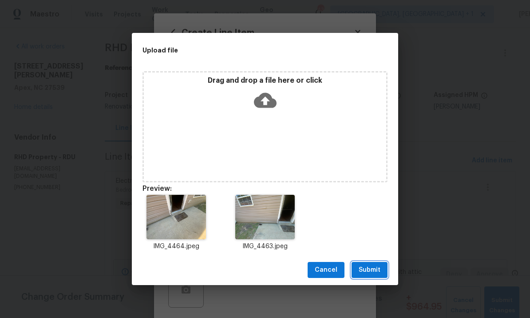
click at [377, 263] on button "Submit" at bounding box center [370, 270] width 36 height 16
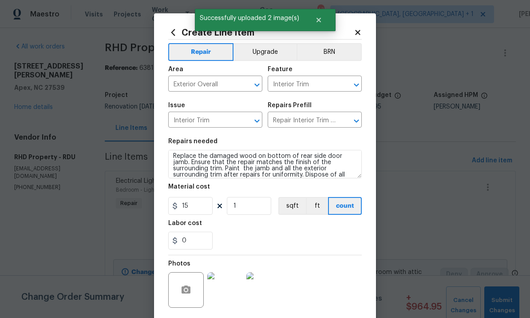
click at [233, 299] on img at bounding box center [225, 290] width 36 height 36
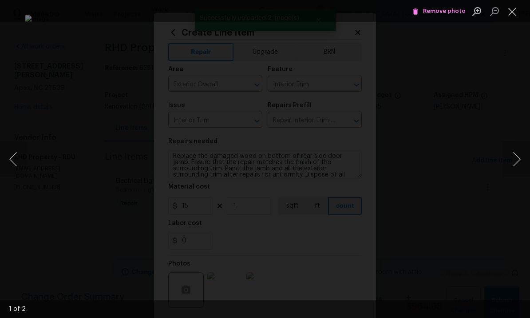
click at [519, 156] on button "Next image" at bounding box center [517, 159] width 27 height 36
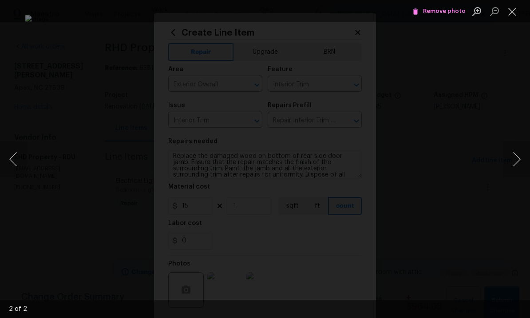
click at [523, 121] on div "Lightbox" at bounding box center [265, 159] width 530 height 318
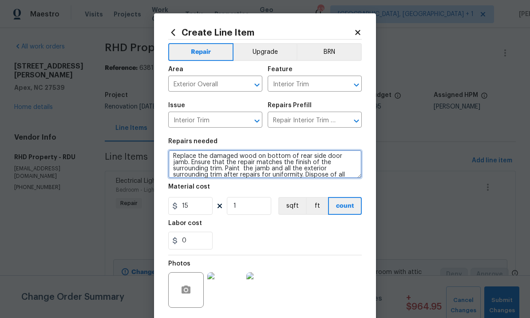
click at [338, 168] on textarea "Replace the damaged wood on bottom of rear side door jamb. Ensure that the repa…" at bounding box center [265, 164] width 194 height 28
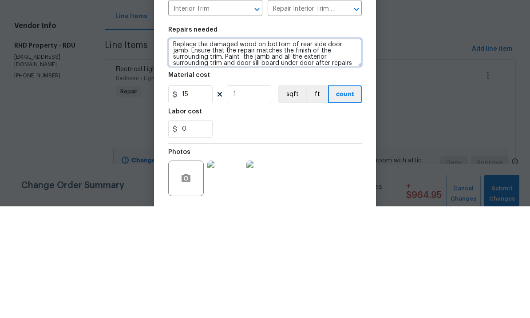
type textarea "Replace the damaged wood on bottom of rear side door jamb. Ensure that the repa…"
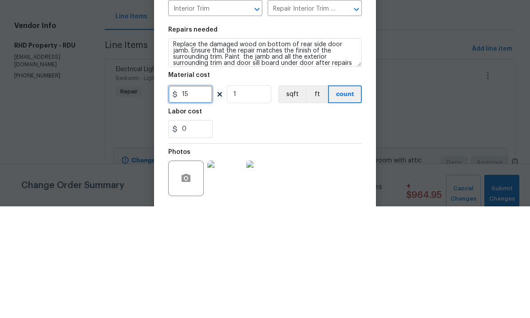
click at [198, 197] on input "15" at bounding box center [190, 206] width 44 height 18
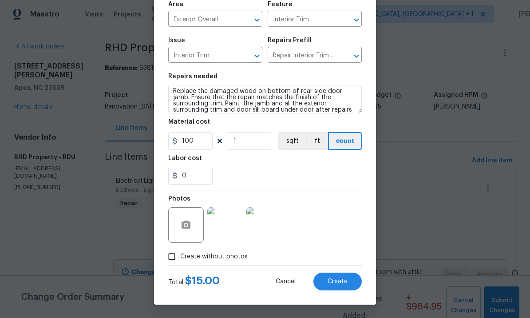
scroll to position [67, 0]
type input "100"
click at [342, 232] on div "Photos" at bounding box center [265, 219] width 194 height 58
click at [339, 278] on span "Create" at bounding box center [338, 281] width 20 height 7
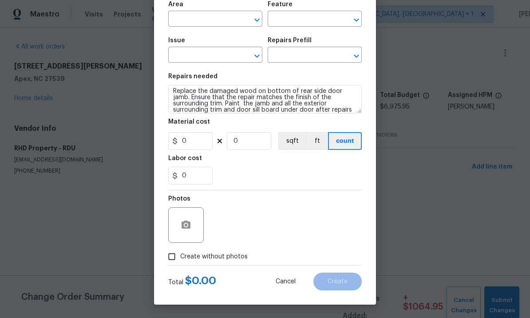
scroll to position [0, 0]
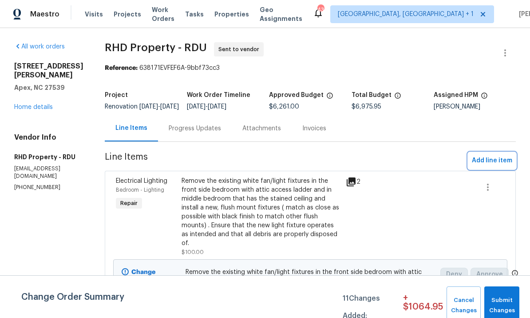
click at [495, 166] on span "Add line item" at bounding box center [492, 160] width 40 height 11
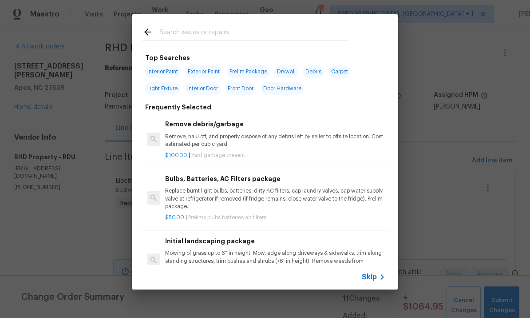
click at [191, 38] on input "text" at bounding box center [253, 33] width 188 height 13
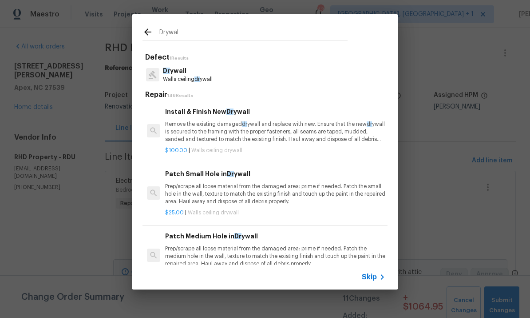
type input "Drywall"
click at [267, 190] on p "Prep/scrape all loose material from the damaged area; prime if needed. Patch th…" at bounding box center [275, 194] width 220 height 23
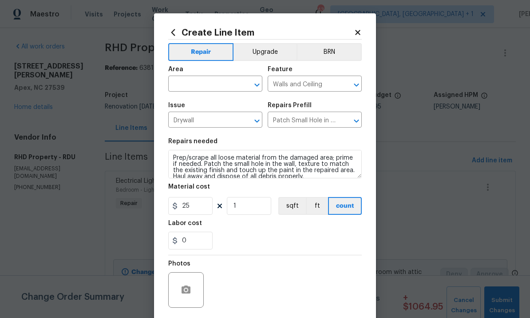
click at [207, 87] on input "text" at bounding box center [202, 85] width 69 height 14
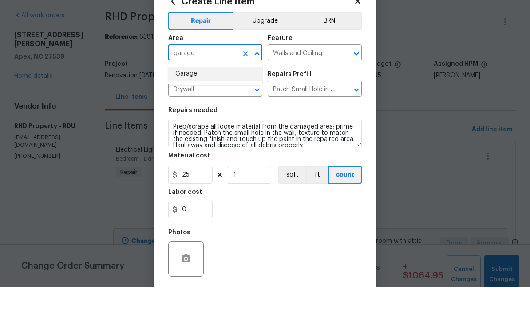
click at [195, 98] on li "Garage" at bounding box center [215, 105] width 94 height 15
type input "Garage"
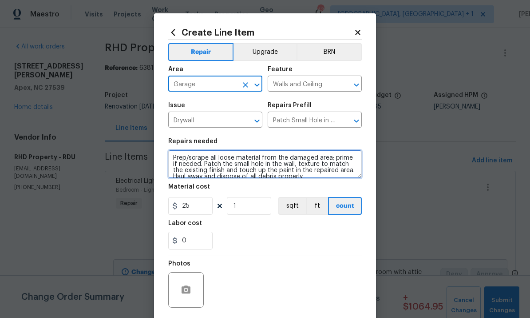
click at [169, 159] on textarea "Prep/scrape all loose material from the damaged area; prime if needed. Patch th…" at bounding box center [265, 164] width 194 height 28
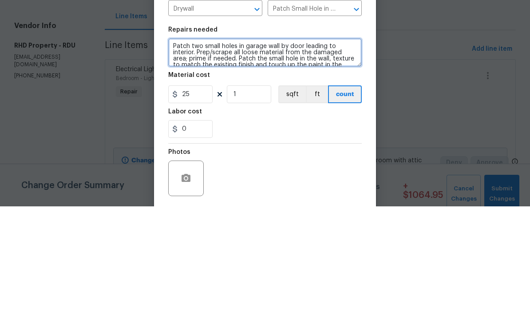
scroll to position [0, 0]
click at [171, 150] on textarea "Patch two small holes in garage wall by door leading to interior. Prep/scrape a…" at bounding box center [265, 164] width 194 height 28
click at [196, 150] on textarea "Patch two small holes in garage wall by door leading to interior. Prep/scrape a…" at bounding box center [265, 164] width 194 height 28
click at [306, 150] on textarea "Patch two small holes in garage wall by door leading to interior. Add primer pr…" at bounding box center [265, 164] width 194 height 28
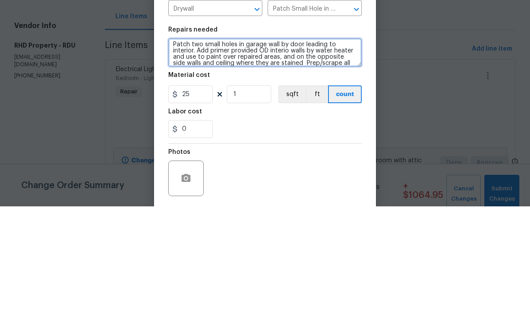
click at [285, 150] on textarea "Patch two small holes in garage wall by door leading to interior. Add primer pr…" at bounding box center [265, 164] width 194 height 28
click at [259, 150] on textarea "Patch two small holes in garage wall by door leading to interior. Add primer pr…" at bounding box center [265, 164] width 194 height 28
click at [278, 150] on textarea "Patch two small holes in garage wall by door leading to interior. Add primer pr…" at bounding box center [265, 164] width 194 height 28
click at [314, 150] on textarea "Patch two small holes in garage wall by door leading to interior. Add primer pr…" at bounding box center [265, 164] width 194 height 28
click at [313, 150] on textarea "Patch two small holes in garage wall by door leading to interior. Add primer pr…" at bounding box center [265, 164] width 194 height 28
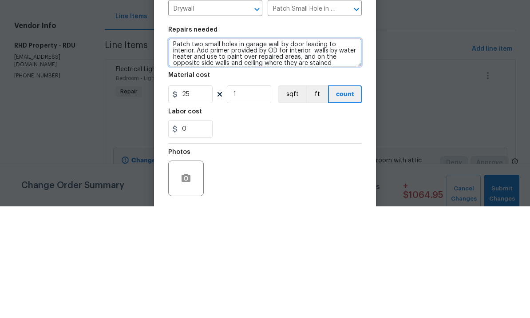
click at [315, 150] on textarea "Patch two small holes in garage wall by door leading to interior. Add primer pr…" at bounding box center [265, 164] width 194 height 28
click at [326, 150] on textarea "Patch two small holes in garage wall by door leading to interior. Add primer pr…" at bounding box center [265, 164] width 194 height 28
click at [324, 150] on textarea "Patch two small holes in garage wall by door leading to interior. Add primer pr…" at bounding box center [265, 164] width 194 height 28
click at [254, 150] on textarea "Patch two small holes in garage wall by door leading to interior. Add primer pr…" at bounding box center [265, 164] width 194 height 28
click at [326, 150] on textarea "Patch two small holes in garage wall by door leading to interior. Add primer pr…" at bounding box center [265, 164] width 194 height 28
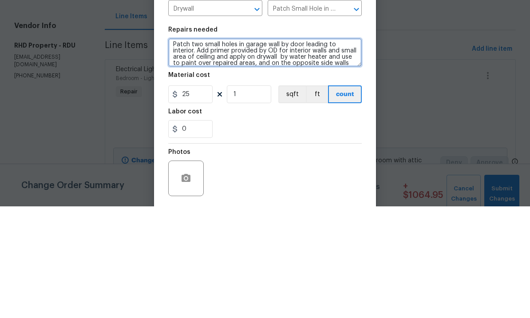
click at [277, 150] on textarea "Patch two small holes in garage wall by door leading to interior. Add primer pr…" at bounding box center [265, 164] width 194 height 28
click at [325, 150] on textarea "Patch two small holes in garage wall by door leading to interior. Add primer pr…" at bounding box center [265, 164] width 194 height 28
click at [323, 150] on textarea "Patch two small holes in garage wall by door leading to interior. Add primer pr…" at bounding box center [265, 164] width 194 height 28
click at [338, 150] on textarea "Patch two small holes in garage wall by door leading to interior. Add primer pr…" at bounding box center [265, 164] width 194 height 28
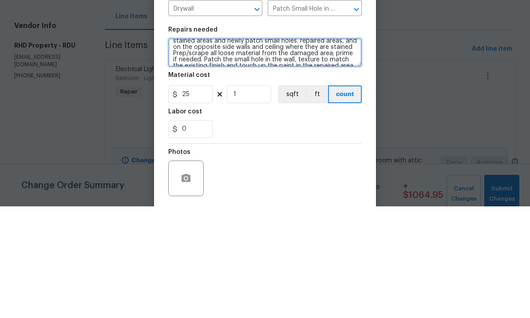
scroll to position [20, 0]
click at [198, 150] on textarea "Patch two small holes in garage wall by door leading to interior. Add primer pr…" at bounding box center [265, 164] width 194 height 28
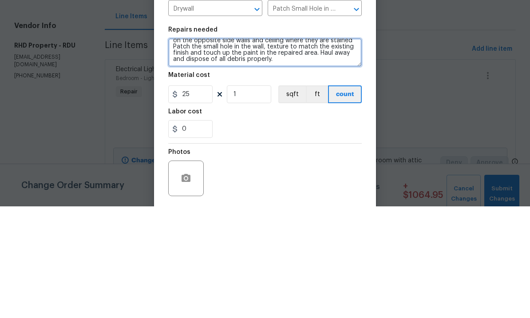
click at [320, 150] on textarea "Patch two small holes in garage wall by door leading to interior. Add primer pr…" at bounding box center [265, 164] width 194 height 28
click at [353, 150] on textarea "Patch two small holes in garage wall by door leading to interior. Add primer pr…" at bounding box center [265, 164] width 194 height 28
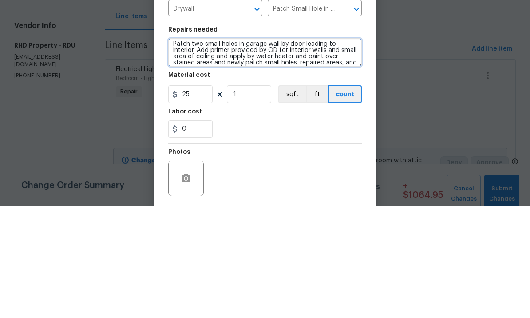
scroll to position [4, 0]
click at [293, 150] on textarea "Patch two small holes in garage wall by door leading to interior. Add primer pr…" at bounding box center [265, 164] width 194 height 28
click at [341, 150] on textarea "Patch two small holes in garage wall by door leading to interior. Add primer pr…" at bounding box center [265, 164] width 194 height 28
click at [231, 150] on textarea "Patch two small holes in garage wall by door leading to interior. Add primer pr…" at bounding box center [265, 164] width 194 height 28
click at [232, 150] on textarea "Patch two small holes in garage wall by door leading to interior. Add primer pr…" at bounding box center [265, 164] width 194 height 28
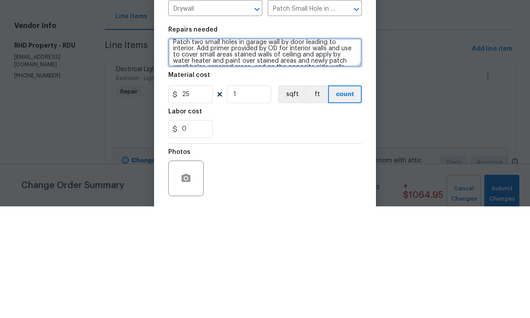
click at [281, 150] on textarea "Patch two small holes in garage wall by door leading to interior. Add primer pr…" at bounding box center [265, 164] width 194 height 28
click at [334, 150] on textarea "Patch two small holes in garage wall by door leading to interior. Add primer pr…" at bounding box center [265, 164] width 194 height 28
click at [231, 150] on textarea "Patch two small holes in garage wall by door leading to interior. Add primer pr…" at bounding box center [265, 164] width 194 height 28
click at [195, 150] on textarea "Patch two small holes in garage wall by door leading to interior. Add primer pr…" at bounding box center [265, 164] width 194 height 28
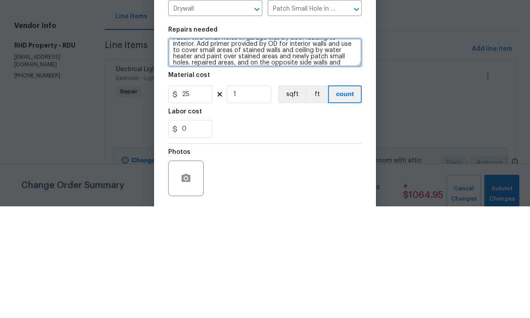
click at [192, 150] on textarea "Patch two small holes in garage wall by door leading to interior. Add primer pr…" at bounding box center [265, 164] width 194 height 28
click at [187, 150] on textarea "Patch two small holes in garage wall by door leading to interior. Add primer pr…" at bounding box center [265, 164] width 194 height 28
click at [239, 150] on textarea "Patch two small holes in garage wall by door leading to interior. Add primer pr…" at bounding box center [265, 164] width 194 height 28
click at [264, 150] on textarea "Patch two small holes in garage wall by door leading to interior. Add primer pr…" at bounding box center [265, 164] width 194 height 28
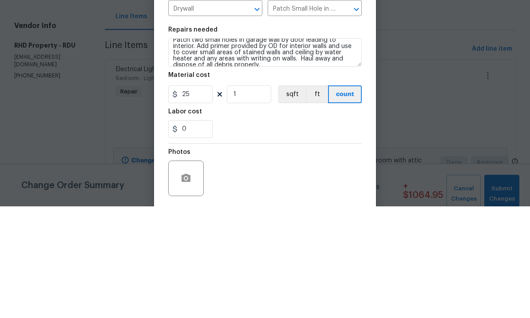
scroll to position [33, 0]
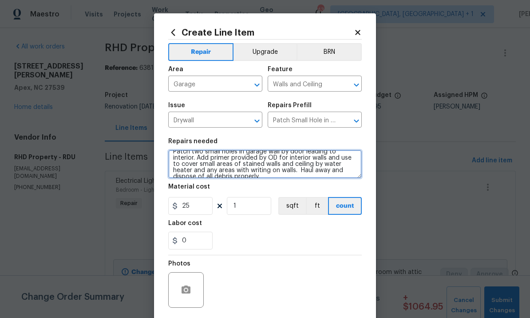
type textarea "Patch two small holes in garage wall by door leading to interior. Add primer pr…"
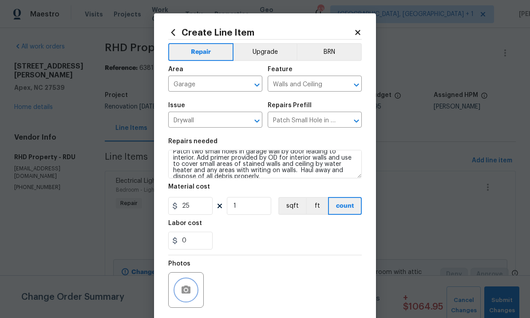
click at [191, 286] on button "button" at bounding box center [185, 289] width 21 height 21
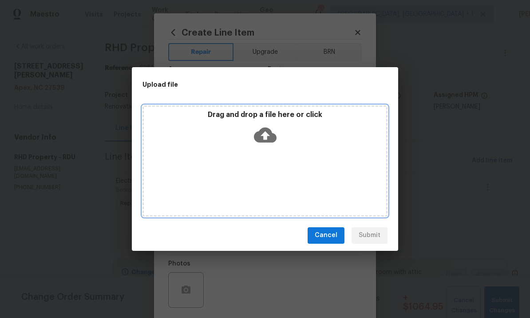
click at [267, 135] on icon at bounding box center [265, 134] width 23 height 23
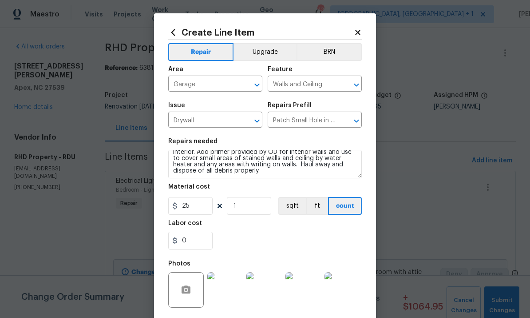
scroll to position [12, 0]
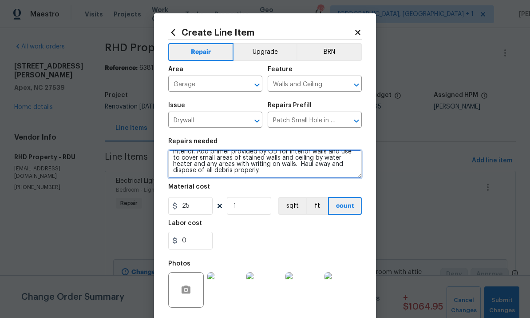
click at [299, 167] on textarea "Patch two small holes in garage wall by door leading to interior. Add primer pr…" at bounding box center [265, 164] width 194 height 28
type textarea "Patch two small holes in garage wall by door leading to interior. Add primer pr…"
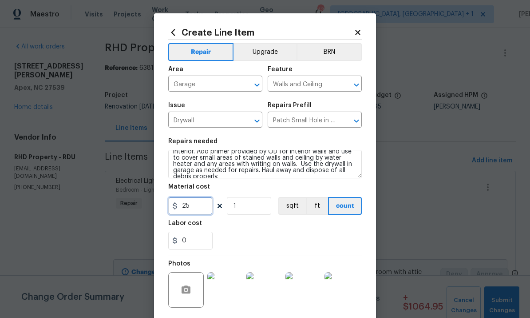
click at [203, 210] on input "25" at bounding box center [190, 206] width 44 height 18
click at [203, 211] on input "0" at bounding box center [190, 206] width 44 height 18
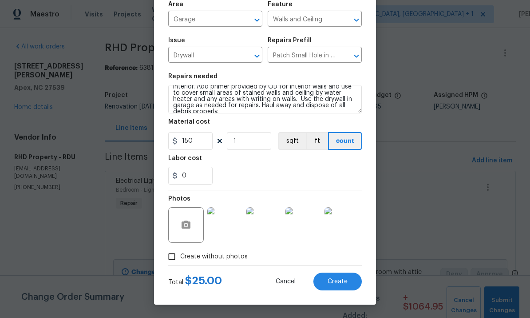
scroll to position [67, 0]
type input "150"
click at [263, 174] on div "0" at bounding box center [265, 176] width 194 height 18
click at [346, 281] on span "Create" at bounding box center [338, 281] width 20 height 7
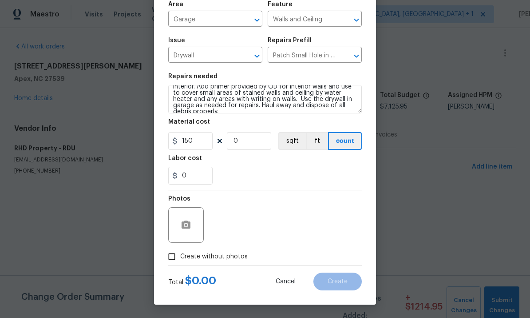
scroll to position [0, 0]
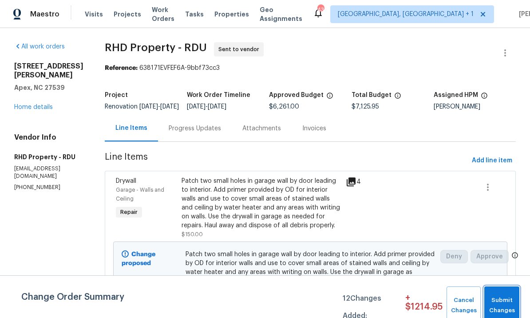
click at [505, 301] on span "Submit Changes" at bounding box center [502, 305] width 26 height 20
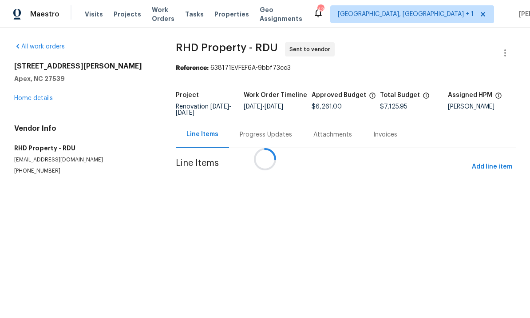
click at [45, 101] on div at bounding box center [265, 159] width 530 height 318
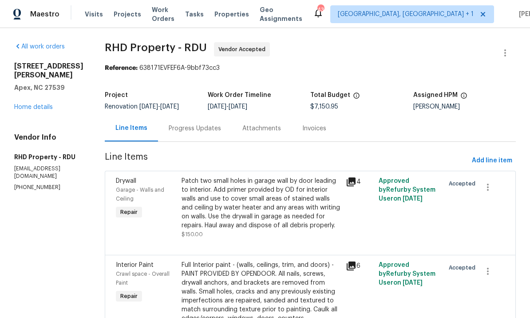
click at [33, 104] on link "Home details" at bounding box center [33, 107] width 39 height 6
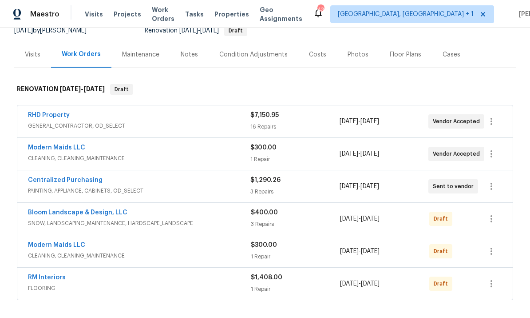
scroll to position [95, 0]
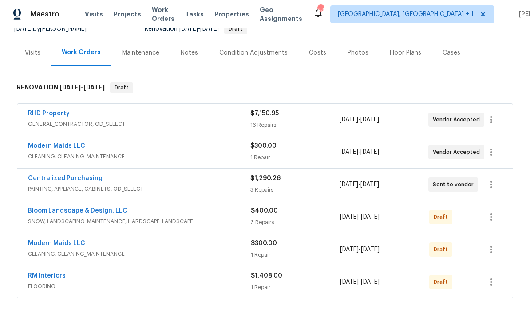
click at [51, 115] on link "RHD Property" at bounding box center [49, 113] width 42 height 6
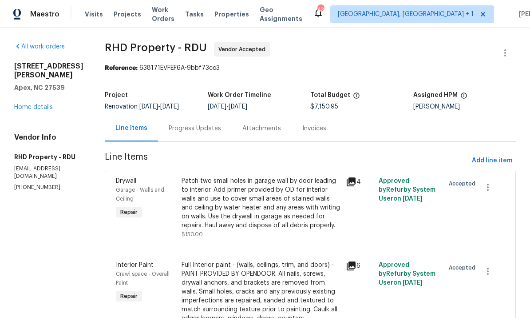
click at [32, 104] on link "Home details" at bounding box center [33, 107] width 39 height 6
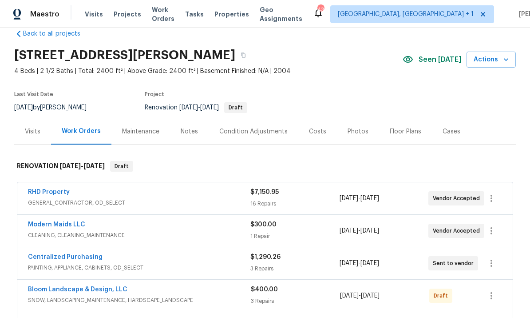
scroll to position [26, 0]
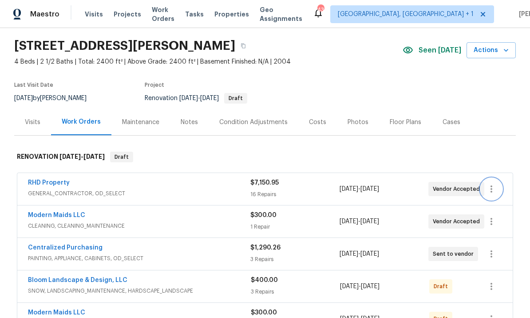
click at [496, 184] on icon "button" at bounding box center [491, 188] width 11 height 11
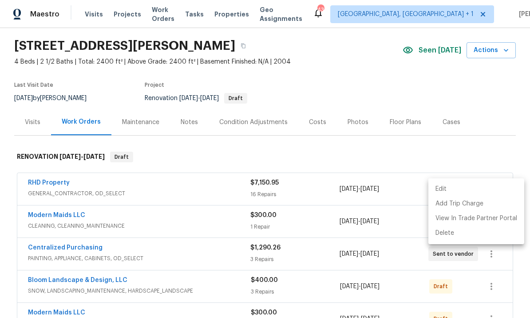
click at [446, 190] on li "Edit" at bounding box center [477, 189] width 96 height 15
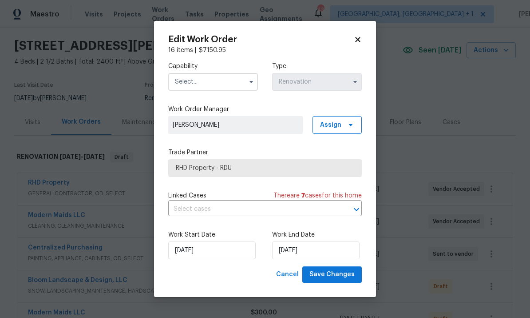
click at [426, 155] on body "Maestro Visits Projects Work Orders Tasks Properties Geo Assignments 43 [GEOGRA…" at bounding box center [265, 159] width 530 height 318
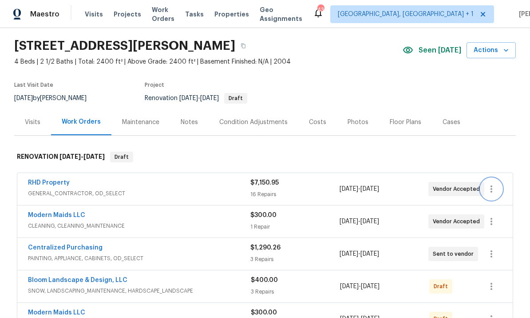
click at [490, 192] on icon "button" at bounding box center [491, 188] width 11 height 11
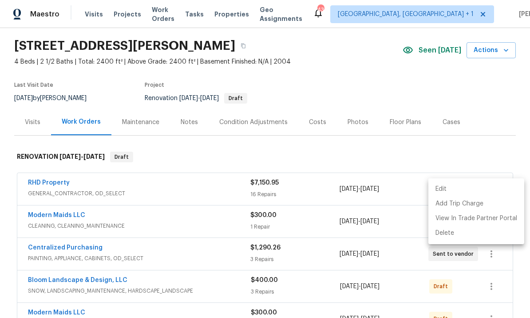
click at [445, 188] on li "Edit" at bounding box center [477, 189] width 96 height 15
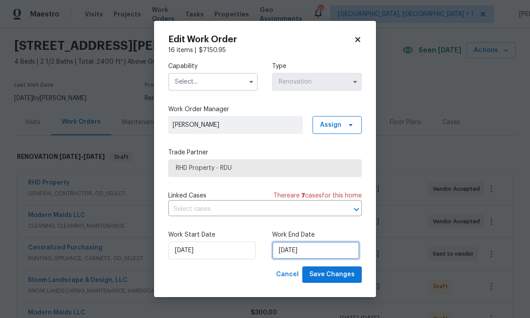
click at [321, 248] on input "[DATE]" at bounding box center [316, 250] width 88 height 18
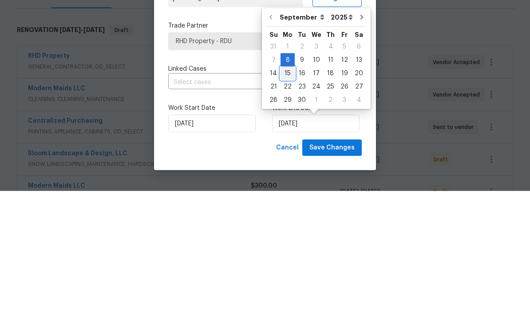
click at [287, 194] on div "15" at bounding box center [288, 200] width 14 height 12
type input "[DATE]"
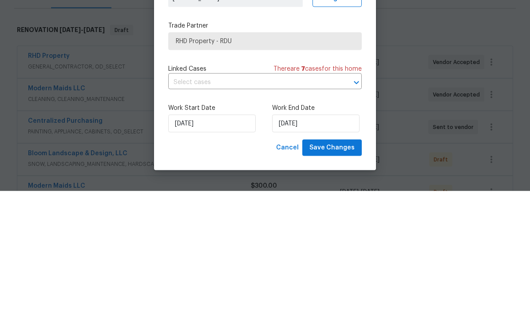
scroll to position [33, 0]
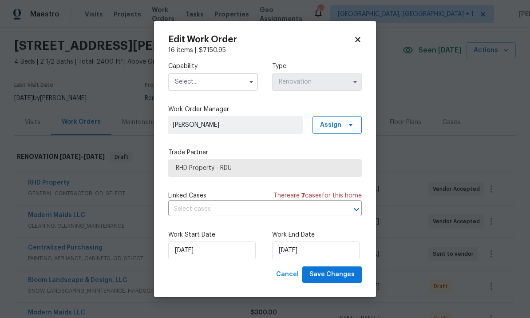
click at [250, 80] on icon "button" at bounding box center [251, 81] width 7 height 7
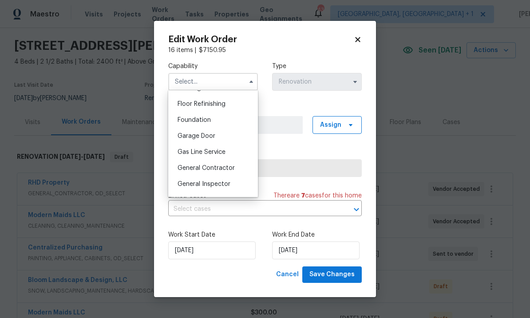
scroll to position [359, 0]
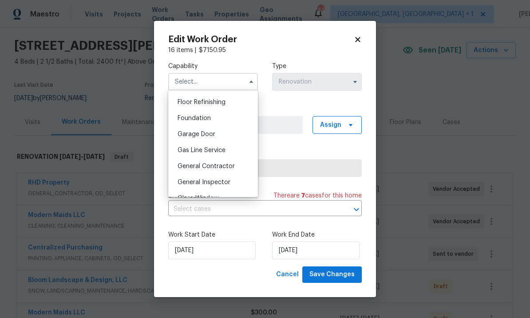
click at [230, 167] on span "General Contractor" at bounding box center [206, 166] width 57 height 6
type input "General Contractor"
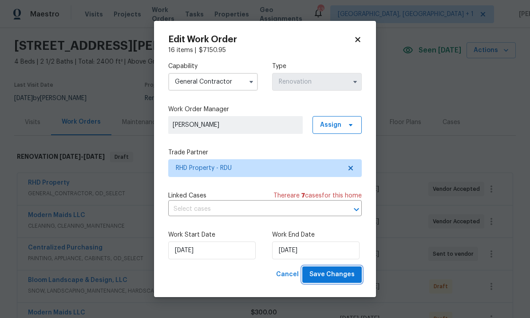
click at [338, 271] on span "Save Changes" at bounding box center [332, 274] width 45 height 11
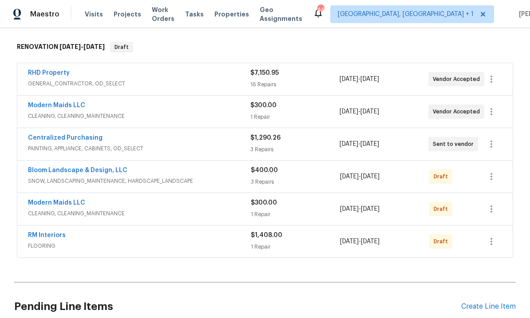
scroll to position [137, 0]
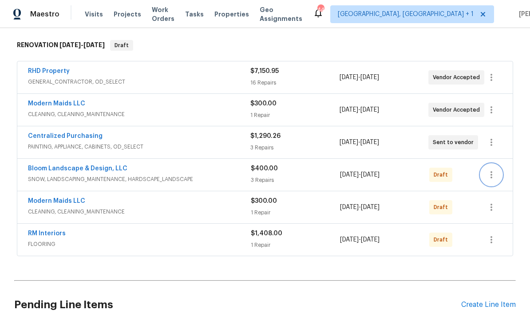
click at [491, 175] on icon "button" at bounding box center [492, 174] width 2 height 7
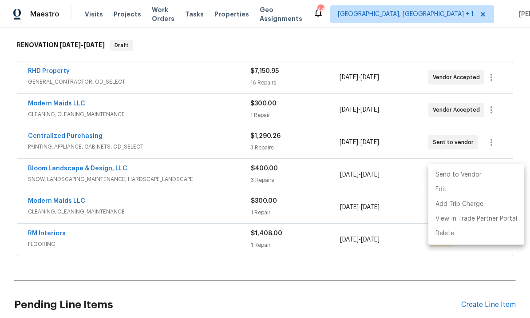
click at [115, 178] on div at bounding box center [265, 159] width 530 height 318
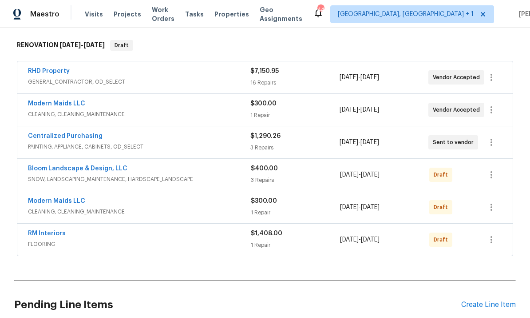
click at [90, 169] on link "Bloom Landscape & Design, LLC" at bounding box center [77, 168] width 99 height 6
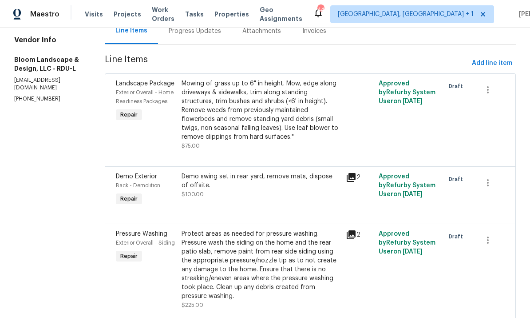
scroll to position [97, 0]
click at [495, 69] on span "Add line item" at bounding box center [492, 63] width 40 height 11
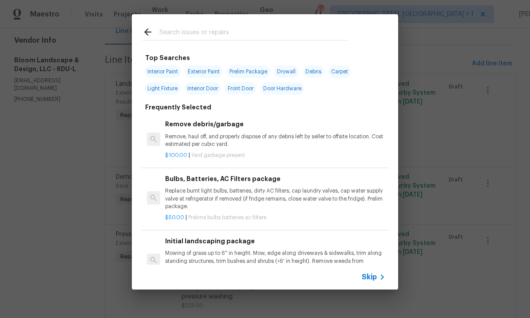
click at [185, 35] on input "text" at bounding box center [253, 33] width 188 height 13
type input "Mulch"
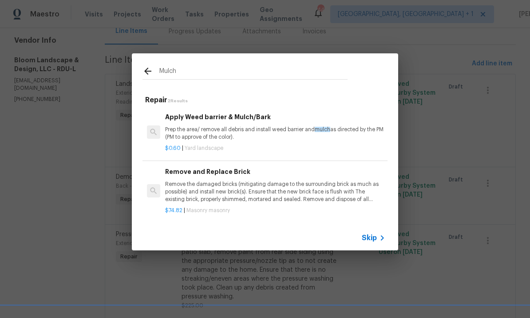
click at [270, 131] on p "Prep the area/ remove all debris and install weed barrier and mulch as directed…" at bounding box center [275, 133] width 220 height 15
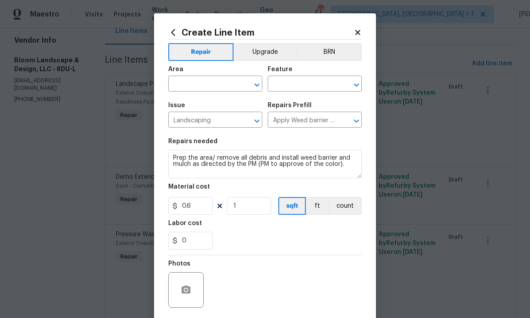
click at [194, 84] on input "text" at bounding box center [202, 85] width 69 height 14
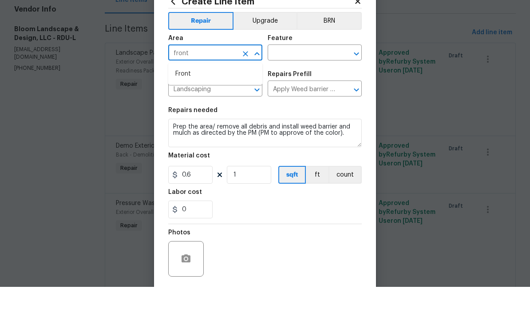
scroll to position [31, 0]
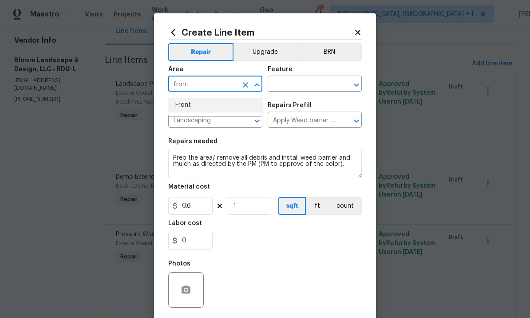
click at [191, 98] on li "Front" at bounding box center [215, 105] width 94 height 15
type input "Front"
click at [302, 84] on input "text" at bounding box center [302, 85] width 69 height 14
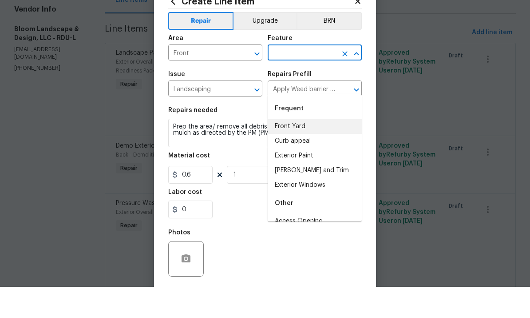
click at [299, 150] on li "Front Yard" at bounding box center [315, 157] width 94 height 15
type input "Front Yard"
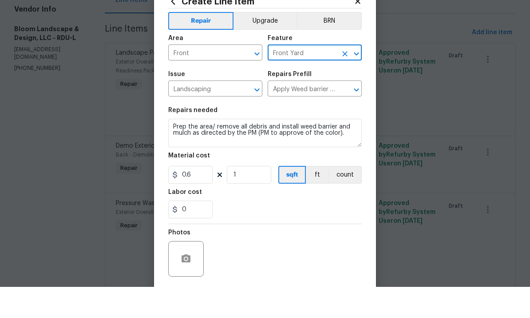
scroll to position [33, 0]
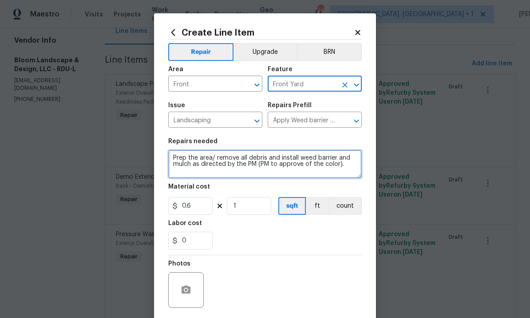
click at [171, 158] on textarea "Prep the area/ remove all debris and install weed barrier and mulch as directed…" at bounding box center [265, 164] width 194 height 28
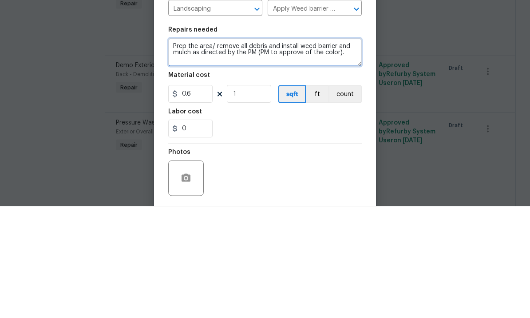
click at [354, 150] on textarea "Prep the area/ remove all debris and install weed barrier and mulch as directed…" at bounding box center [265, 164] width 194 height 28
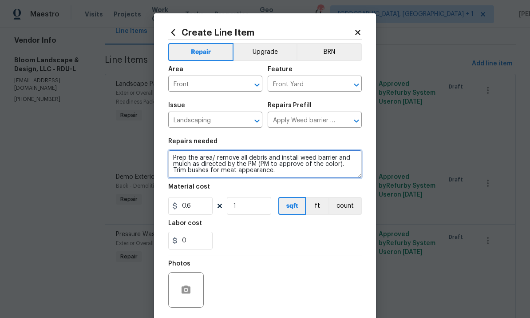
type textarea "Prep the area/ remove all debris and install weed barrier and mulch as directed…"
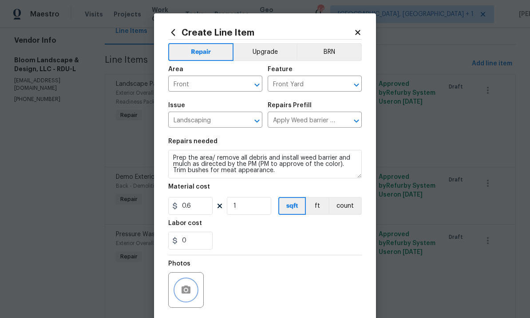
click at [192, 294] on button "button" at bounding box center [185, 289] width 21 height 21
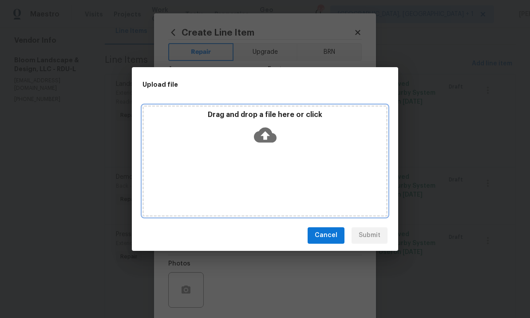
click at [274, 126] on icon at bounding box center [265, 134] width 23 height 23
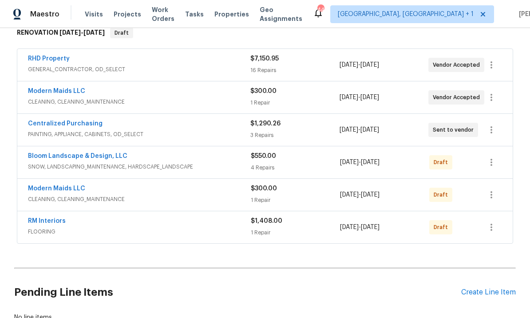
scroll to position [173, 0]
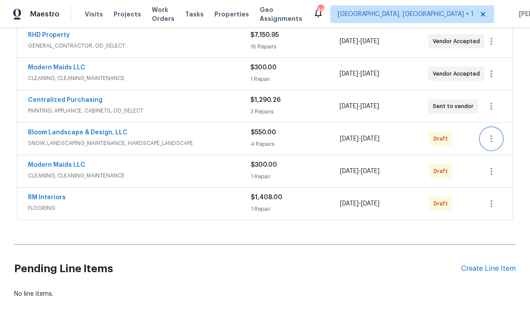
click at [496, 137] on icon "button" at bounding box center [491, 138] width 11 height 11
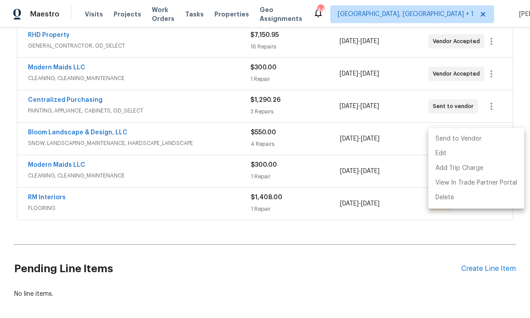
click at [463, 137] on li "Send to Vendor" at bounding box center [477, 138] width 96 height 15
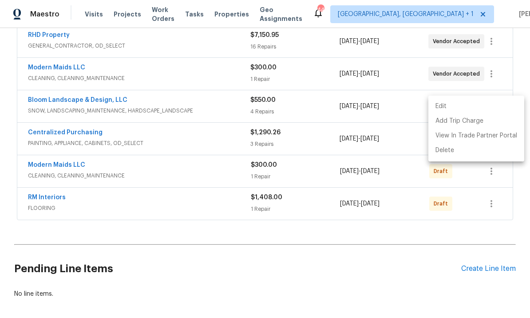
click at [378, 272] on div at bounding box center [265, 159] width 530 height 318
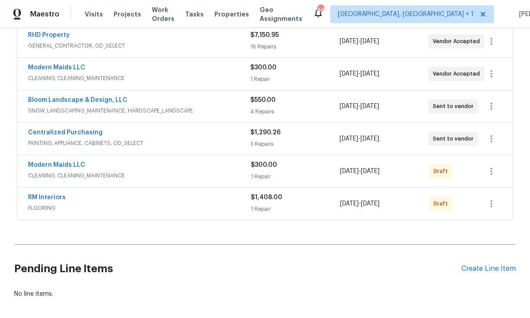
click at [99, 102] on link "Bloom Landscape & Design, LLC" at bounding box center [77, 100] width 99 height 6
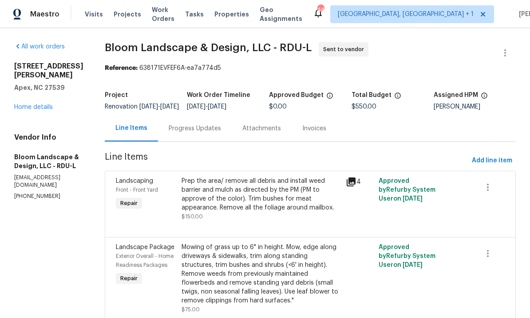
click at [200, 133] on div "Progress Updates" at bounding box center [195, 128] width 52 height 9
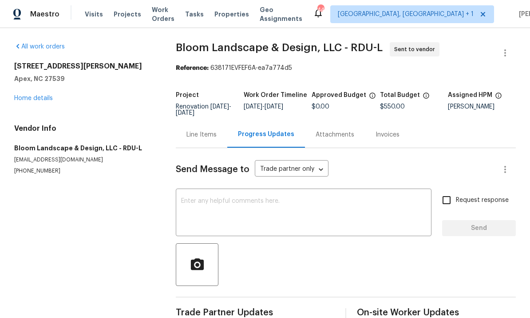
click at [235, 200] on textarea at bounding box center [303, 213] width 245 height 31
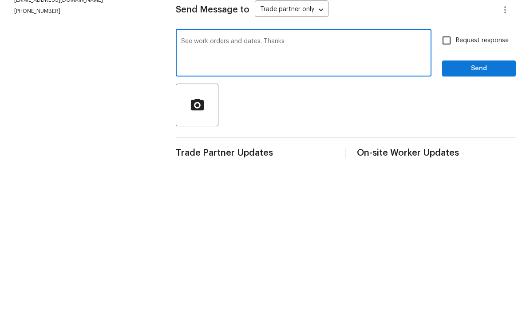
type textarea "See work orders and dates. Thanks"
click at [449, 191] on input "Request response" at bounding box center [447, 200] width 19 height 19
checkbox input "true"
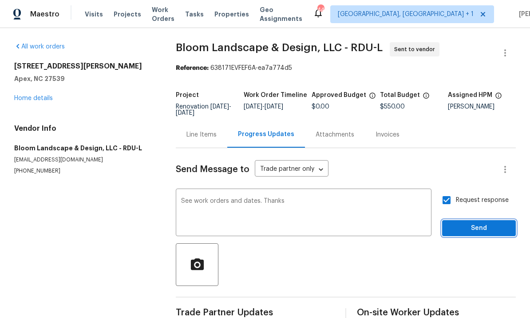
click at [489, 223] on span "Send" at bounding box center [480, 228] width 60 height 11
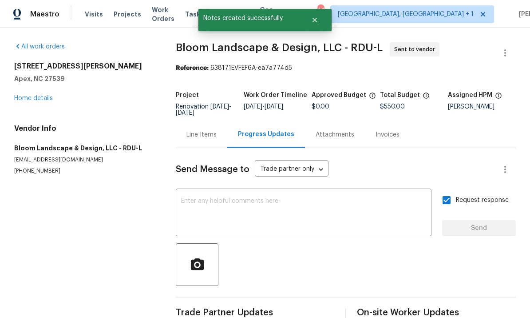
click at [47, 95] on link "Home details" at bounding box center [33, 98] width 39 height 6
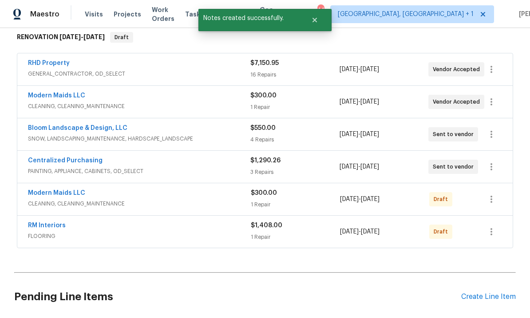
scroll to position [147, 0]
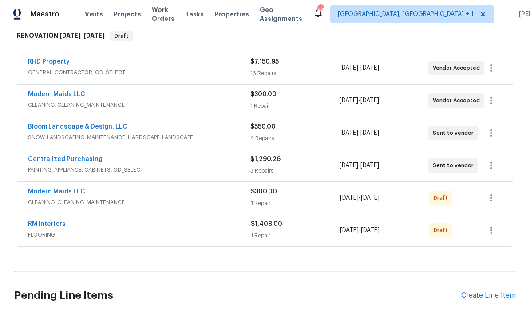
click at [57, 221] on link "RM Interiors" at bounding box center [47, 224] width 38 height 6
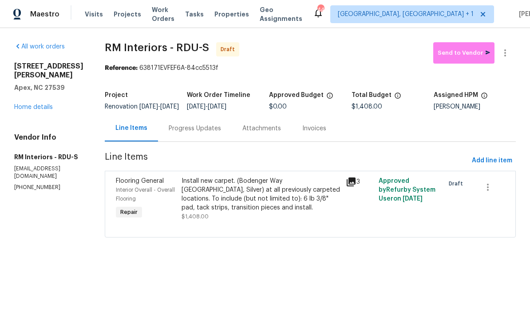
click at [195, 133] on div "Progress Updates" at bounding box center [195, 128] width 52 height 9
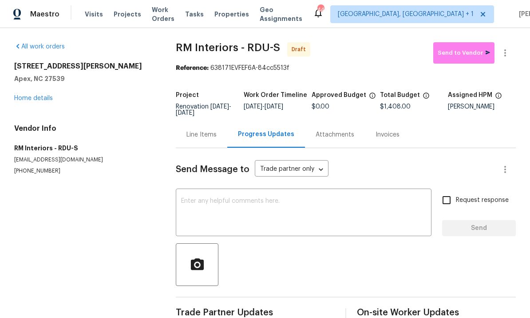
scroll to position [19, 0]
click at [226, 198] on textarea at bounding box center [303, 213] width 245 height 31
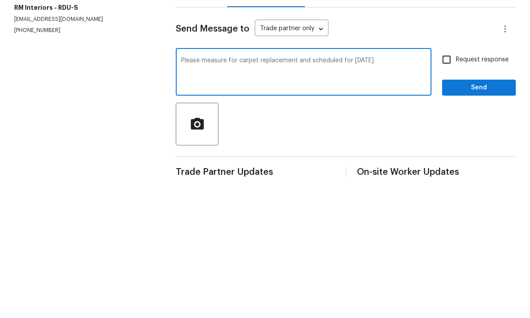
type textarea "Please measure for carpet replacement and scheduled for [DATE]."
click at [449, 191] on input "Request response" at bounding box center [447, 200] width 19 height 19
checkbox input "true"
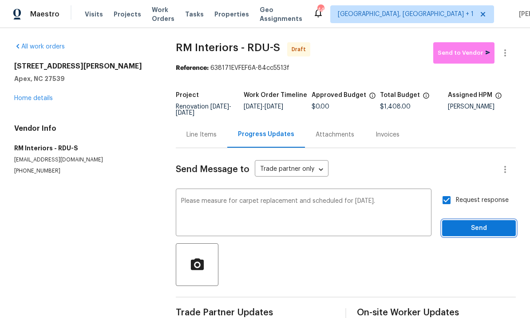
click at [486, 223] on span "Send" at bounding box center [480, 228] width 60 height 11
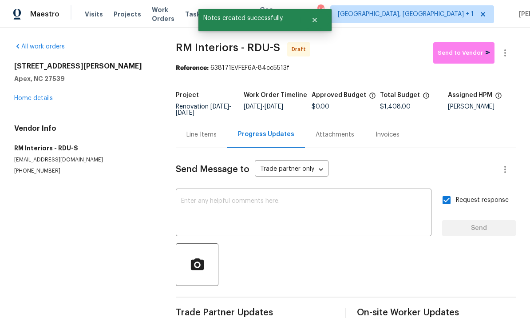
click at [44, 95] on link "Home details" at bounding box center [33, 98] width 39 height 6
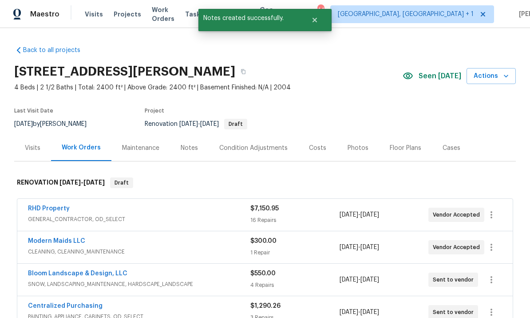
click at [58, 205] on link "RHD Property" at bounding box center [49, 208] width 42 height 6
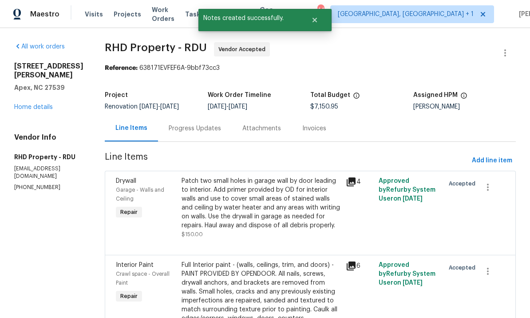
click at [208, 127] on div "Progress Updates" at bounding box center [195, 128] width 52 height 9
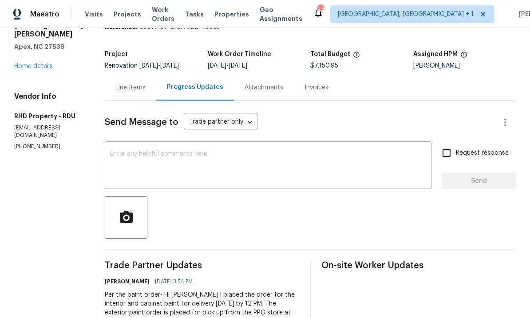
scroll to position [40, 0]
click at [167, 155] on textarea at bounding box center [268, 166] width 316 height 31
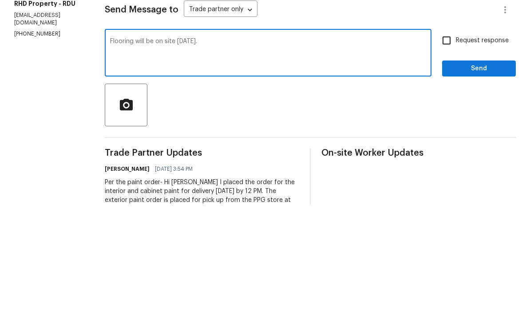
type textarea "Flooring will be on site [DATE]."
click at [446, 144] on input "Request response" at bounding box center [447, 153] width 19 height 19
checkbox input "true"
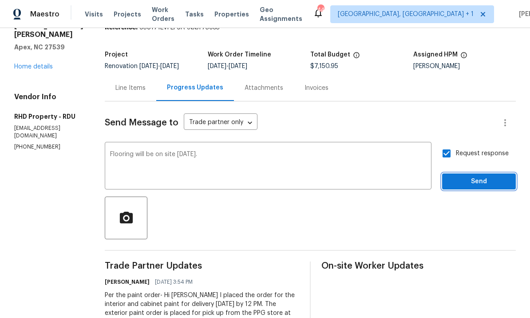
click at [487, 173] on button "Send" at bounding box center [479, 181] width 74 height 16
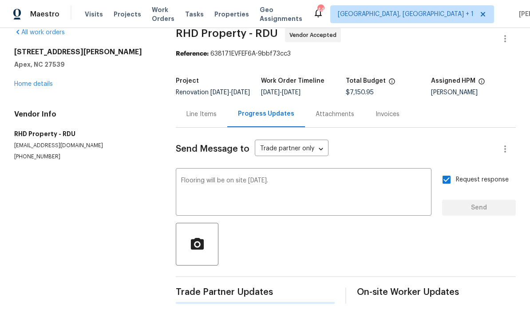
scroll to position [0, 0]
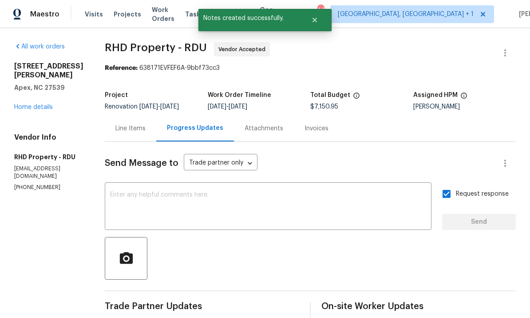
click at [42, 104] on link "Home details" at bounding box center [33, 107] width 39 height 6
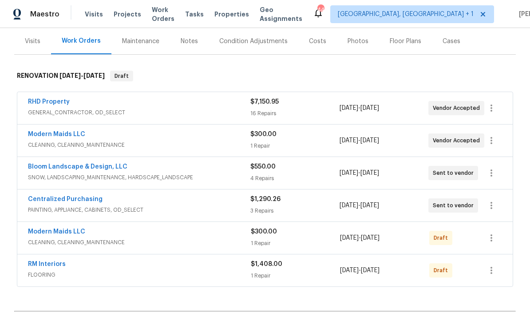
scroll to position [109, 0]
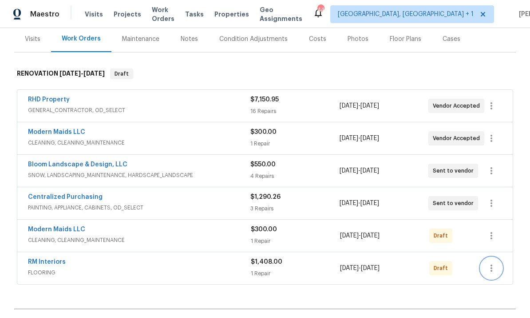
click at [492, 264] on icon "button" at bounding box center [492, 267] width 2 height 7
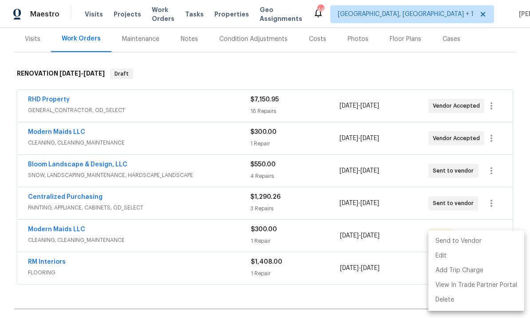
click at [463, 243] on li "Send to Vendor" at bounding box center [477, 241] width 96 height 15
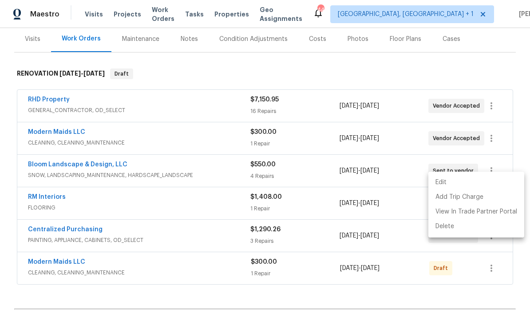
click at [258, 281] on div at bounding box center [265, 159] width 530 height 318
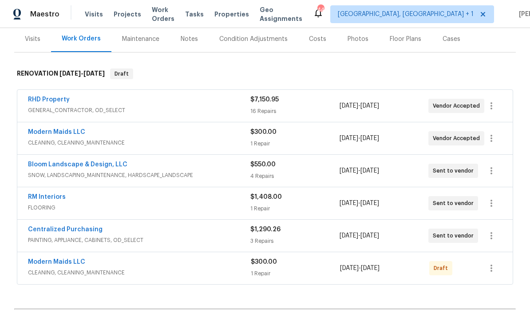
click at [46, 194] on link "RM Interiors" at bounding box center [47, 197] width 38 height 6
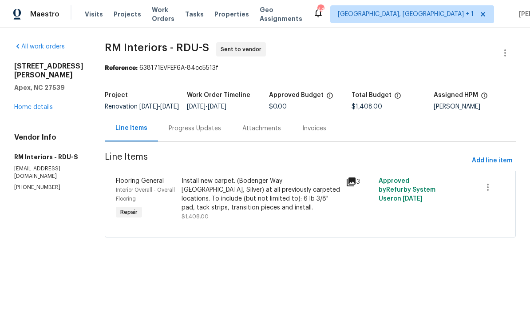
click at [190, 132] on div "Progress Updates" at bounding box center [195, 128] width 52 height 9
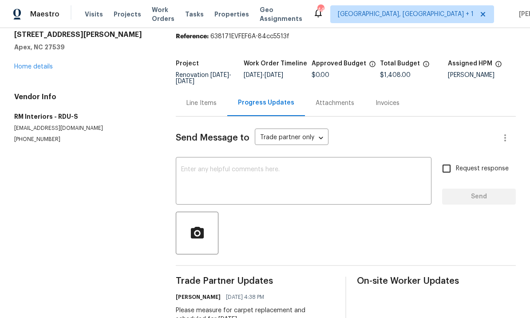
scroll to position [29, 0]
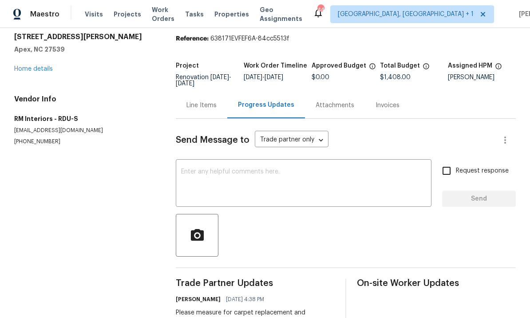
click at [50, 66] on link "Home details" at bounding box center [33, 69] width 39 height 6
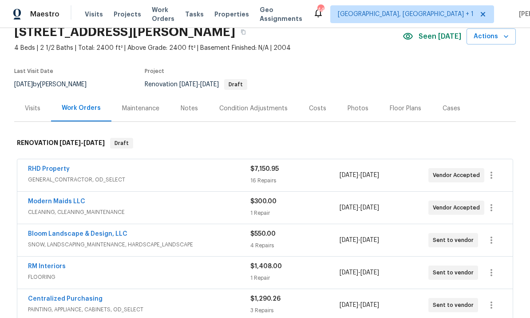
scroll to position [40, 0]
click at [65, 199] on link "Modern Maids LLC" at bounding box center [56, 201] width 57 height 6
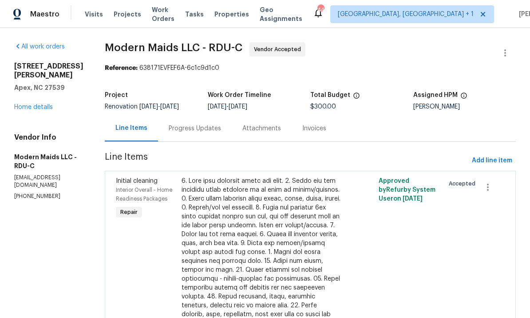
click at [206, 128] on div "Progress Updates" at bounding box center [195, 128] width 52 height 9
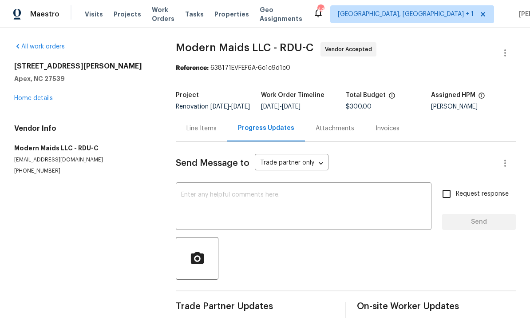
click at [202, 200] on textarea at bounding box center [303, 206] width 245 height 31
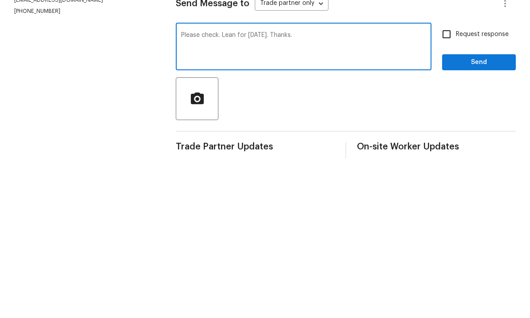
type textarea "Please check. Lean for Tuesday the 16th. Thanks."
click at [451, 184] on input "Request response" at bounding box center [447, 193] width 19 height 19
checkbox input "true"
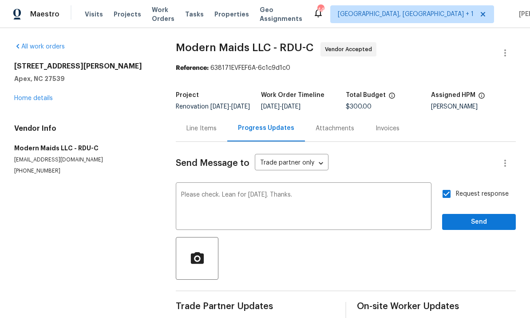
click at [481, 216] on span "Send" at bounding box center [480, 221] width 60 height 11
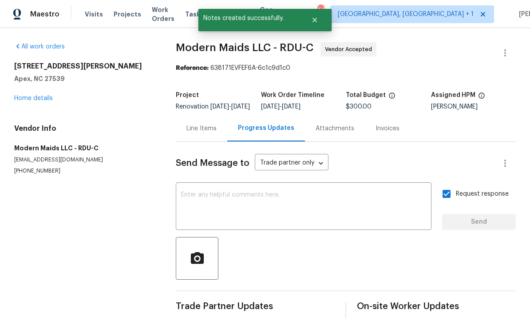
click at [33, 95] on link "Home details" at bounding box center [33, 98] width 39 height 6
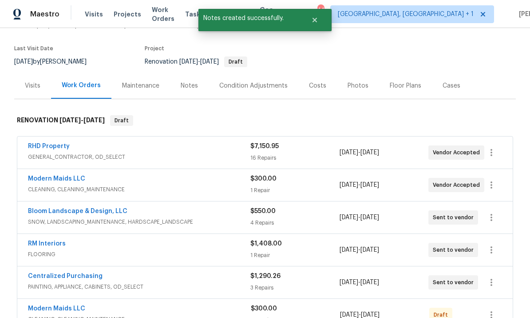
scroll to position [76, 0]
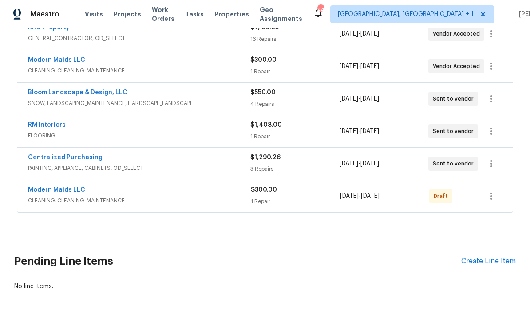
scroll to position [180, 0]
click at [489, 197] on icon "button" at bounding box center [491, 196] width 11 height 11
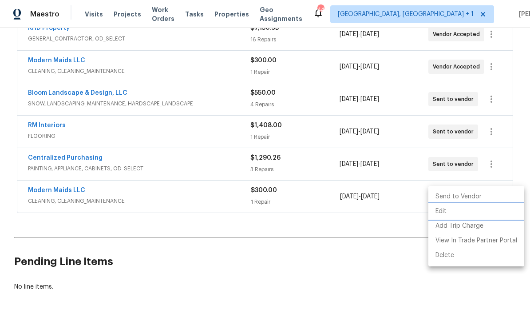
click at [444, 210] on li "Edit" at bounding box center [477, 211] width 96 height 15
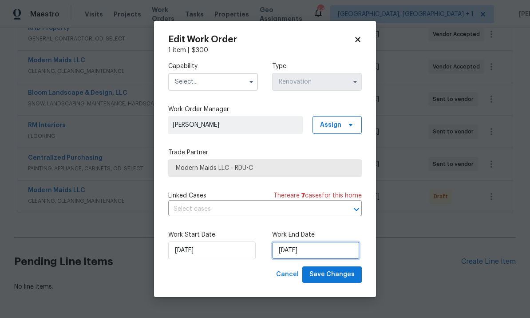
click at [319, 248] on input "[DATE]" at bounding box center [316, 250] width 88 height 18
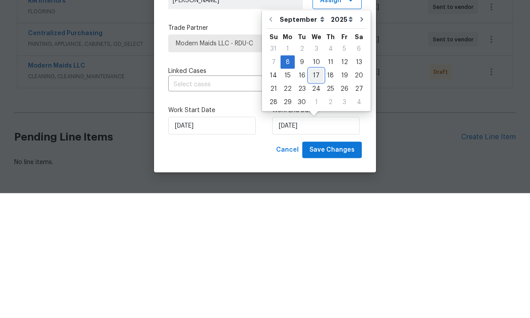
click at [314, 194] on div "17" at bounding box center [316, 200] width 15 height 12
type input "[DATE]"
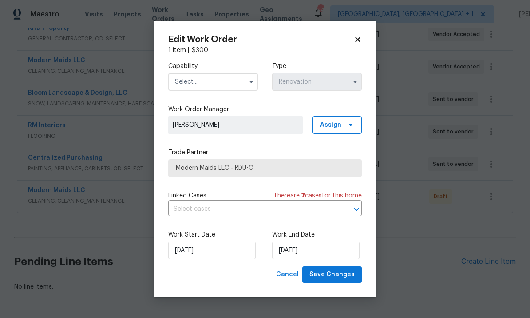
click at [249, 84] on icon "button" at bounding box center [251, 81] width 7 height 7
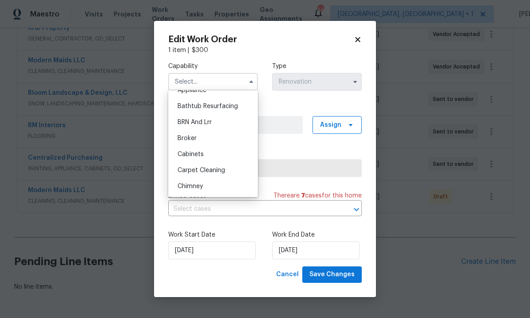
scroll to position [88, 0]
click at [209, 140] on div "Cleaning" at bounding box center [213, 140] width 85 height 16
type input "Cleaning"
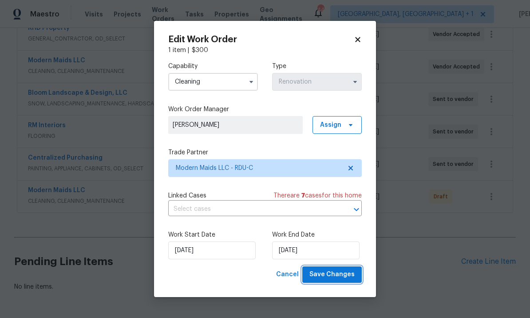
click at [337, 282] on button "Save Changes" at bounding box center [332, 274] width 60 height 16
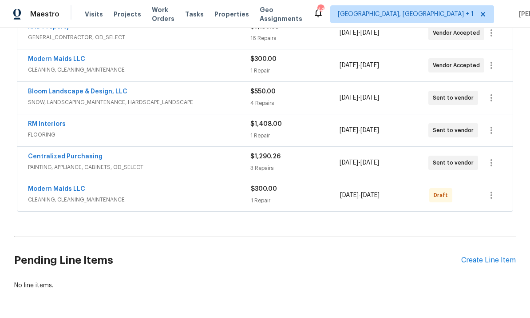
scroll to position [180, 0]
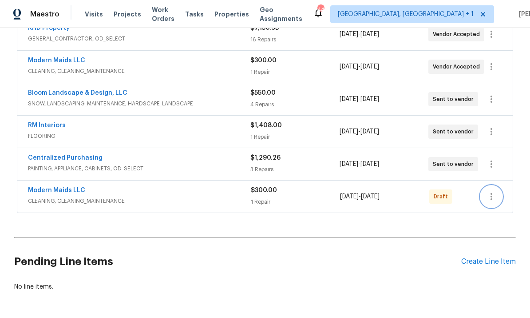
click at [494, 199] on icon "button" at bounding box center [491, 196] width 11 height 11
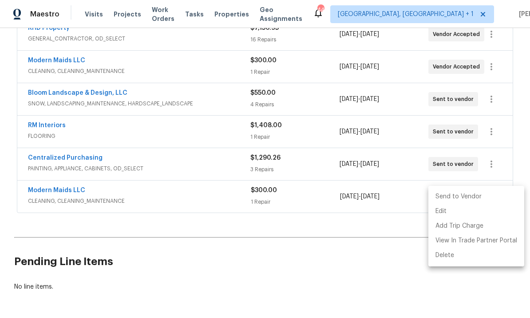
click at [461, 199] on li "Send to Vendor" at bounding box center [477, 196] width 96 height 15
click at [352, 279] on div at bounding box center [265, 159] width 530 height 318
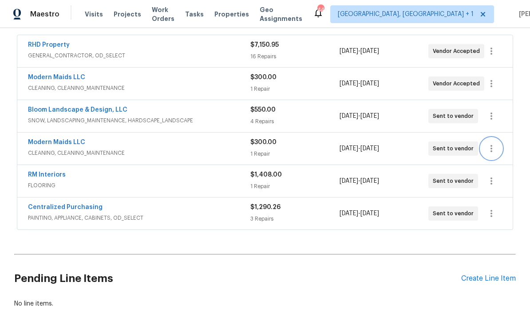
scroll to position [157, 0]
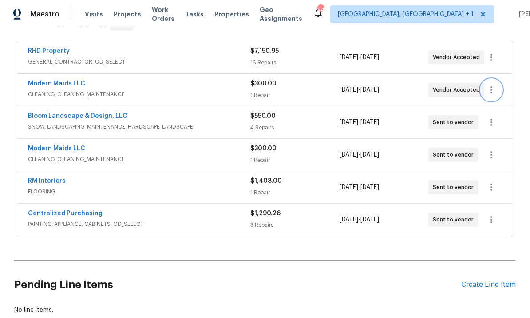
click at [490, 92] on icon "button" at bounding box center [491, 89] width 11 height 11
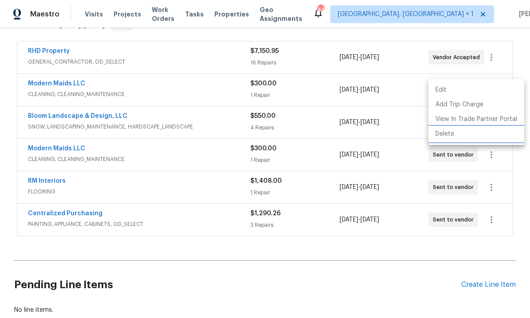
click at [449, 132] on li "Delete" at bounding box center [477, 134] width 96 height 15
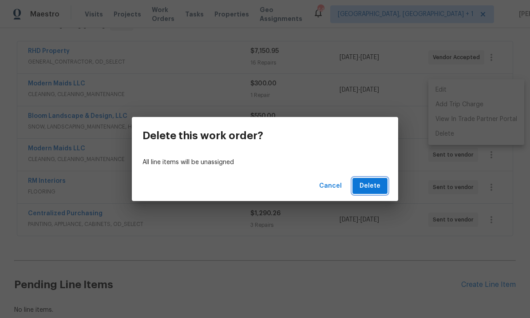
click at [371, 189] on span "Delete" at bounding box center [370, 185] width 21 height 11
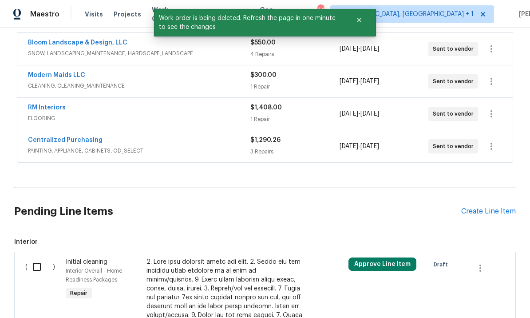
scroll to position [206, 0]
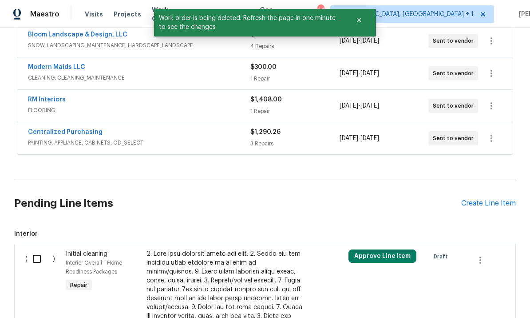
click at [44, 257] on input "checkbox" at bounding box center [40, 258] width 25 height 19
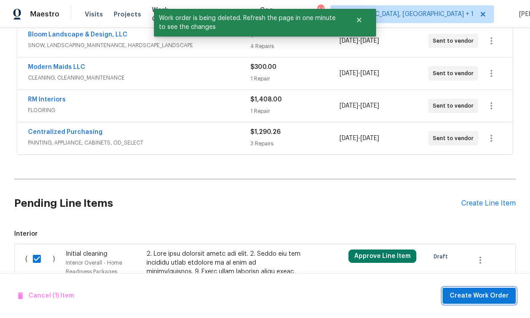
click at [482, 298] on span "Create Work Order" at bounding box center [479, 295] width 59 height 11
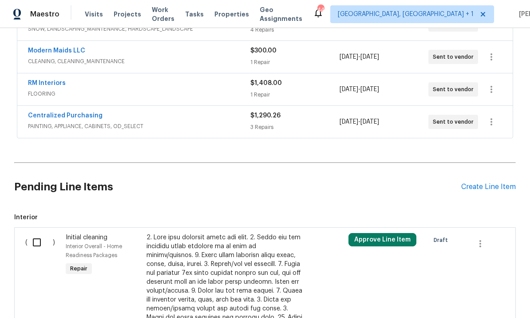
scroll to position [222, 0]
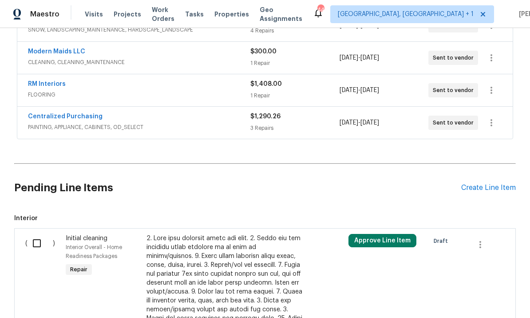
click at [37, 246] on input "checkbox" at bounding box center [40, 243] width 25 height 19
checkbox input "true"
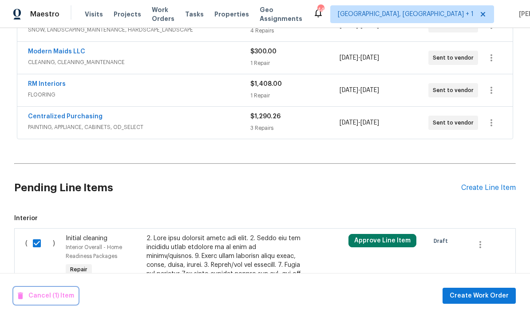
click at [57, 294] on span "Cancel (1) Item" at bounding box center [46, 295] width 56 height 11
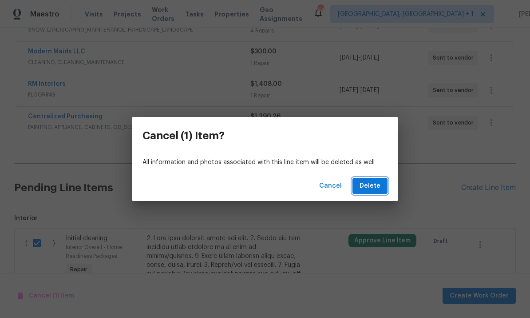
click at [377, 180] on span "Delete" at bounding box center [370, 185] width 21 height 11
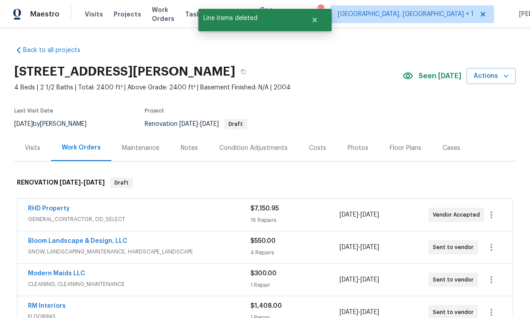
scroll to position [-1, 0]
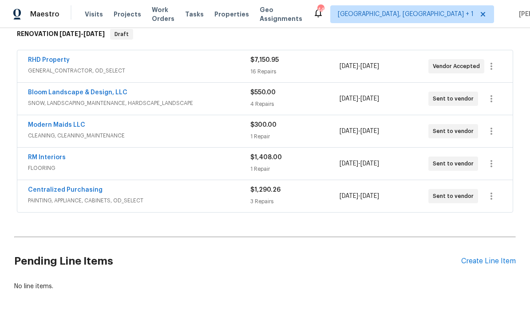
scroll to position [148, 0]
click at [74, 128] on link "Modern Maids LLC" at bounding box center [56, 125] width 57 height 6
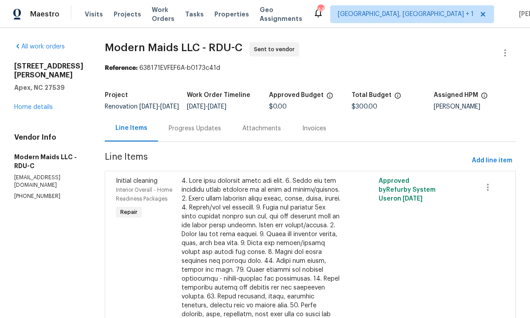
click at [213, 132] on div "Progress Updates" at bounding box center [195, 128] width 52 height 9
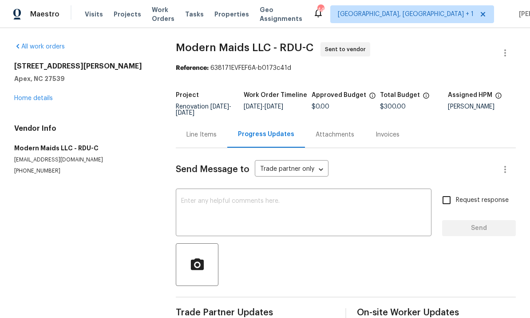
click at [47, 95] on link "Home details" at bounding box center [33, 98] width 39 height 6
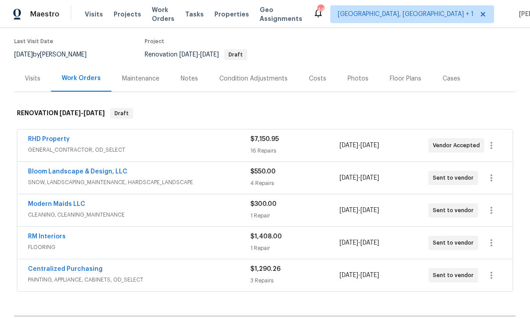
scroll to position [72, 0]
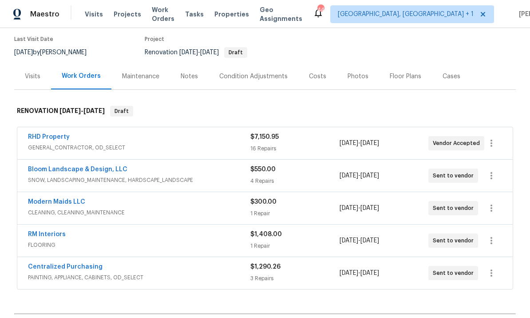
click at [321, 80] on div "Costs" at bounding box center [317, 76] width 17 height 9
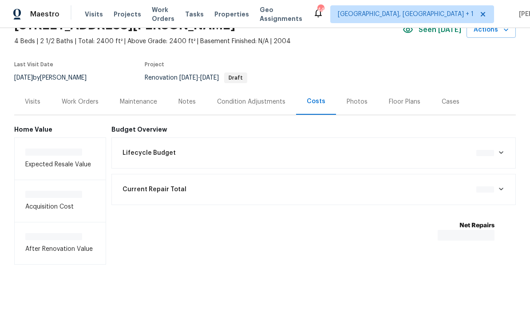
scroll to position [13, 0]
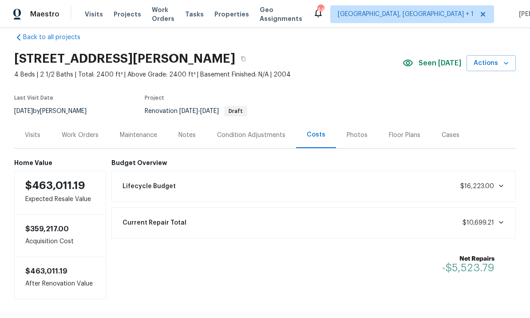
click at [82, 131] on div "Work Orders" at bounding box center [80, 135] width 37 height 9
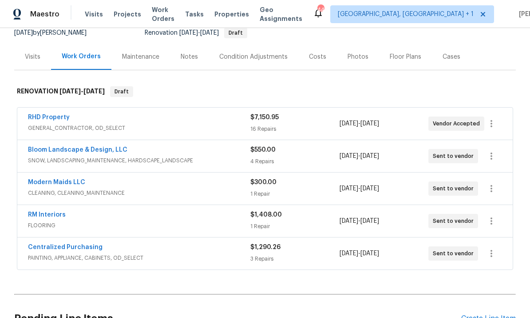
scroll to position [97, 0]
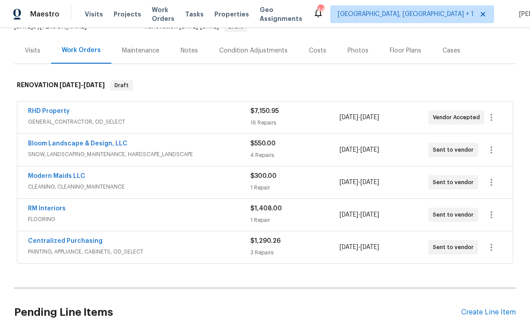
click at [68, 179] on link "Modern Maids LLC" at bounding box center [56, 176] width 57 height 6
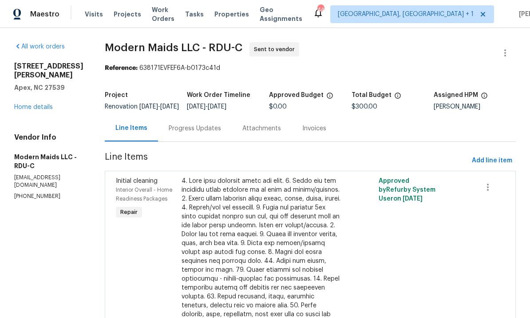
click at [207, 133] on div "Progress Updates" at bounding box center [195, 128] width 52 height 9
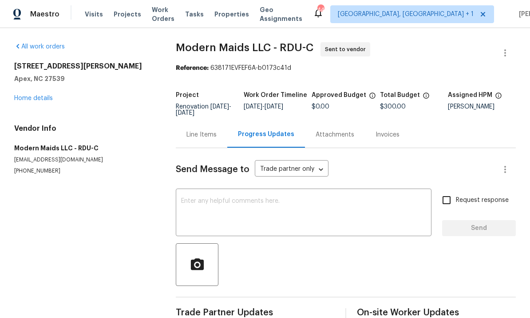
scroll to position [19, 0]
click at [218, 198] on textarea at bounding box center [303, 213] width 245 height 31
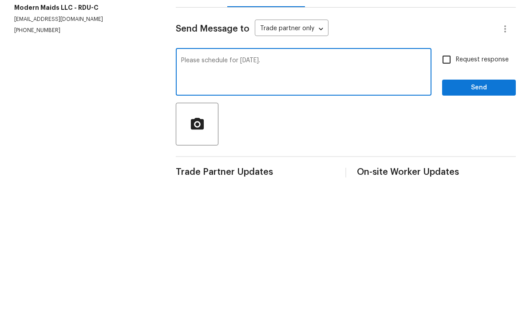
type textarea "Please schedule for [DATE]."
click at [448, 191] on input "Request response" at bounding box center [447, 200] width 19 height 19
checkbox input "true"
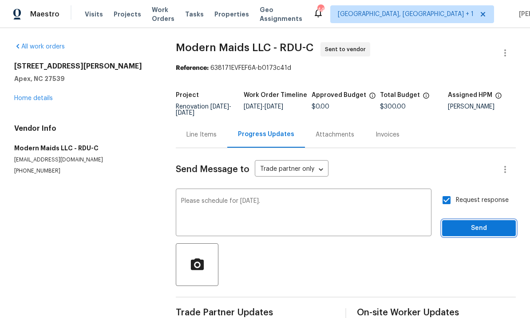
click at [479, 223] on span "Send" at bounding box center [480, 228] width 60 height 11
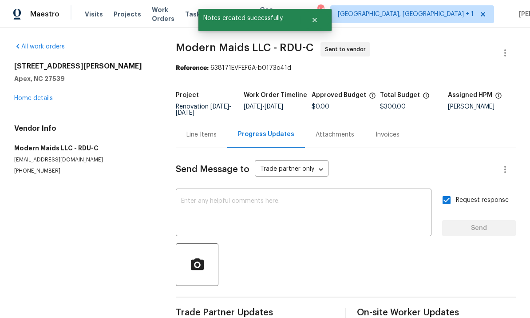
click at [40, 95] on link "Home details" at bounding box center [33, 98] width 39 height 6
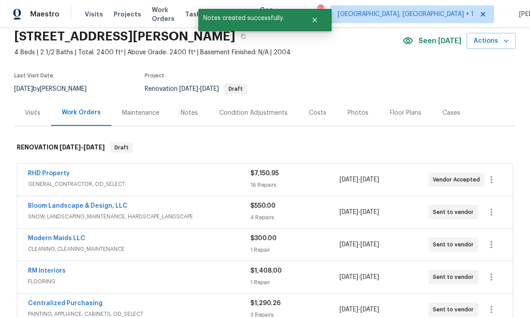
scroll to position [44, 0]
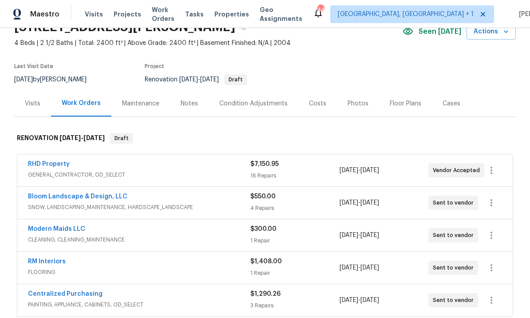
click at [56, 258] on link "RM Interiors" at bounding box center [47, 261] width 38 height 6
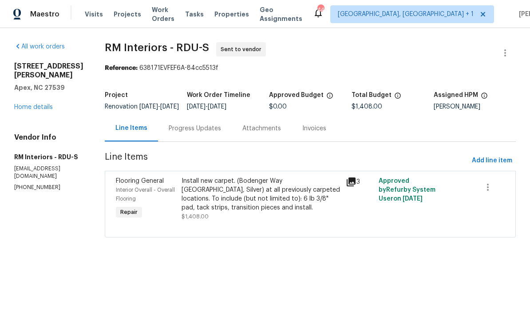
click at [203, 133] on div "Progress Updates" at bounding box center [195, 128] width 52 height 9
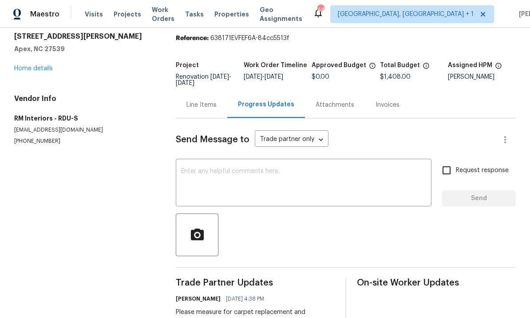
scroll to position [29, 0]
click at [40, 72] on link "Home details" at bounding box center [33, 69] width 39 height 6
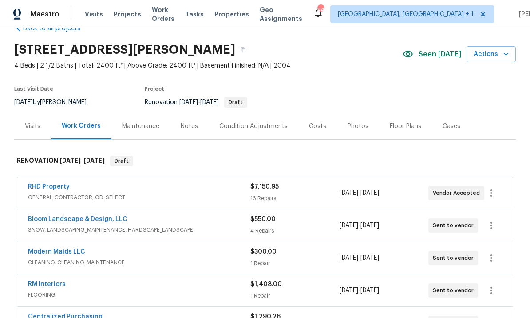
scroll to position [30, 0]
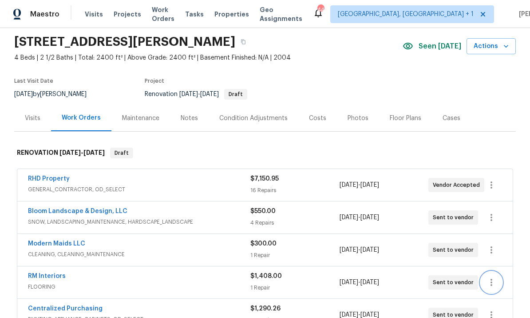
click at [489, 286] on icon "button" at bounding box center [491, 282] width 11 height 11
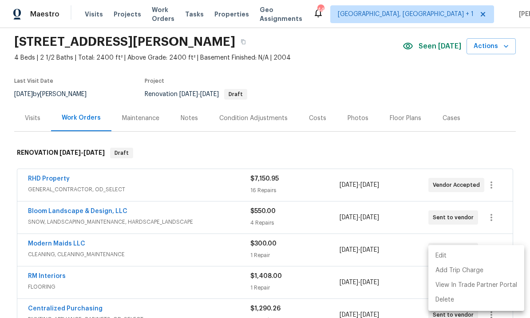
click at [446, 255] on li "Edit" at bounding box center [477, 255] width 96 height 15
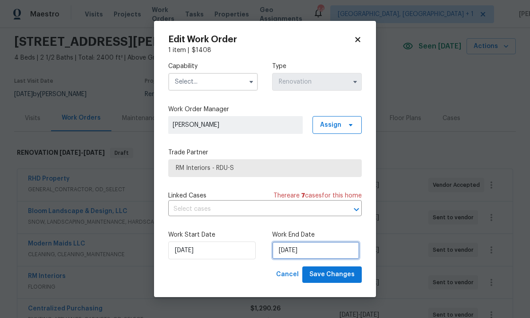
click at [315, 253] on input "[DATE]" at bounding box center [316, 250] width 88 height 18
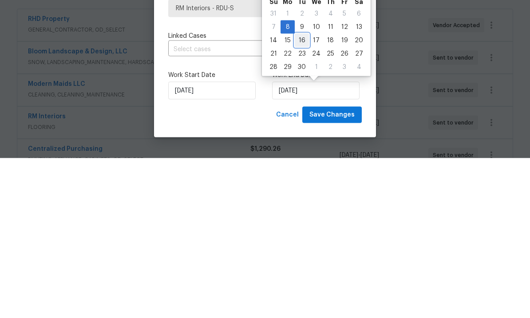
click at [304, 194] on div "16" at bounding box center [302, 200] width 14 height 12
type input "9/16/2025"
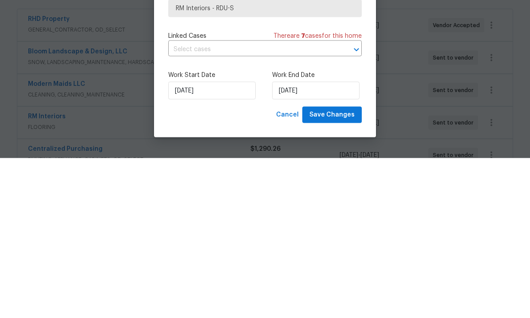
scroll to position [33, 0]
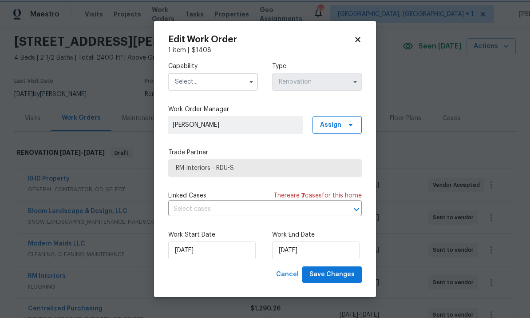
click at [249, 78] on icon "button" at bounding box center [251, 81] width 7 height 7
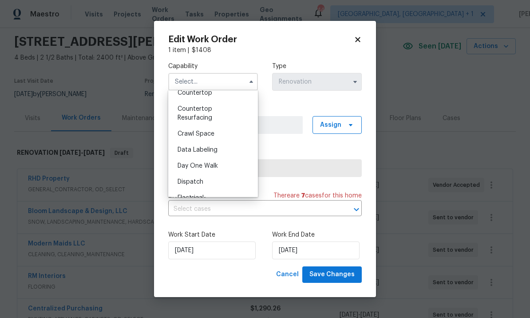
scroll to position [259, 0]
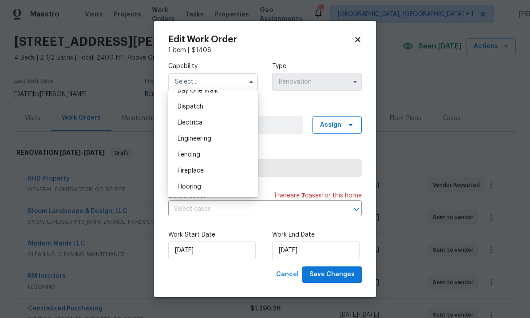
click at [206, 184] on div "Flooring" at bounding box center [213, 187] width 85 height 16
type input "Flooring"
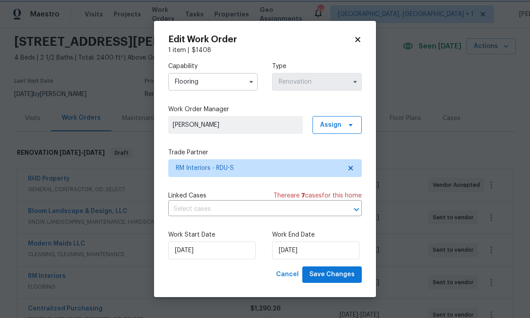
scroll to position [274, 0]
click at [341, 279] on span "Save Changes" at bounding box center [332, 274] width 45 height 11
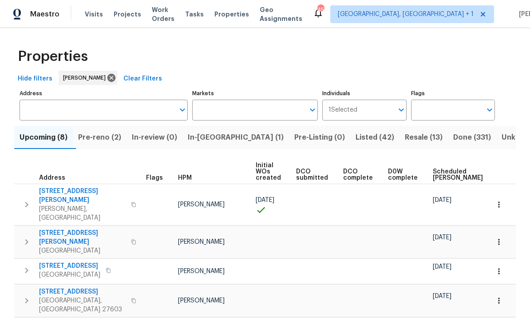
click at [107, 138] on span "Pre-reno (2)" at bounding box center [99, 137] width 43 height 12
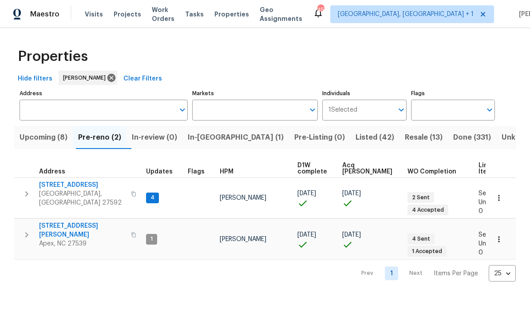
click at [47, 140] on span "Upcoming (8)" at bounding box center [44, 137] width 48 height 12
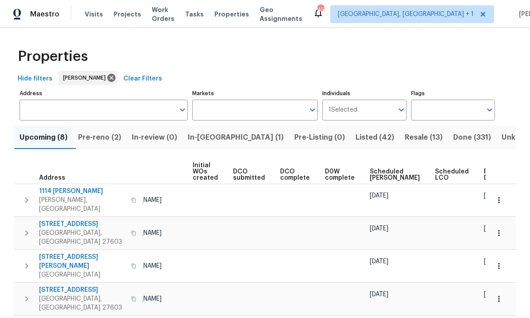
scroll to position [0, 63]
click at [485, 177] on span "Ready Date" at bounding box center [495, 174] width 20 height 12
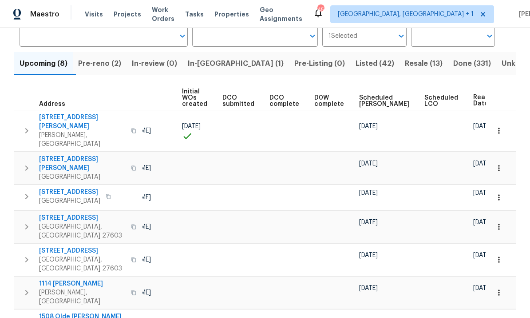
scroll to position [0, 73]
